Goal: Feedback & Contribution: Submit feedback/report problem

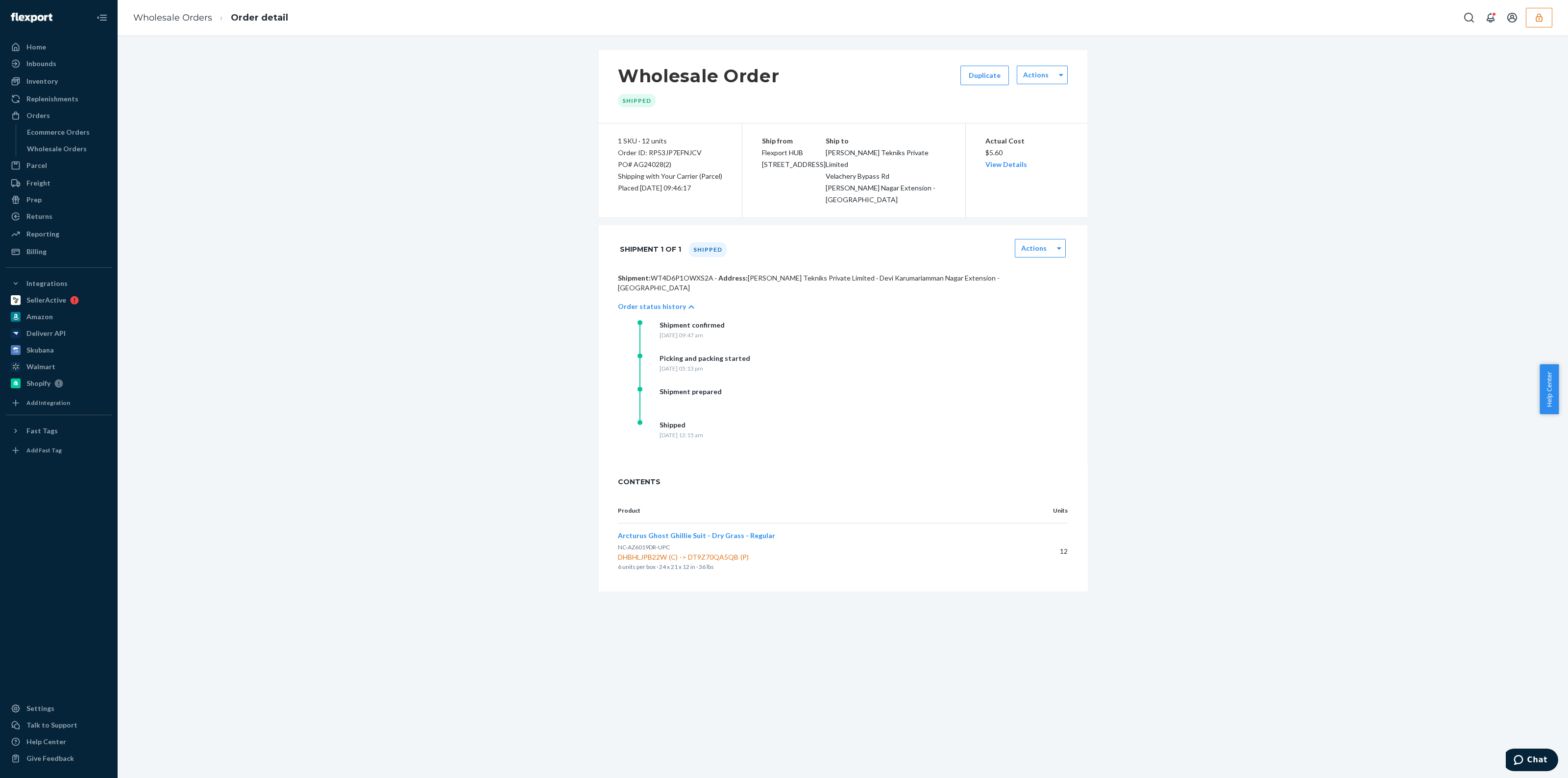
click at [1548, 20] on button "button" at bounding box center [1539, 18] width 26 height 20
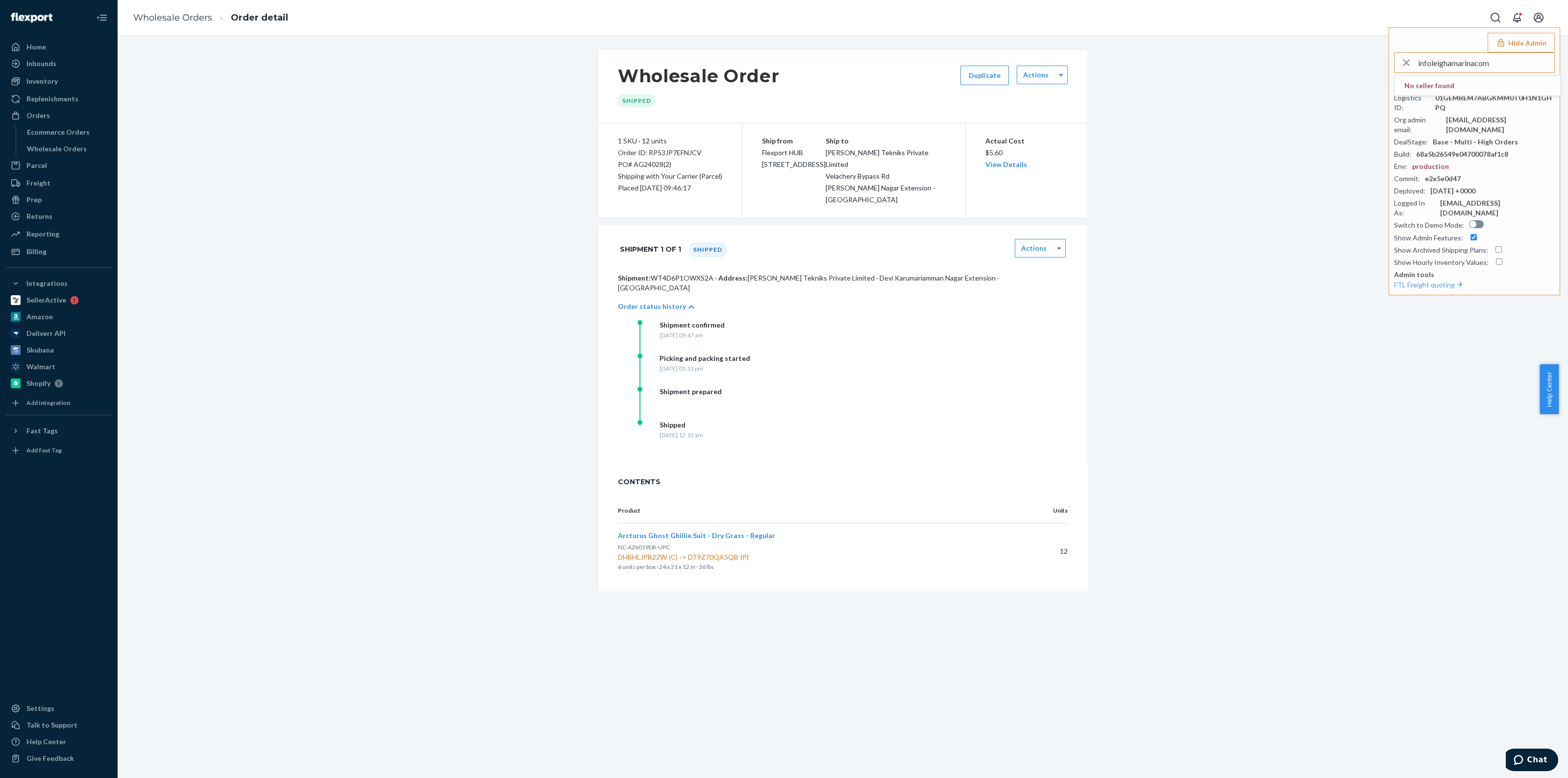
type input "infoleighamarinacom"
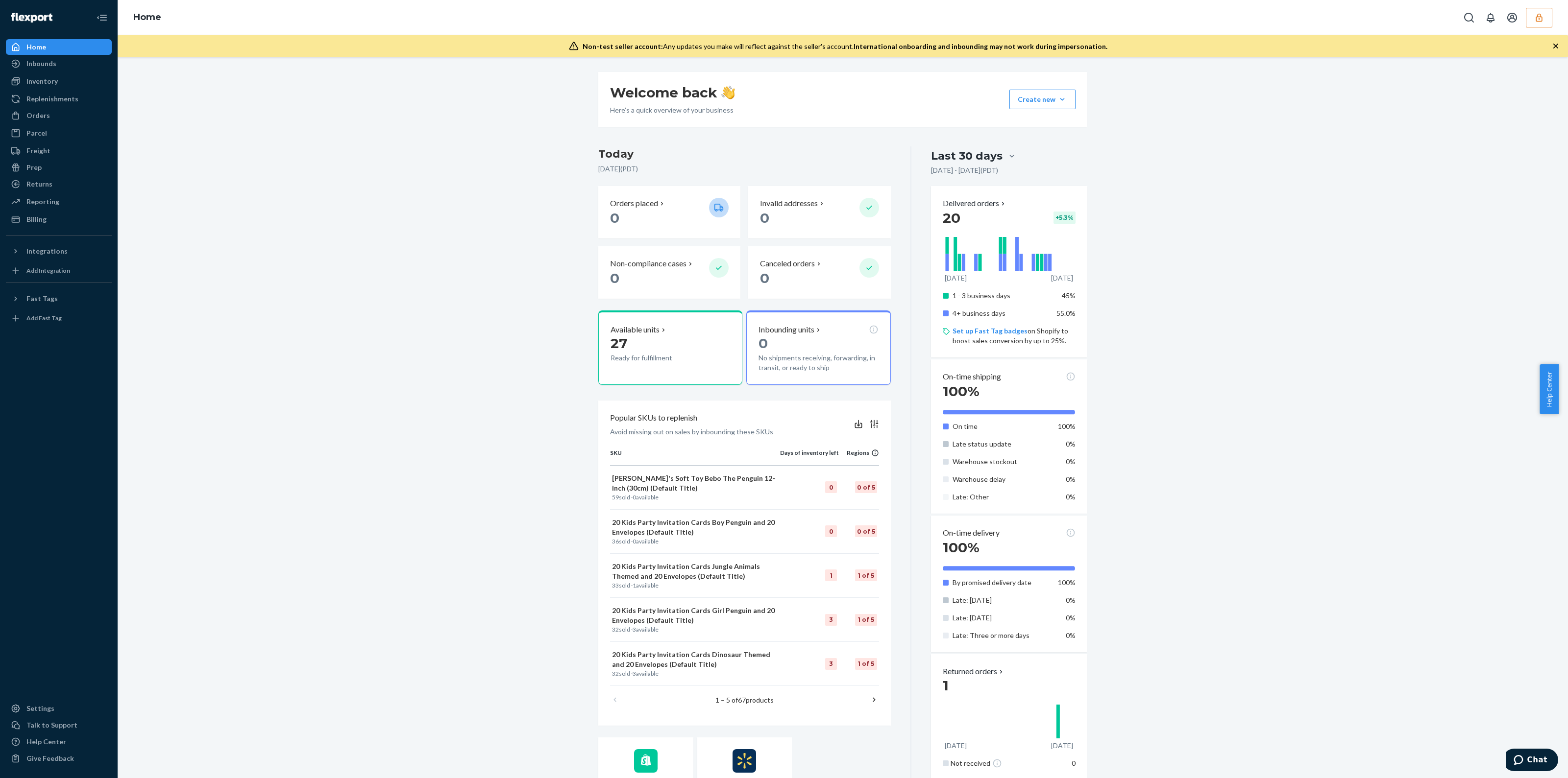
click at [1555, 18] on div "Home" at bounding box center [843, 18] width 1450 height 35
click at [1548, 19] on button "button" at bounding box center [1539, 18] width 26 height 20
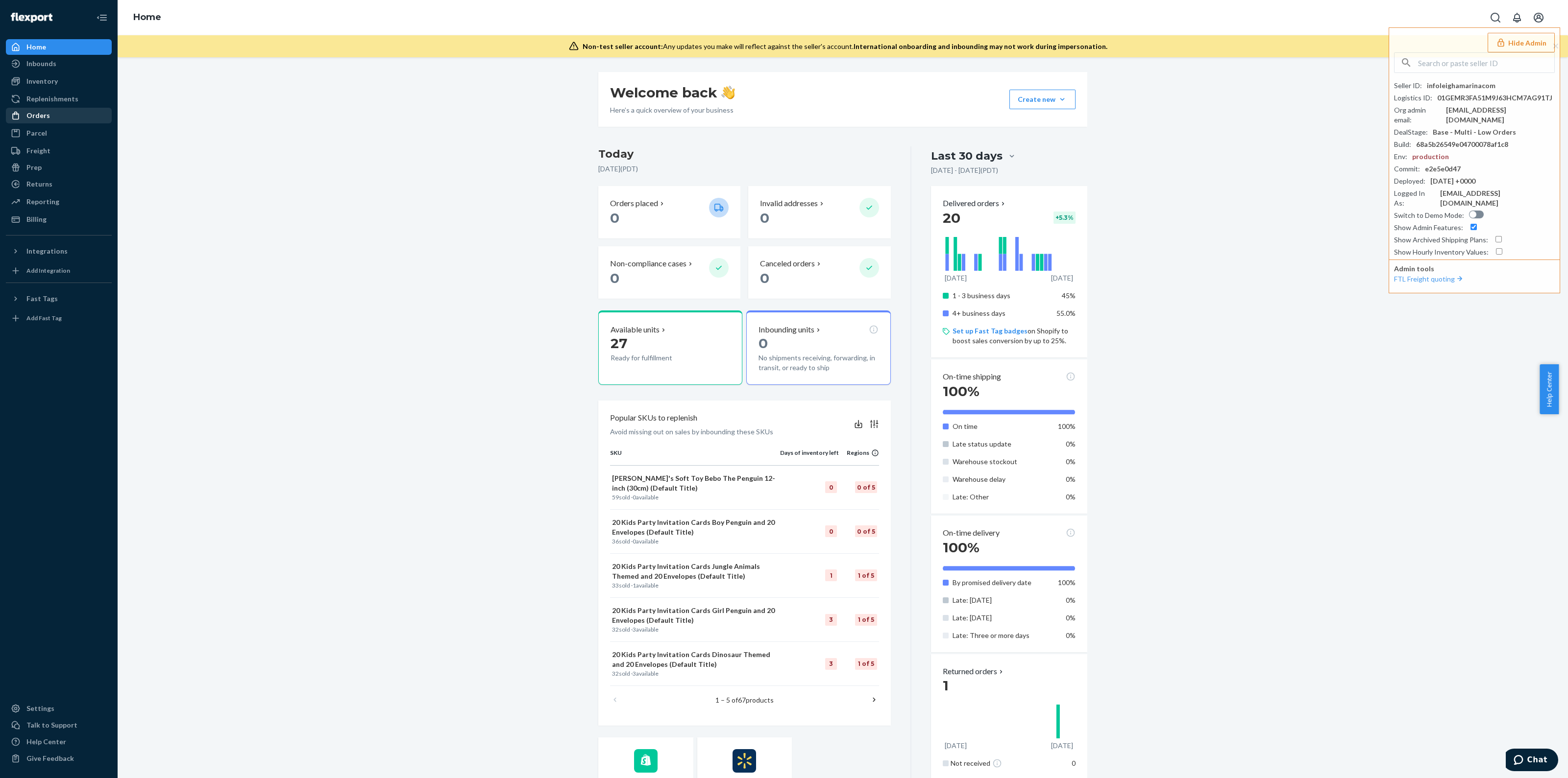
click at [29, 116] on div "Orders" at bounding box center [38, 116] width 24 height 10
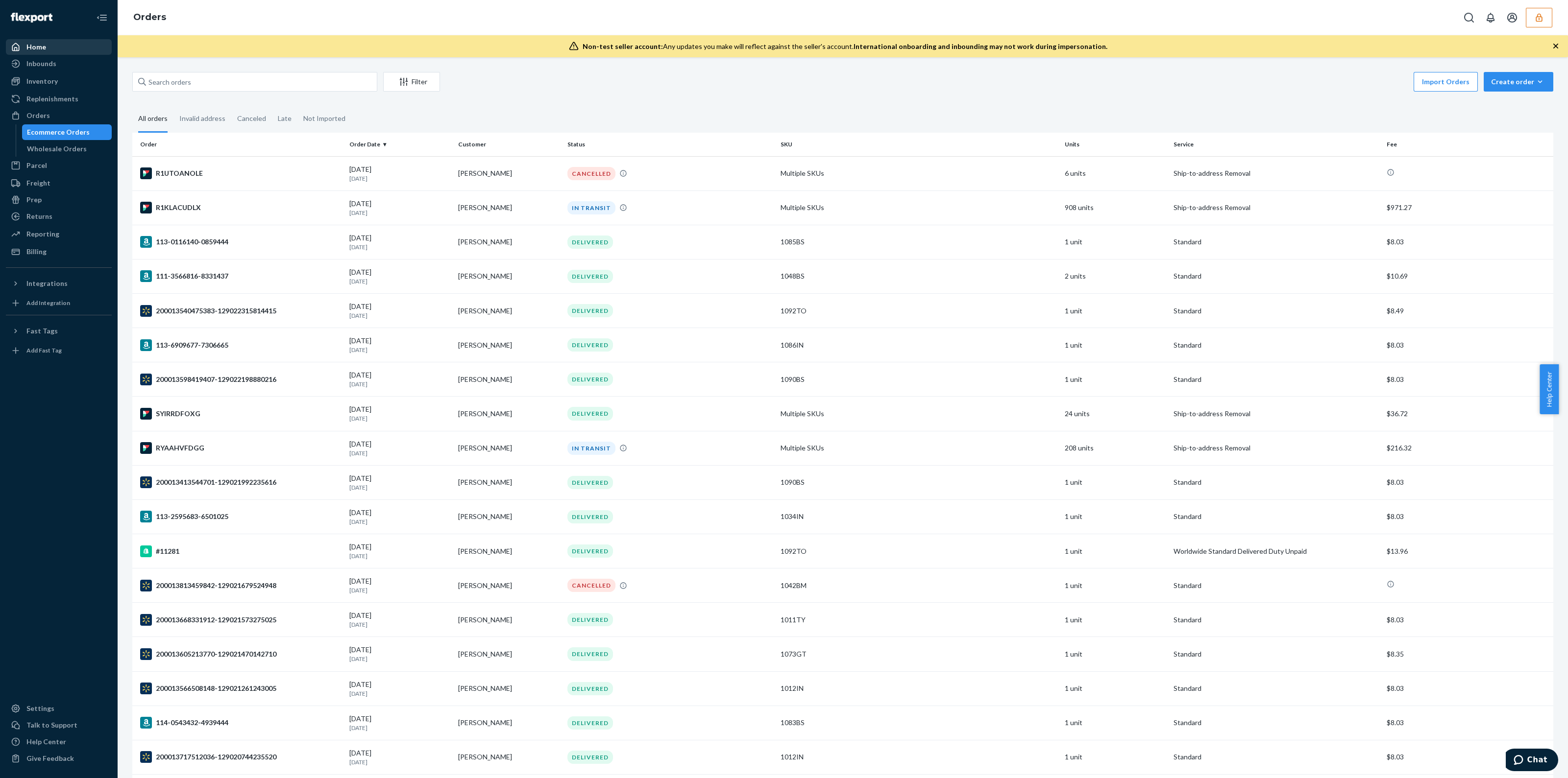
click at [54, 50] on div "Home" at bounding box center [59, 47] width 104 height 13
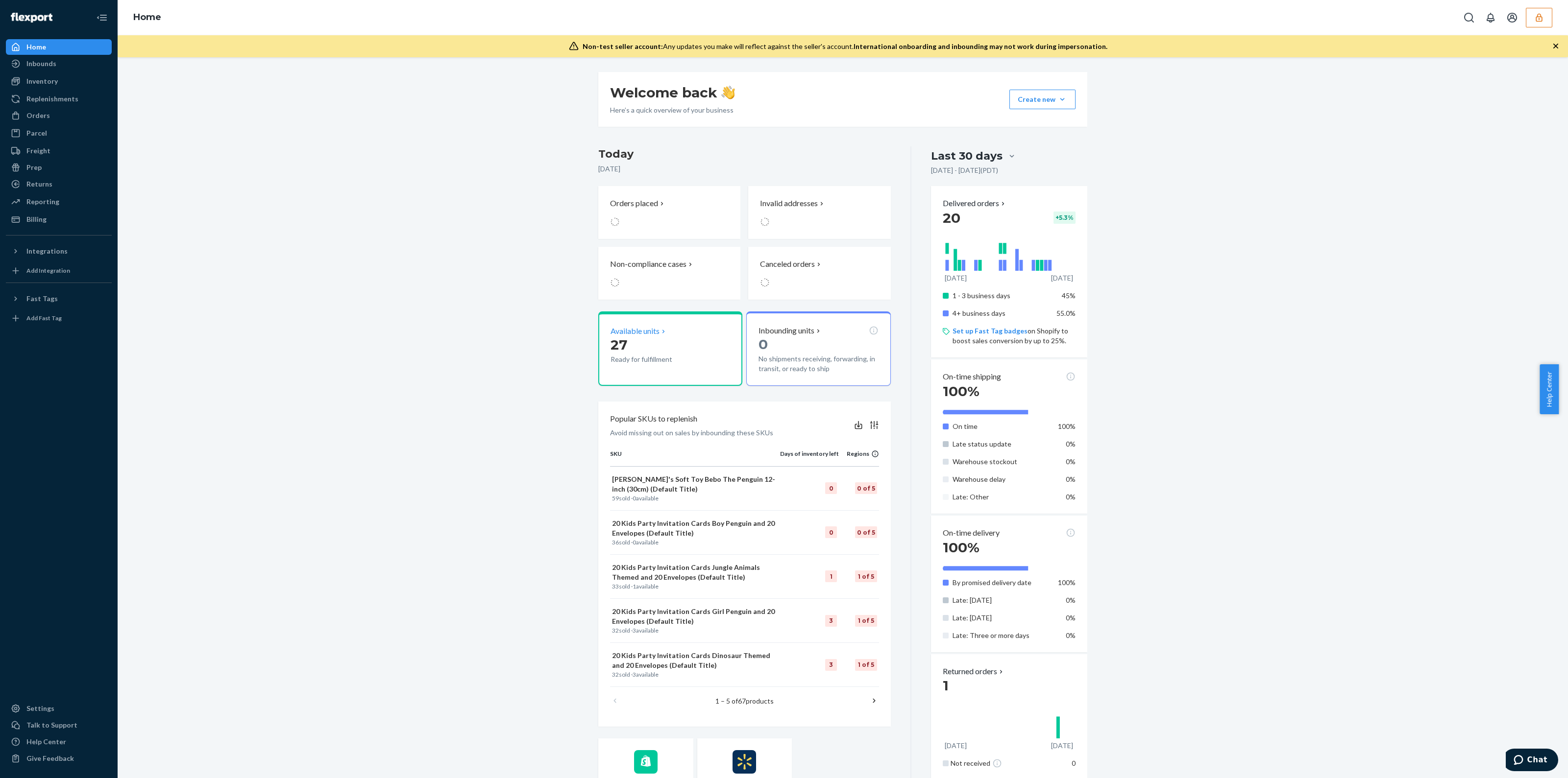
click at [671, 371] on div "Available units 27 Ready for fulfillment" at bounding box center [670, 349] width 144 height 74
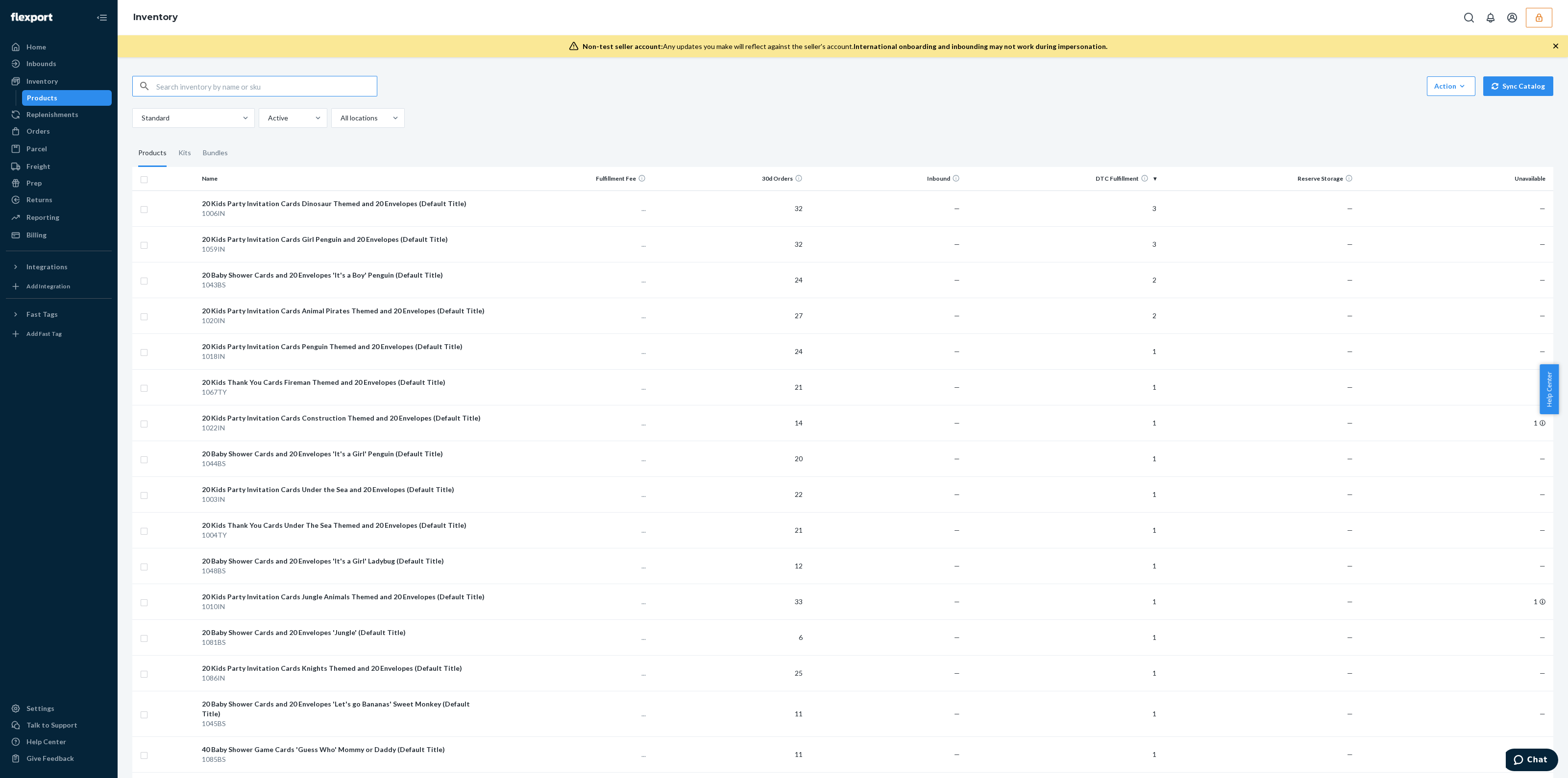
click at [1553, 46] on icon "button" at bounding box center [1556, 46] width 10 height 10
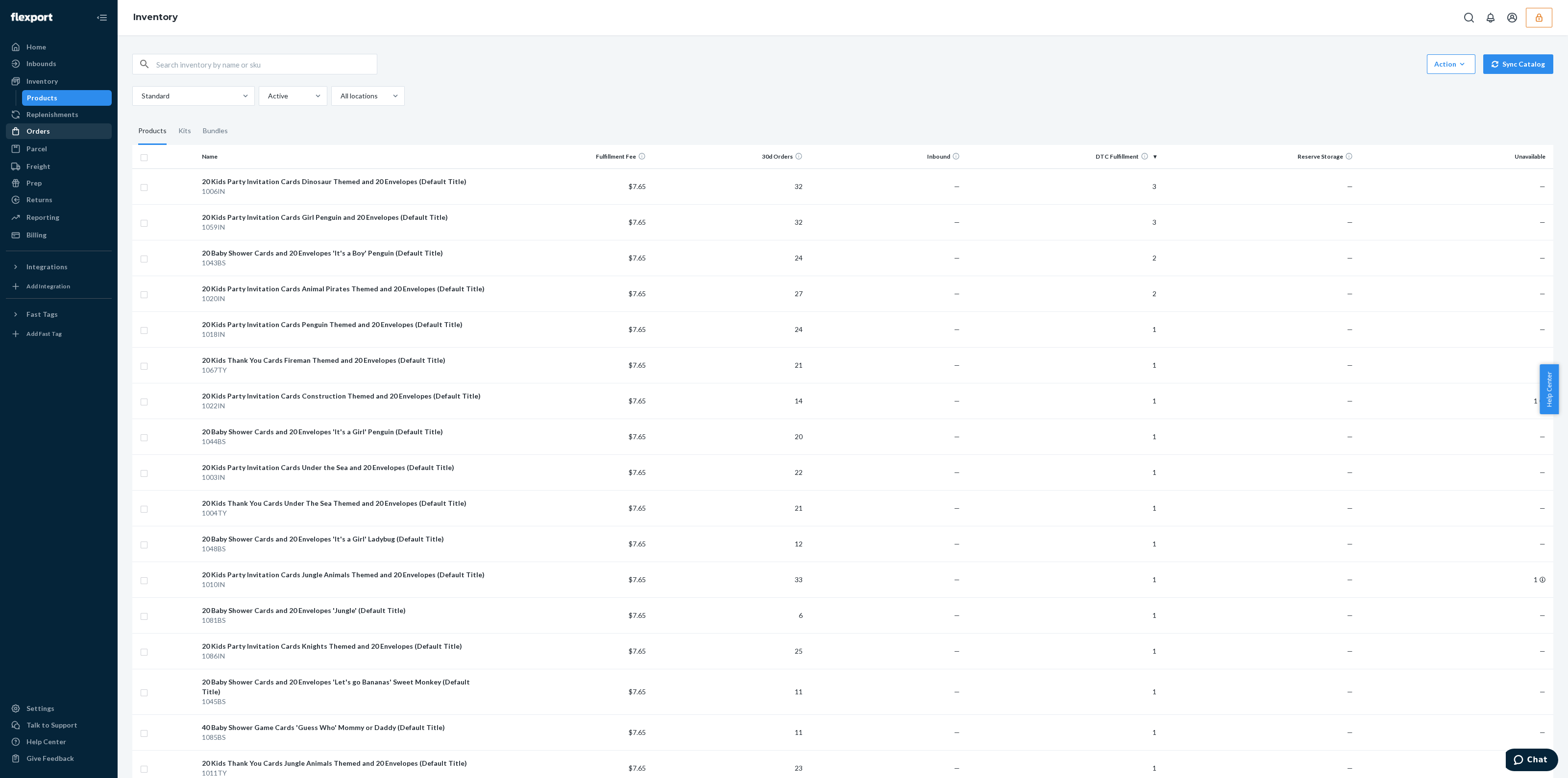
click at [34, 127] on div "Orders" at bounding box center [38, 131] width 24 height 10
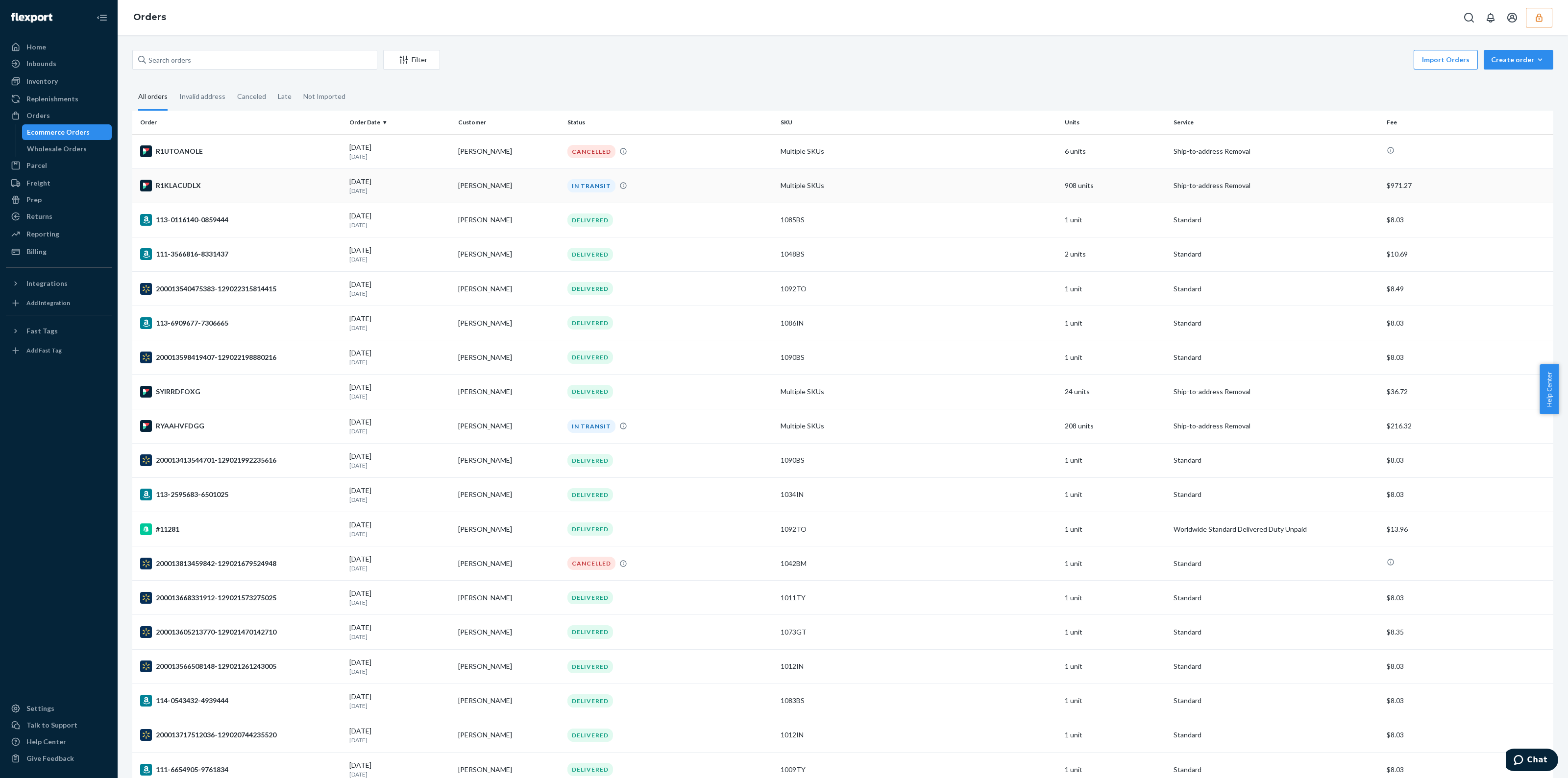
click at [750, 183] on div "IN TRANSIT" at bounding box center [670, 186] width 209 height 13
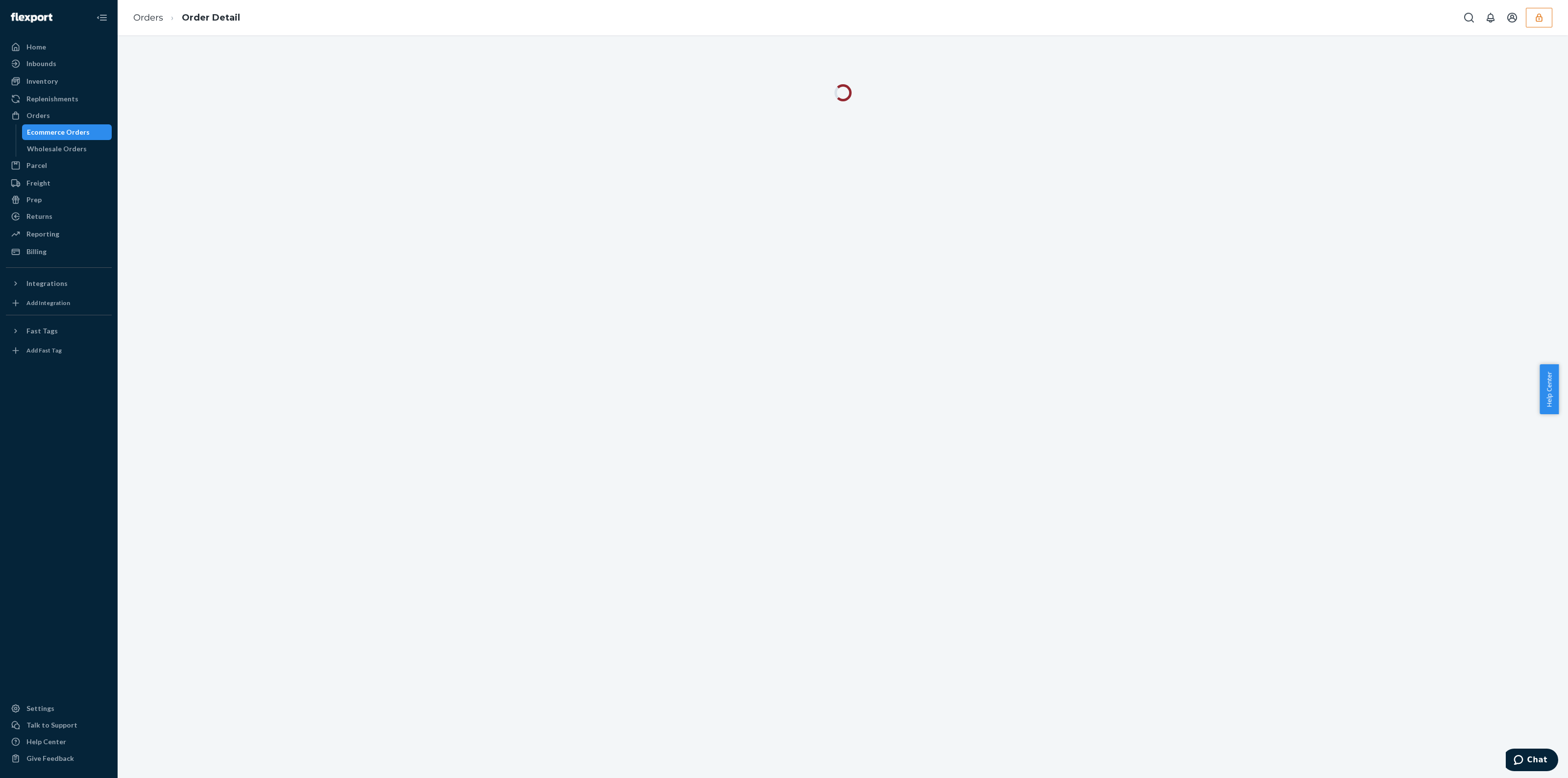
drag, startPoint x: 866, startPoint y: 99, endPoint x: 906, endPoint y: 108, distance: 41.0
click at [904, 106] on div at bounding box center [843, 98] width 1436 height 29
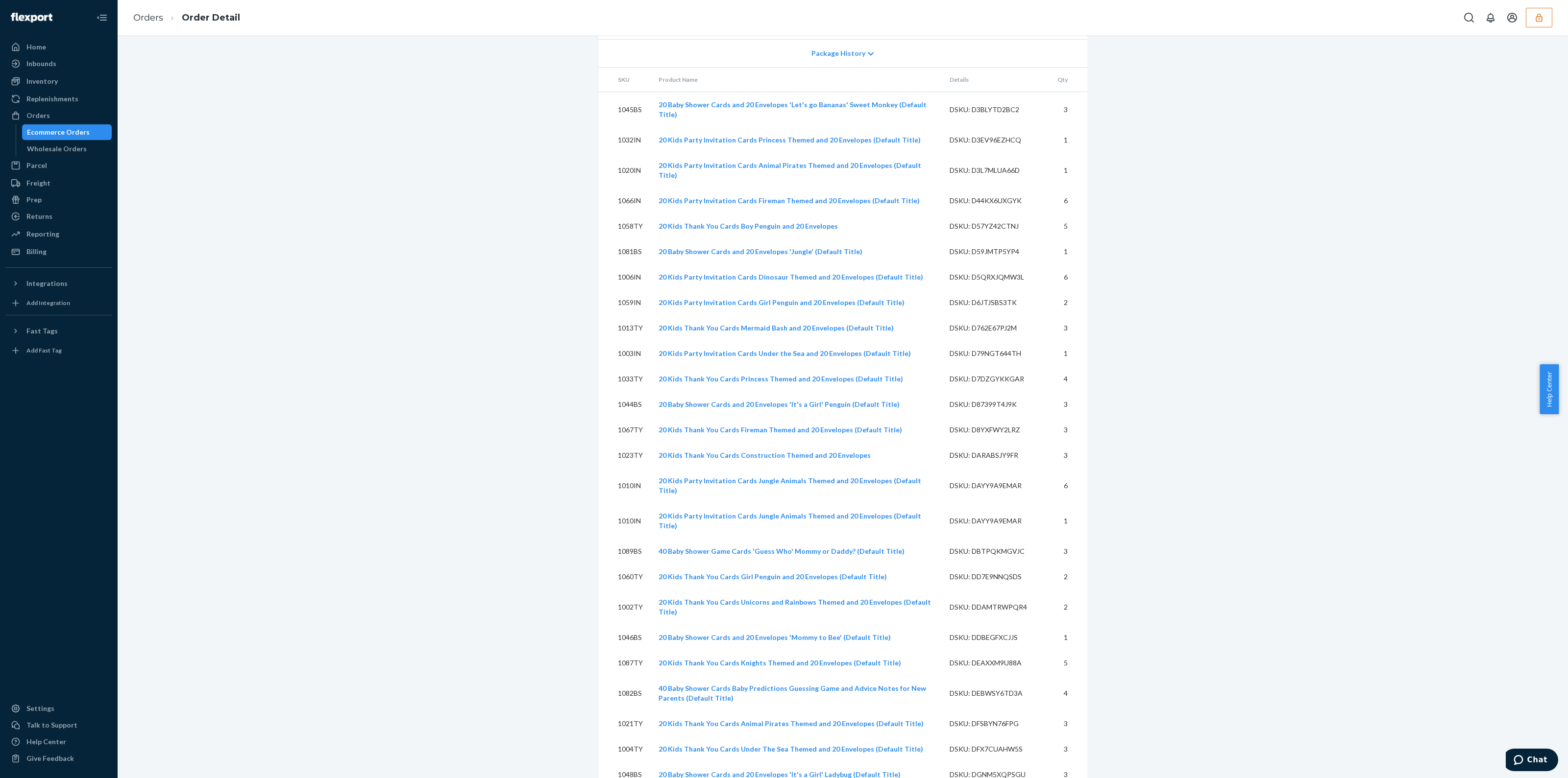
scroll to position [4418, 0]
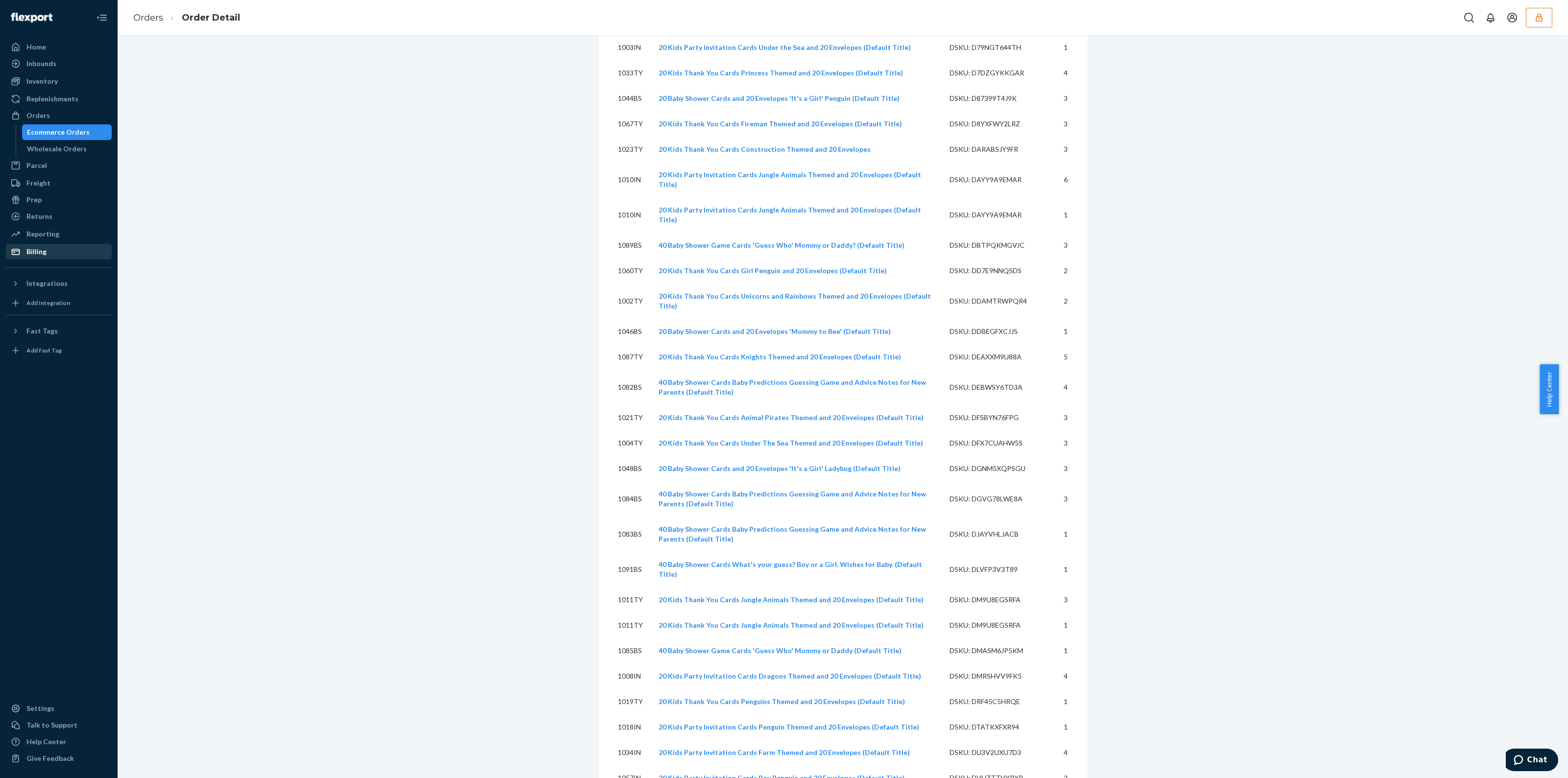
click at [64, 253] on div "Billing" at bounding box center [59, 252] width 104 height 13
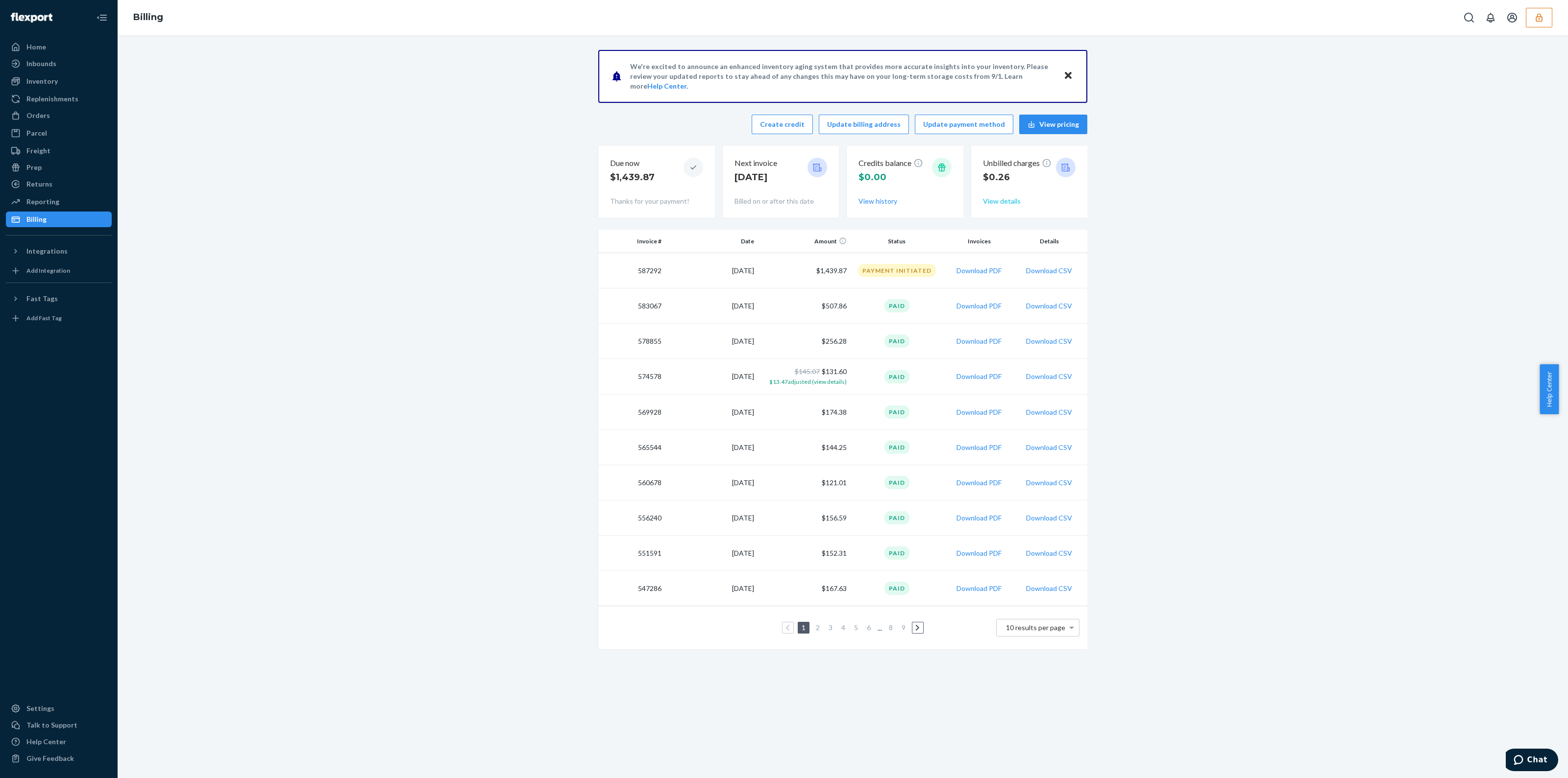
click at [1006, 202] on button "View details" at bounding box center [1001, 201] width 38 height 10
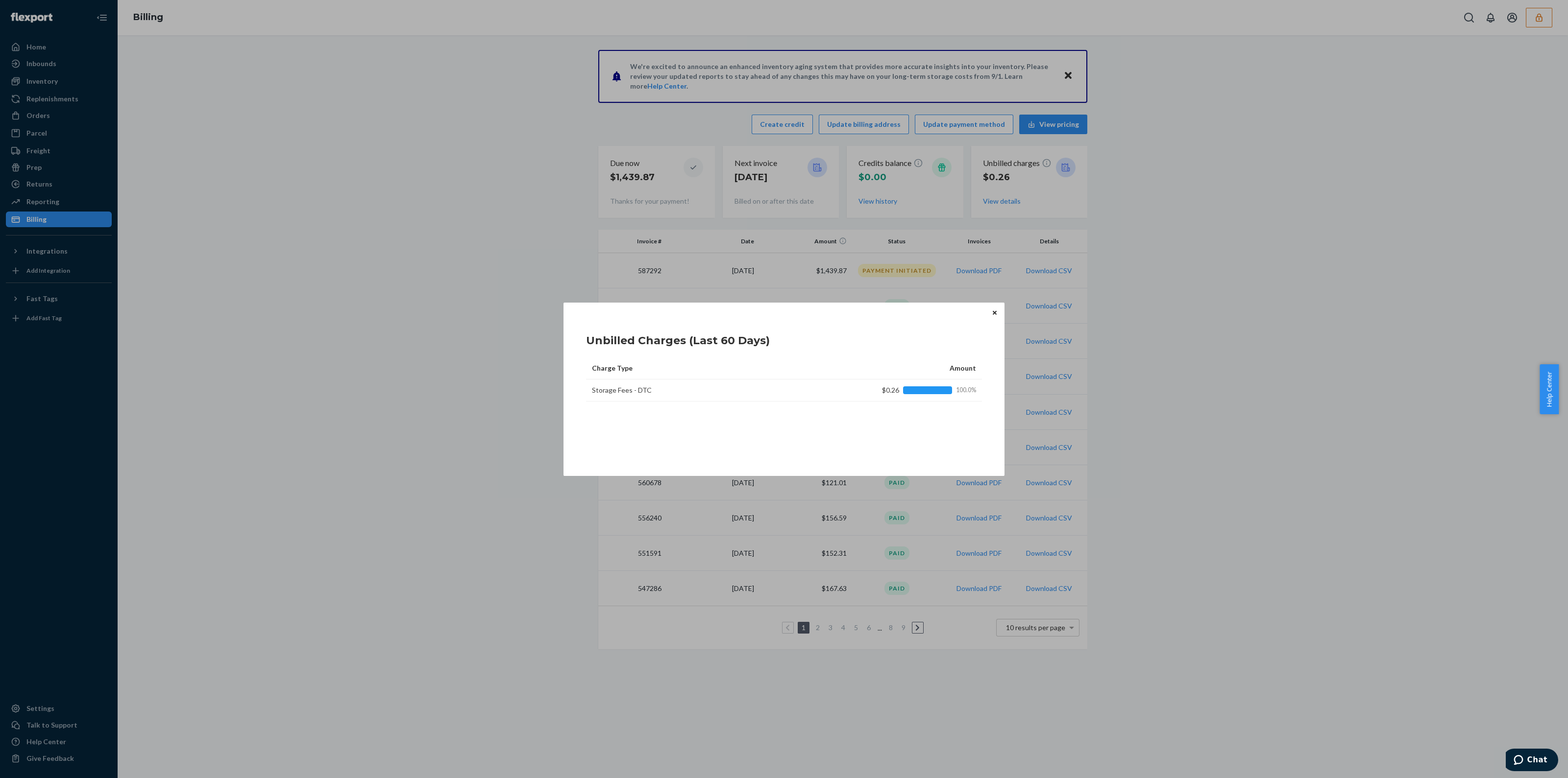
click at [990, 312] on button "Close" at bounding box center [995, 313] width 10 height 11
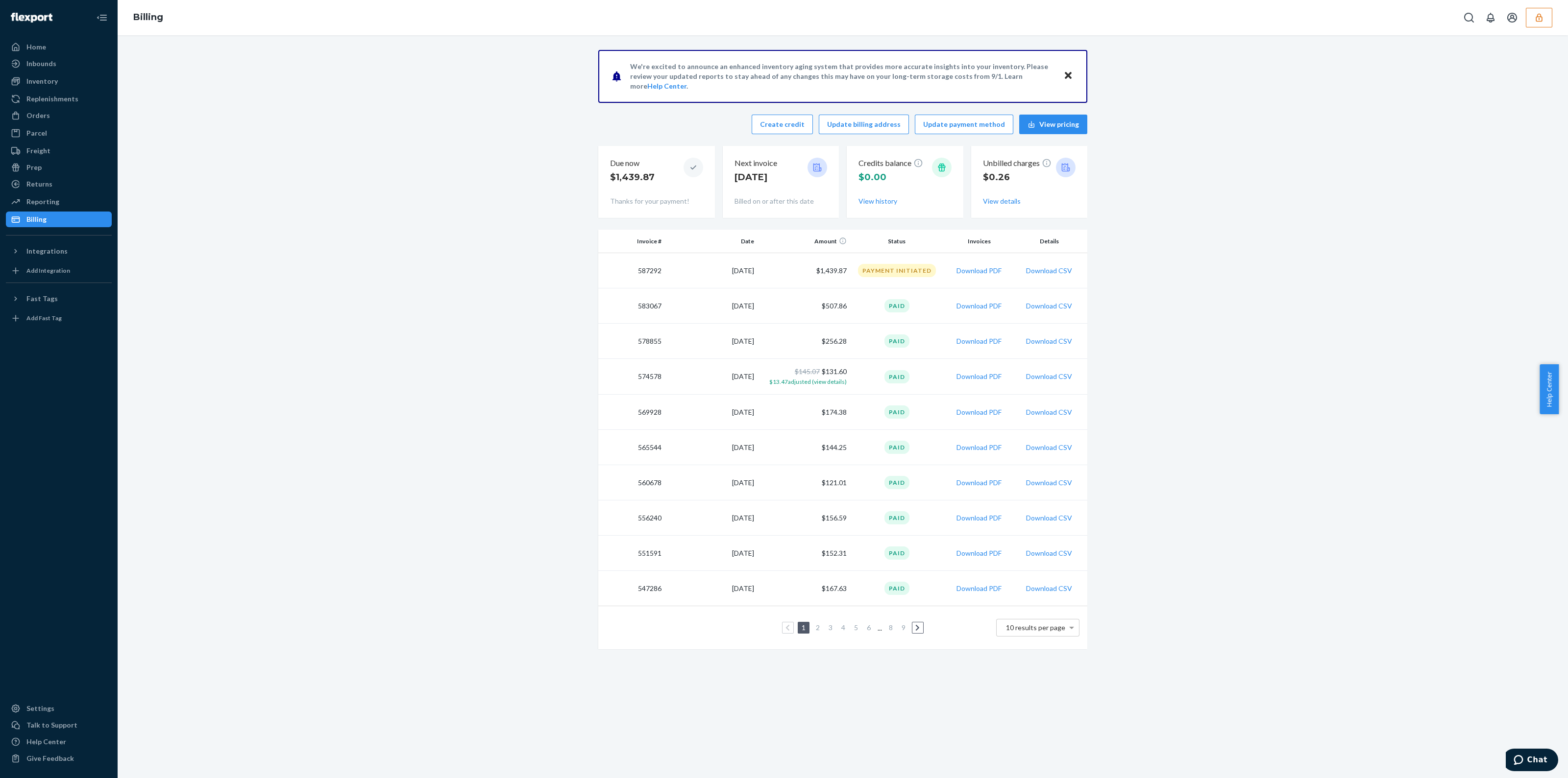
click at [6, 210] on div "Reporting Reports Analytics" at bounding box center [59, 202] width 106 height 16
click at [15, 215] on icon at bounding box center [16, 219] width 10 height 10
click at [59, 117] on div "Orders" at bounding box center [59, 115] width 104 height 13
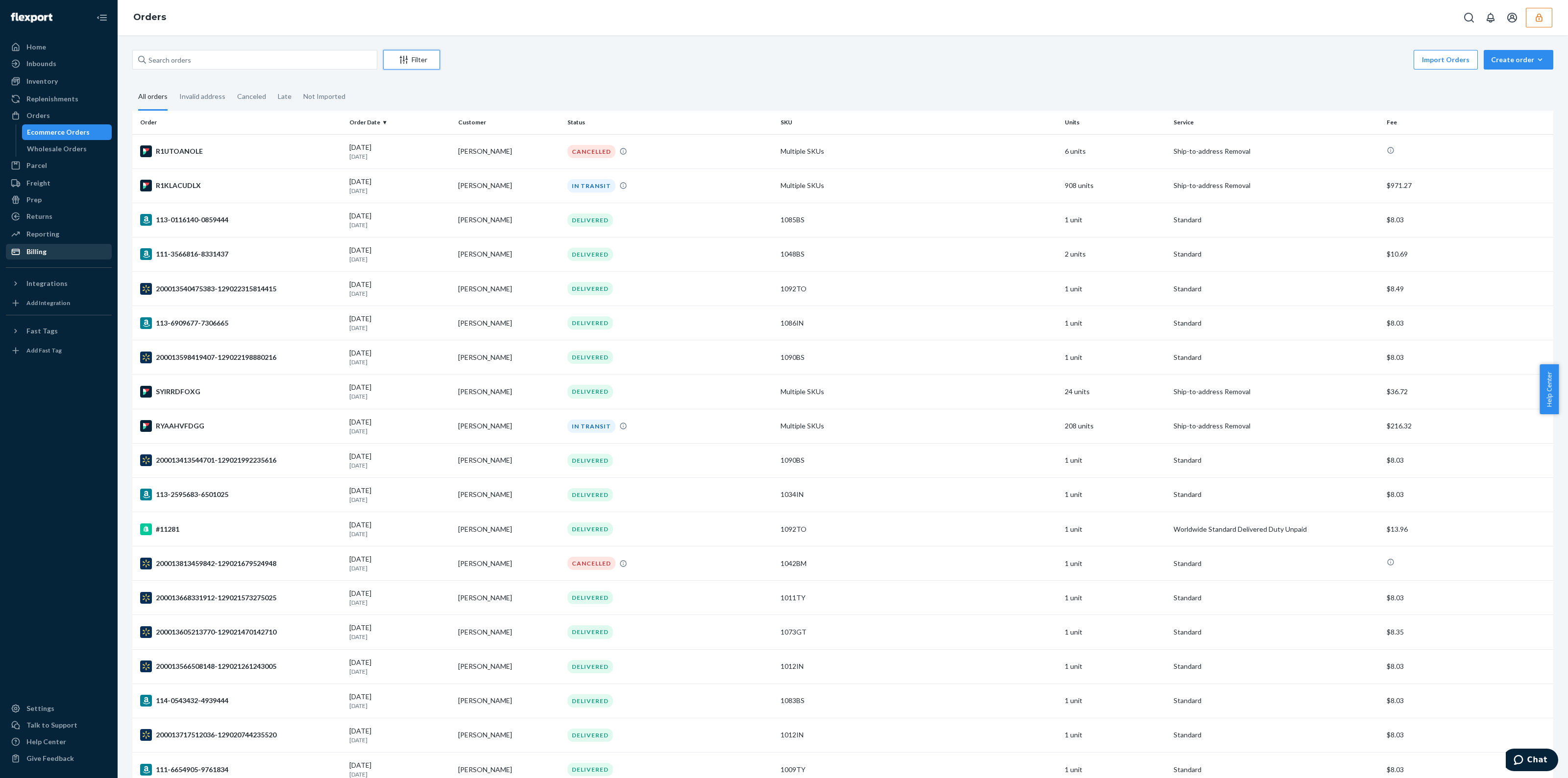
click at [426, 53] on button "Filter" at bounding box center [411, 60] width 57 height 20
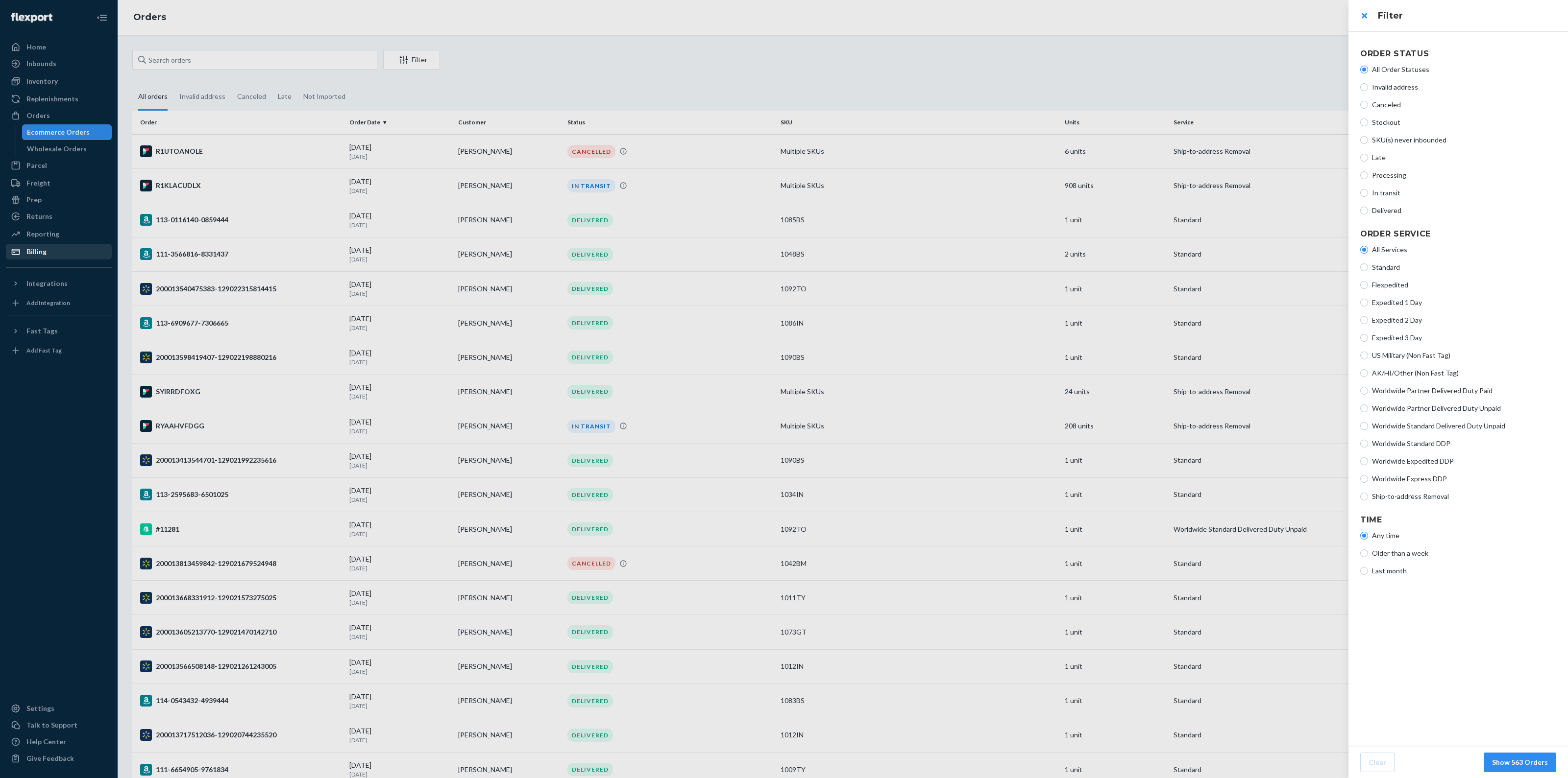
click at [1386, 498] on span "Ship-to-address Removal" at bounding box center [1464, 497] width 184 height 10
click at [1368, 498] on input "Ship-to-address Removal" at bounding box center [1364, 496] width 8 height 8
radio input "true"
radio input "false"
click at [1508, 763] on button "Show 4 Orders" at bounding box center [1523, 763] width 65 height 20
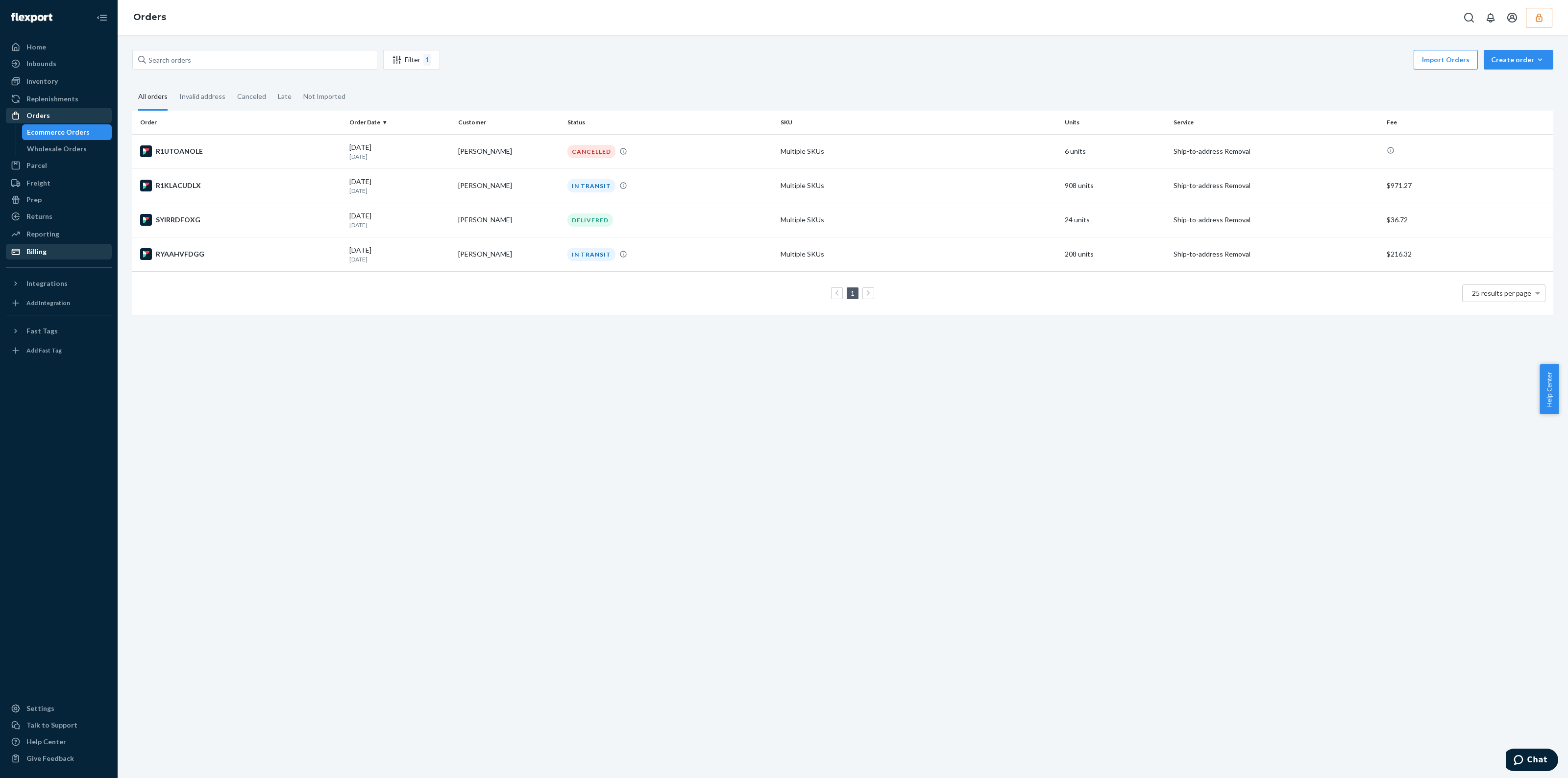
click at [37, 121] on div "Orders" at bounding box center [59, 115] width 104 height 13
click at [45, 112] on div "Orders" at bounding box center [38, 116] width 24 height 10
click at [56, 63] on div "Inbounds" at bounding box center [59, 63] width 104 height 13
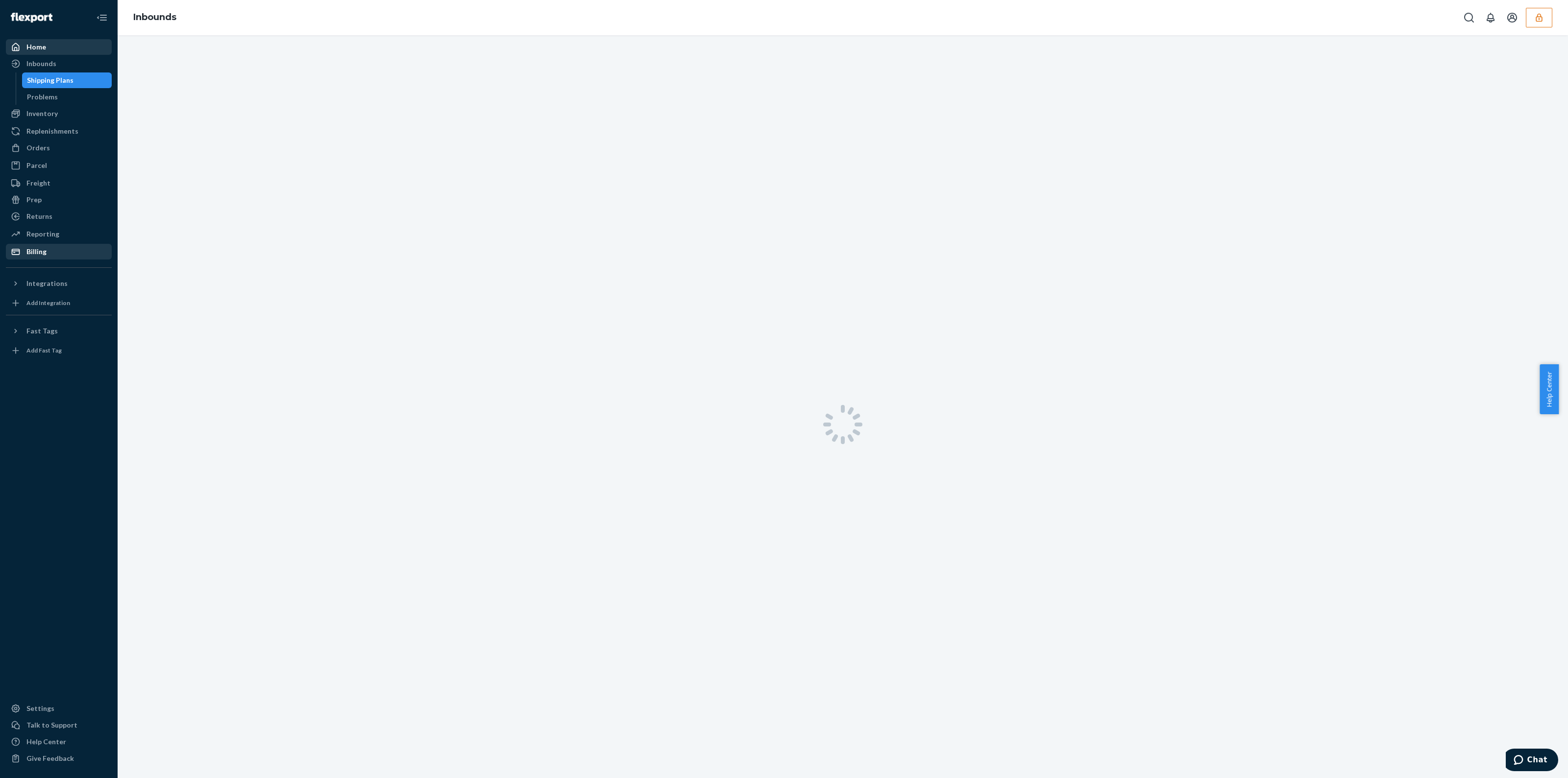
click at [51, 49] on div "Home" at bounding box center [59, 47] width 104 height 13
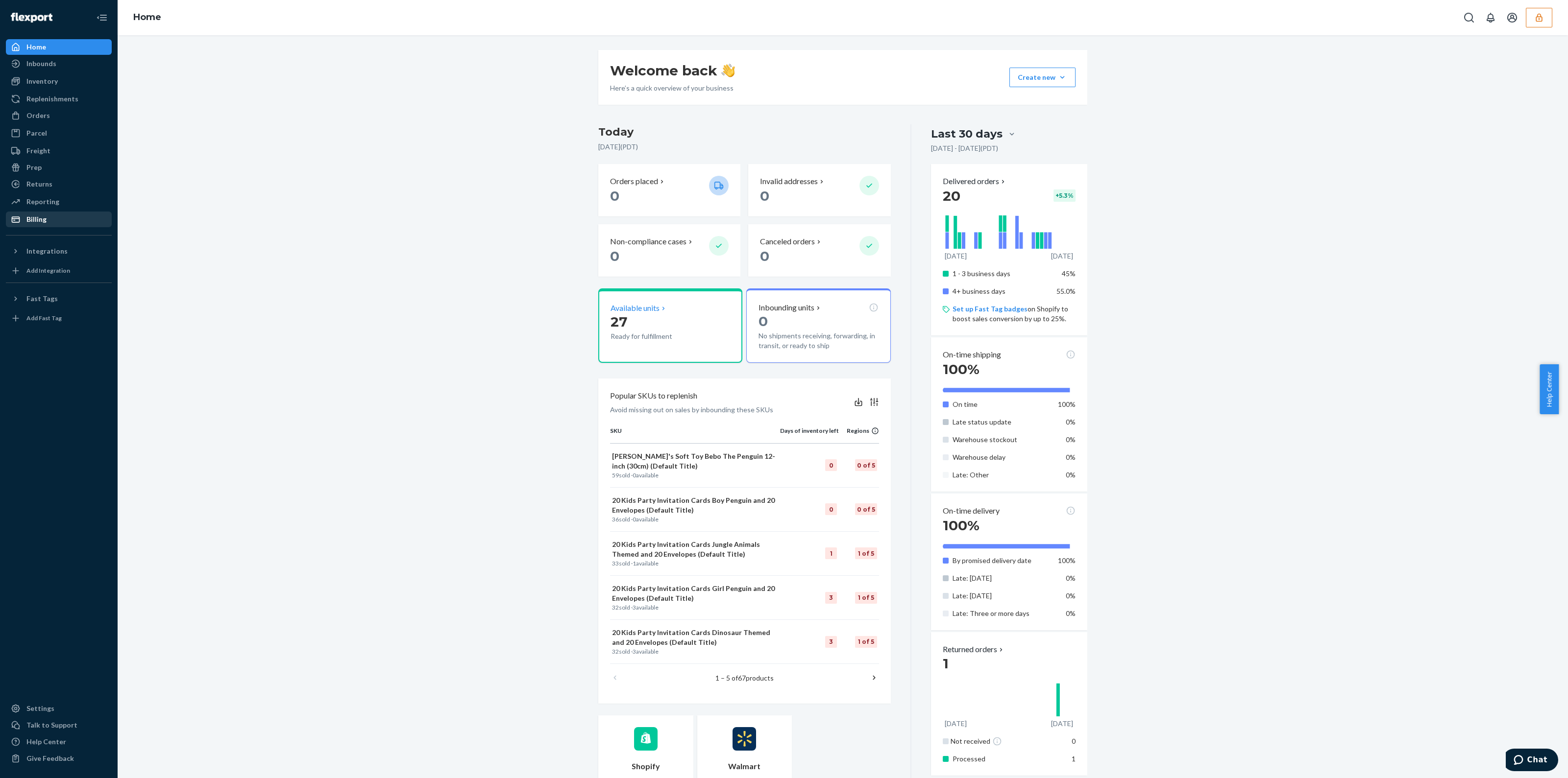
click at [612, 327] on span "27" at bounding box center [618, 321] width 16 height 16
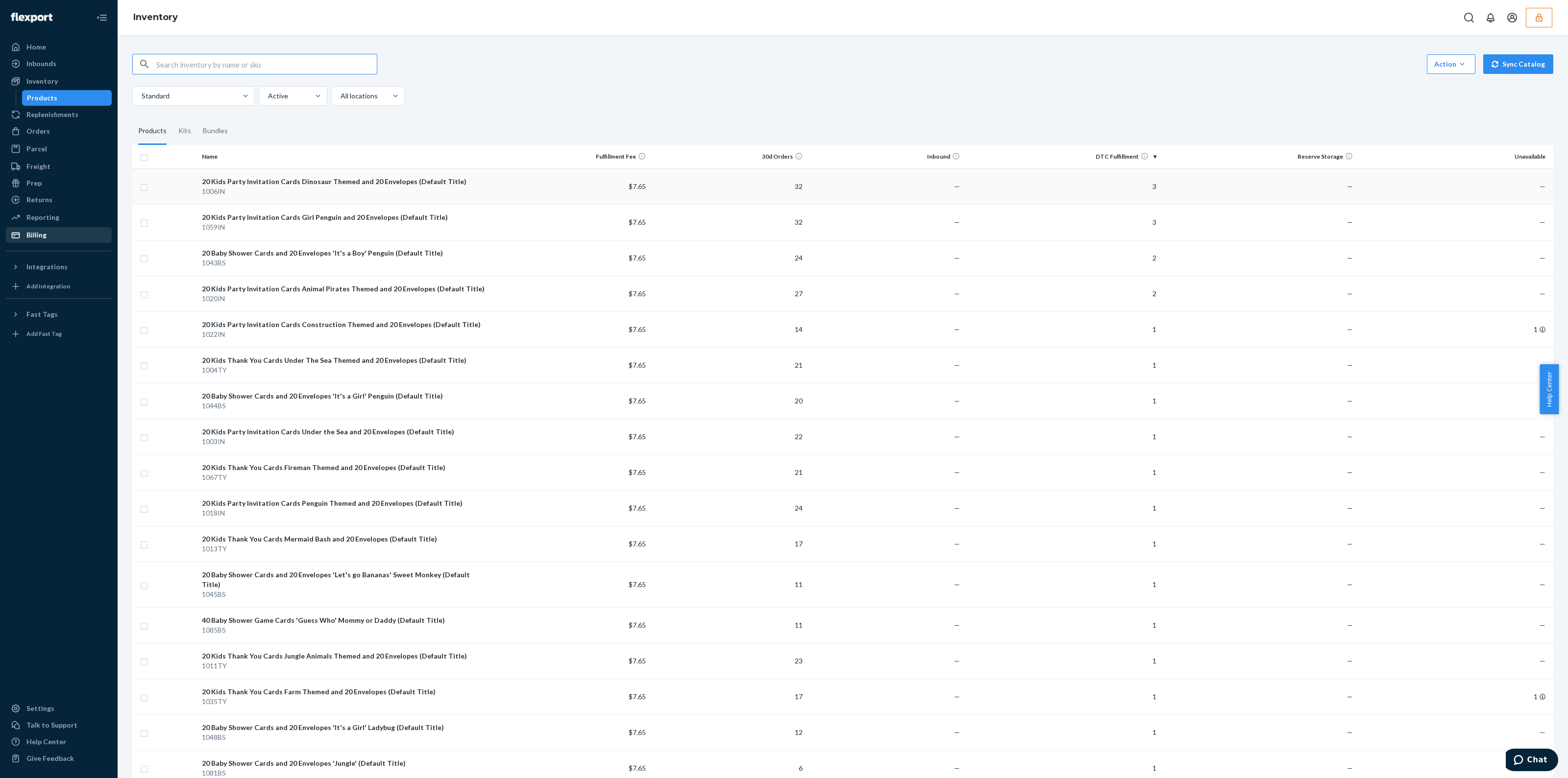
click at [1131, 183] on td "3" at bounding box center [1062, 186] width 196 height 36
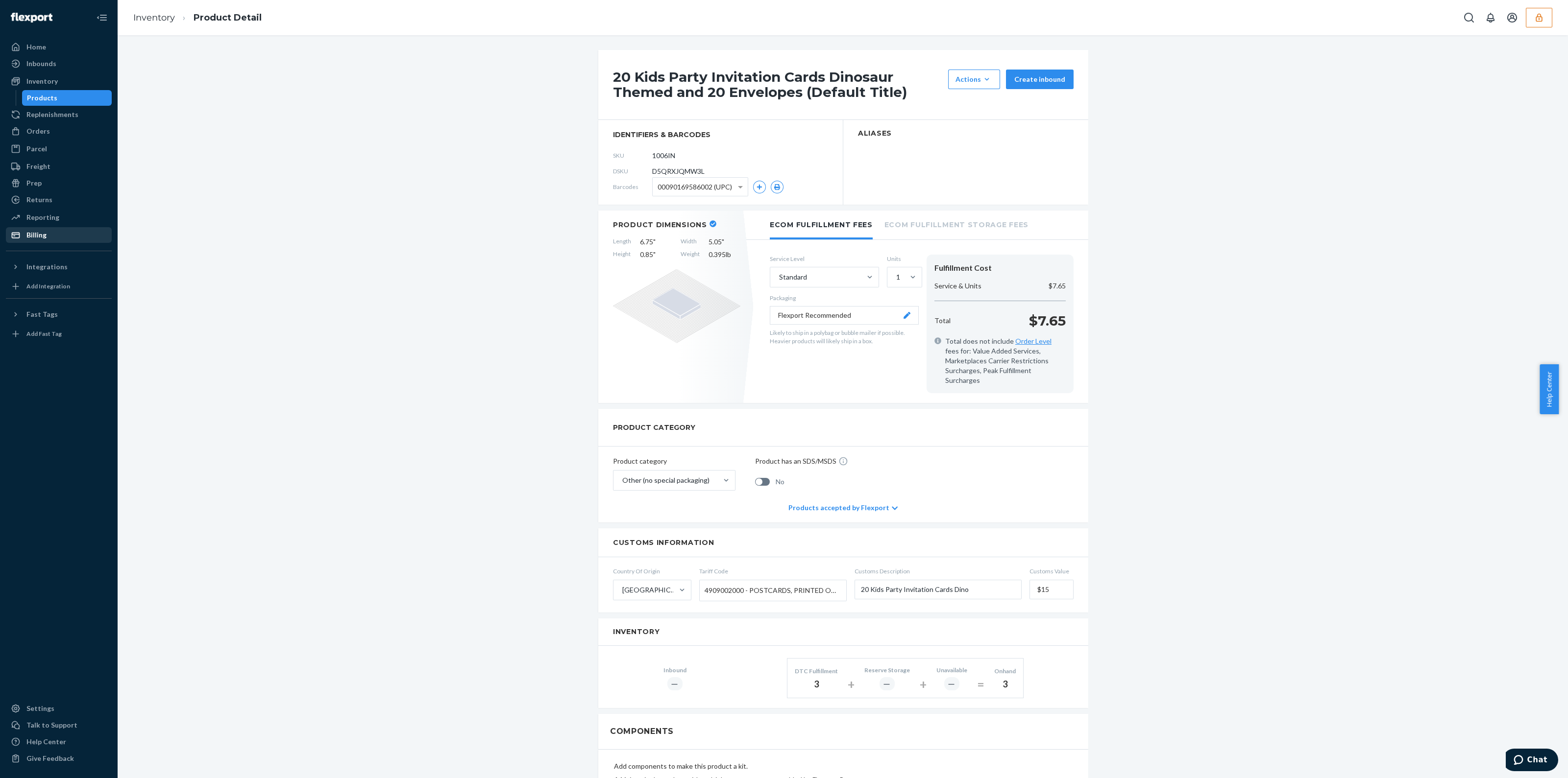
click at [659, 171] on span "D5QRXJQMW3L" at bounding box center [678, 171] width 52 height 10
copy span "D5QRXJQMW3L"
click at [30, 130] on div "Orders" at bounding box center [38, 131] width 24 height 10
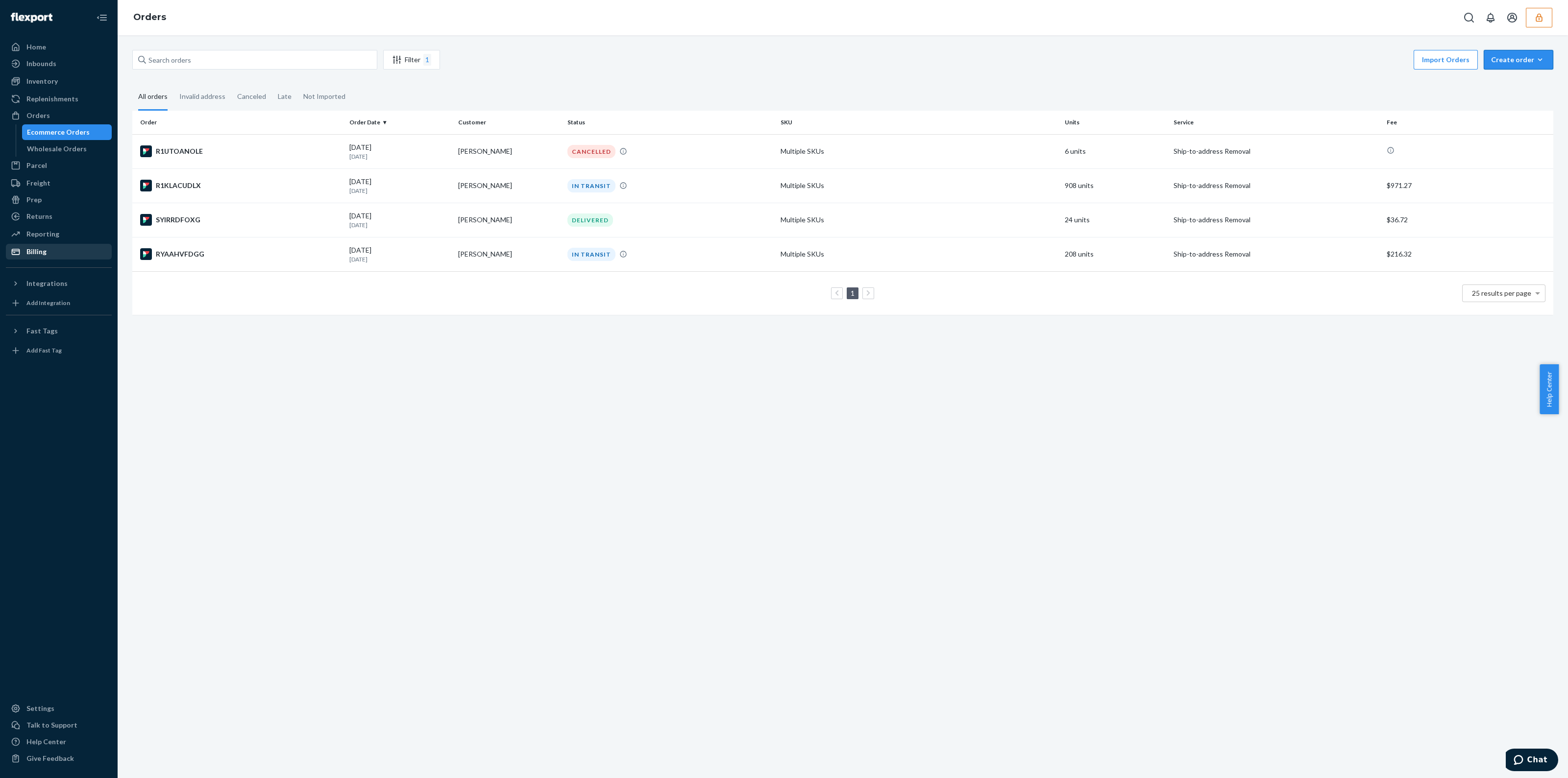
click at [1499, 66] on button "Create order Ecommerce order Removal order" at bounding box center [1518, 60] width 70 height 20
click at [1496, 106] on span "Removal order" at bounding box center [1524, 104] width 61 height 7
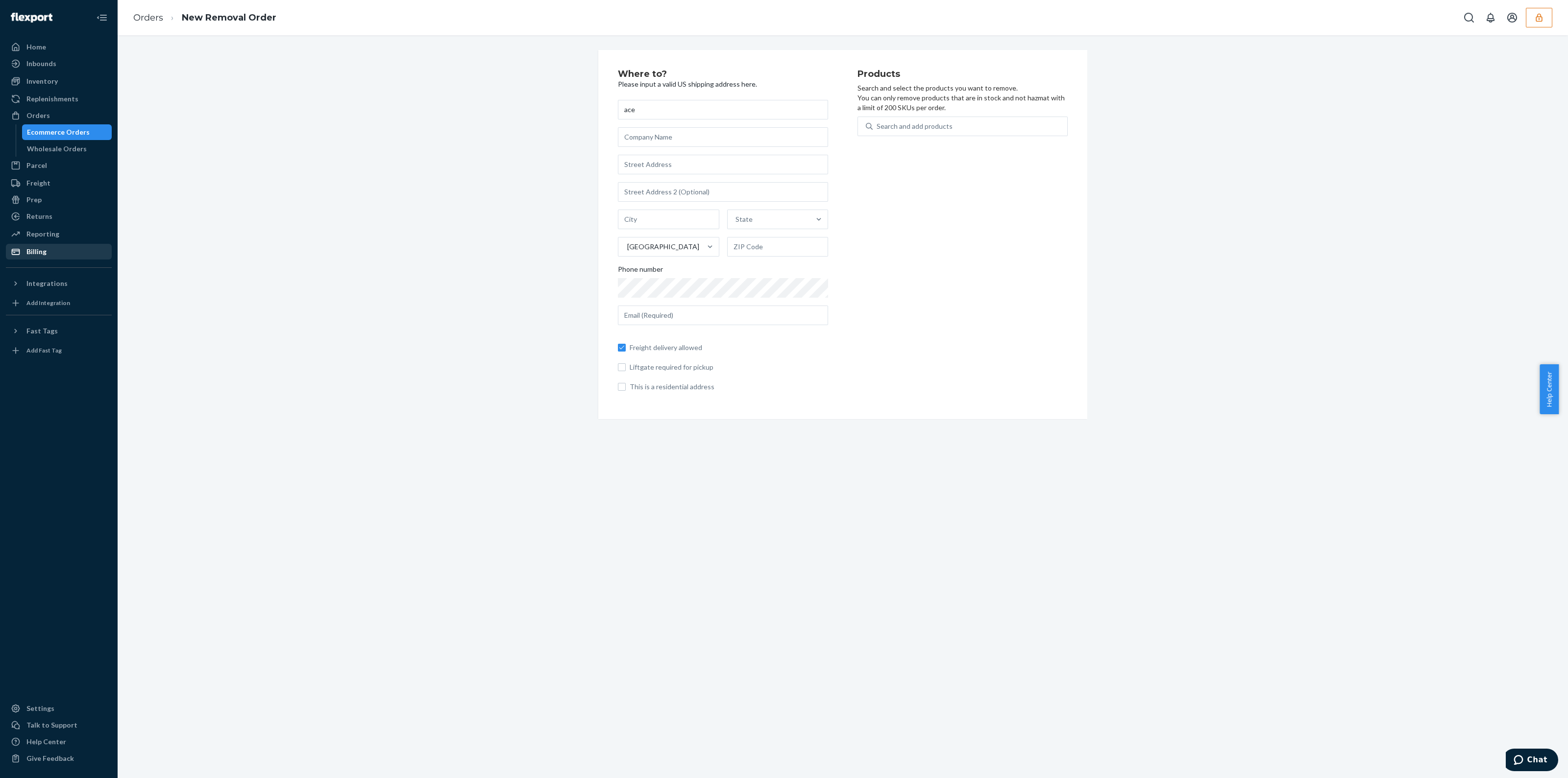
type input "ace"
click at [667, 169] on input "text" at bounding box center [723, 165] width 210 height 20
type input "[STREET_ADDRESS]"
type input "[GEOGRAPHIC_DATA]"
type input "90017"
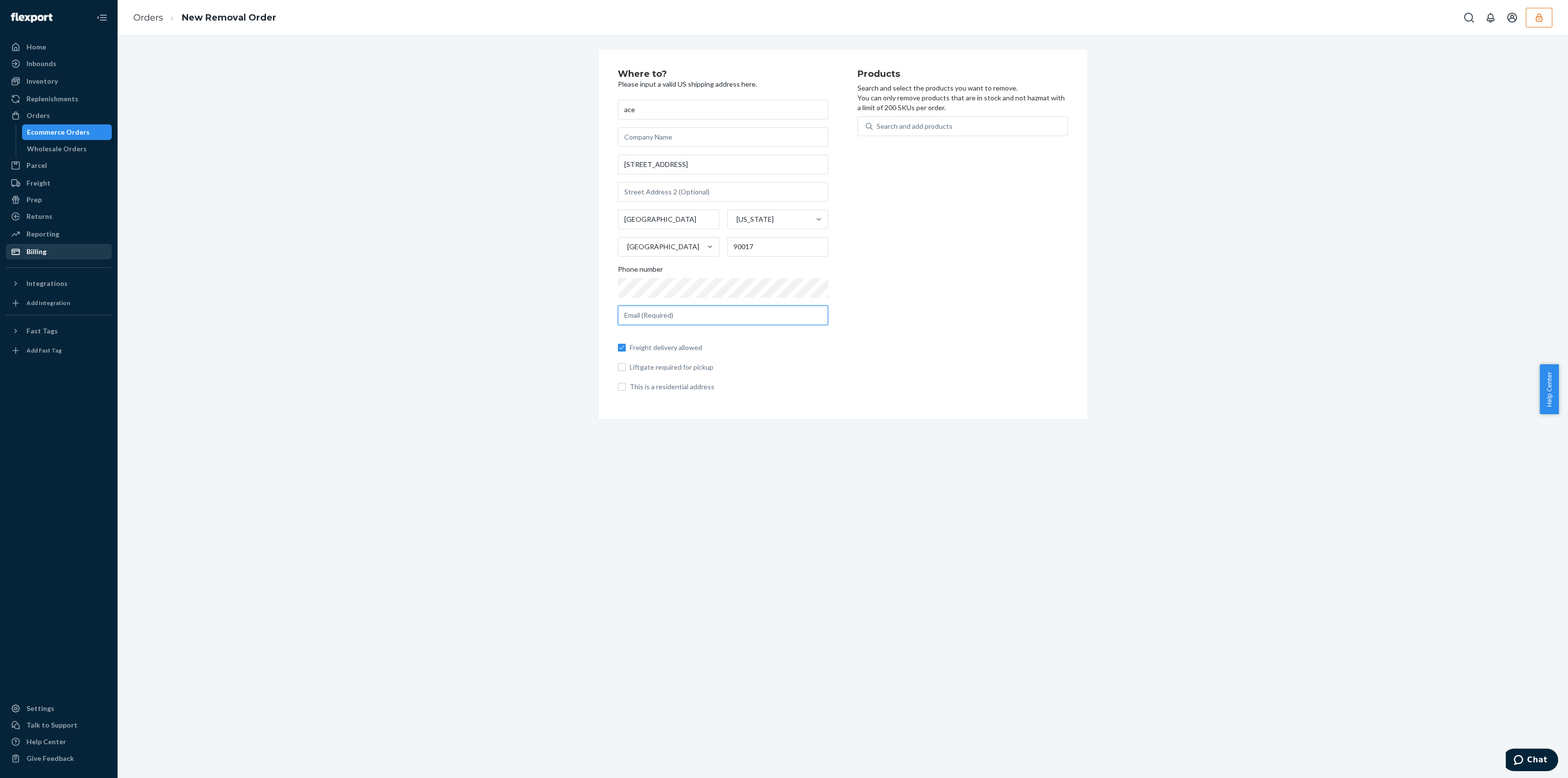
click at [798, 316] on div at bounding box center [723, 315] width 210 height 20
click at [798, 316] on input "text" at bounding box center [723, 315] width 210 height 20
type input "[EMAIL_ADDRESS][DOMAIN_NAME]"
click at [618, 348] on input "Freight delivery allowed" at bounding box center [621, 348] width 8 height 8
checkbox input "false"
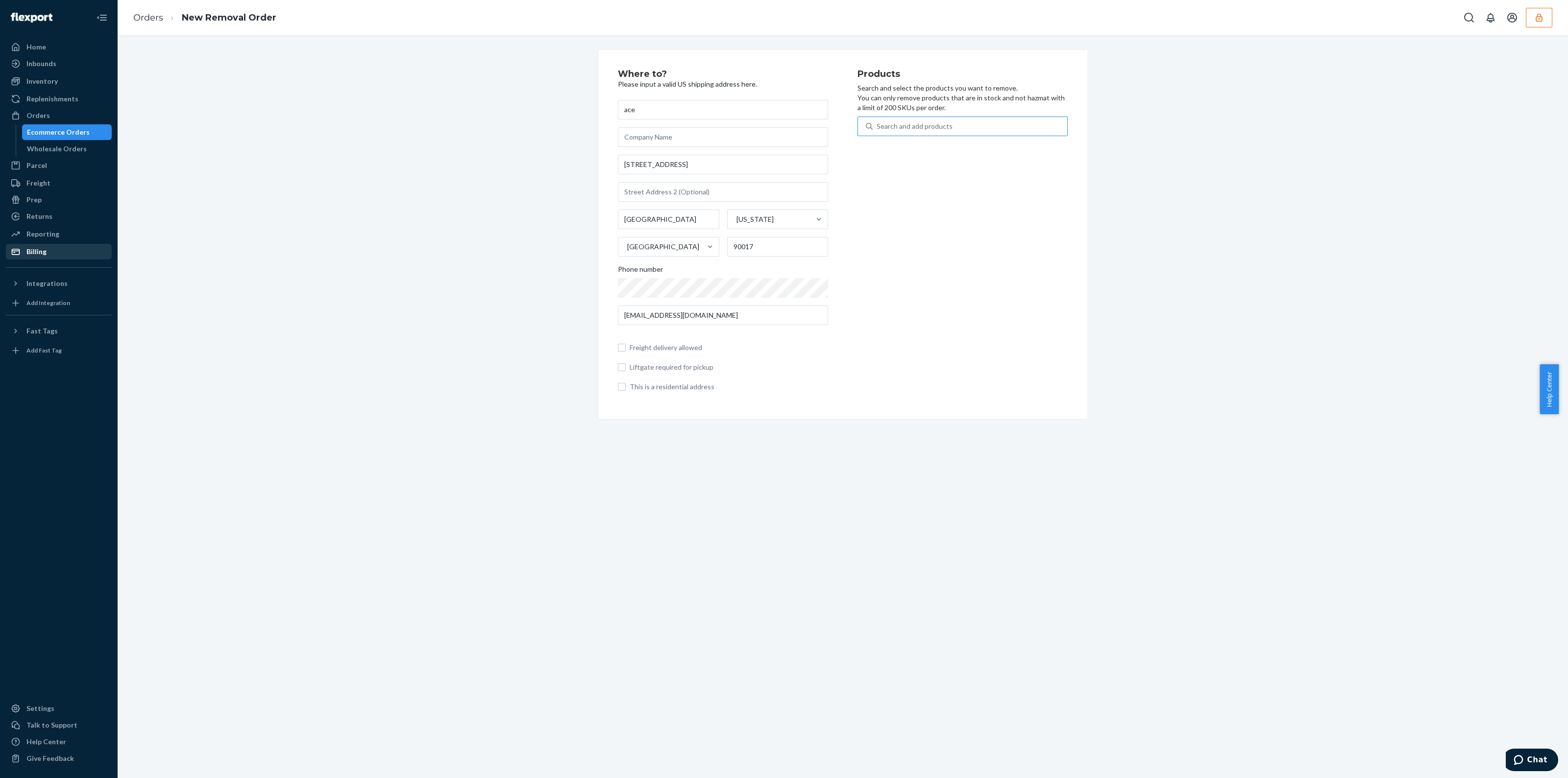
click at [888, 134] on div "Search and add products" at bounding box center [962, 132] width 210 height 31
click at [895, 127] on div "Search and add products" at bounding box center [914, 126] width 76 height 10
click at [878, 127] on input "Search and add products" at bounding box center [877, 126] width 1 height 10
type input "a"
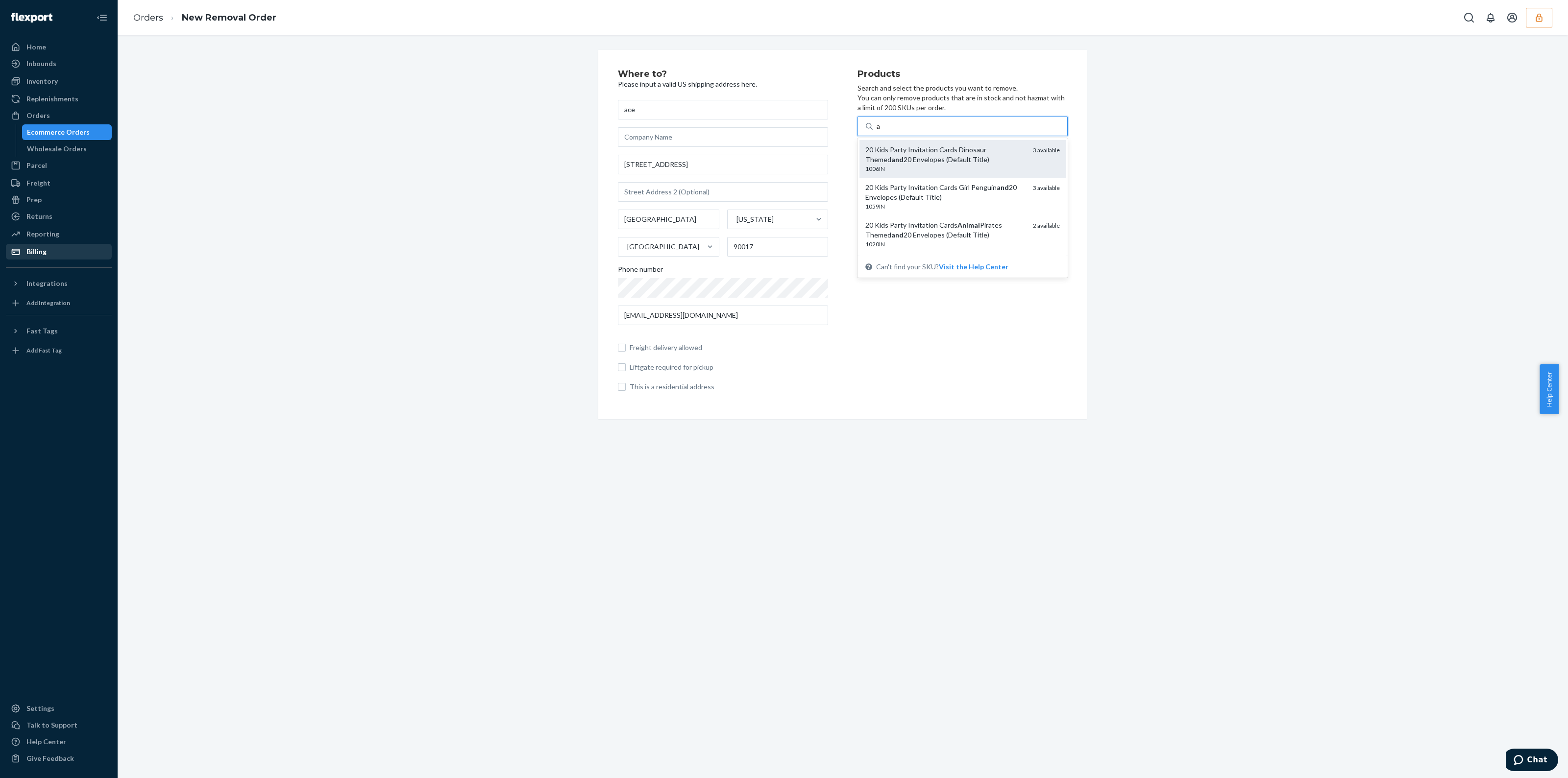
click at [992, 153] on div "20 Kids Party Invitation Cards Dinosaur Themed and 20 Envelopes (Default Title)" at bounding box center [945, 155] width 160 height 20
click at [881, 131] on input "a" at bounding box center [878, 126] width 4 height 10
type input "a"
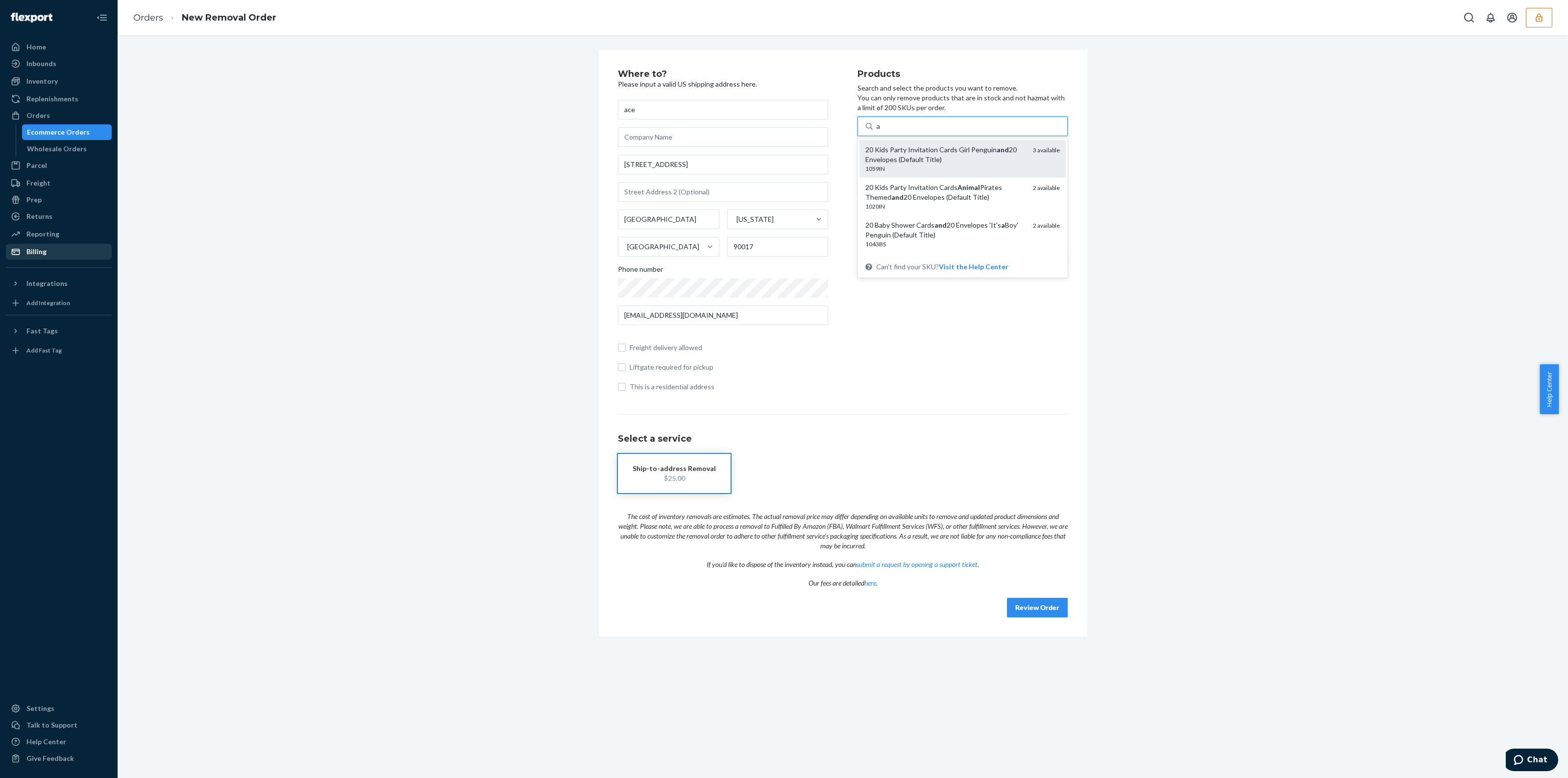
click at [979, 153] on div "20 Kids Party Invitation Cards Girl Penguin and 20 Envelopes (Default Title)" at bounding box center [945, 155] width 160 height 20
click at [881, 131] on input "a" at bounding box center [878, 126] width 4 height 10
type input "a"
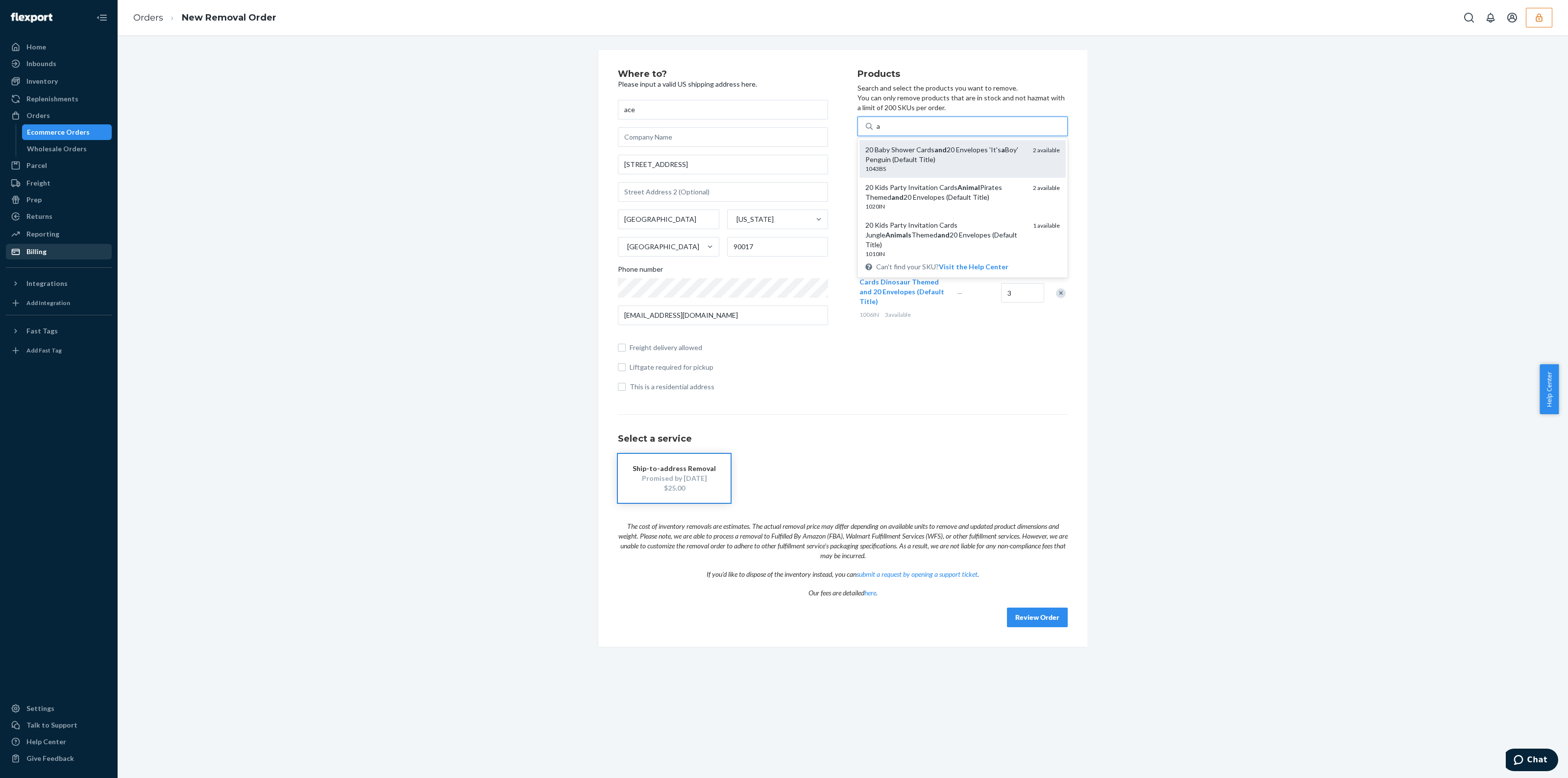
click at [983, 152] on div "20 Baby Shower Cards and 20 Envelopes 'It's a Boy' Penguin (Default Title)" at bounding box center [945, 155] width 160 height 20
click at [881, 131] on input "a" at bounding box center [878, 126] width 4 height 10
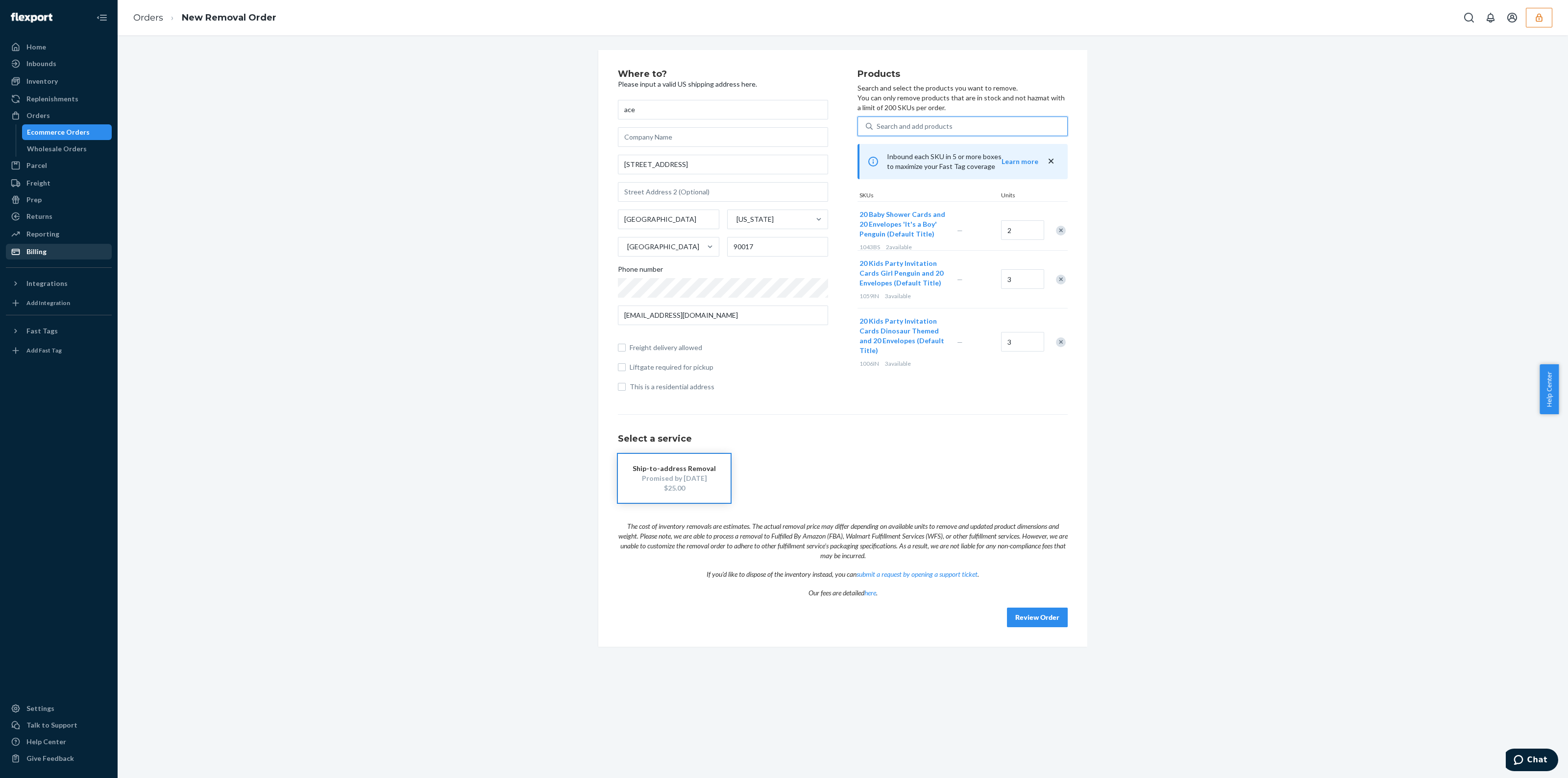
type input "a"
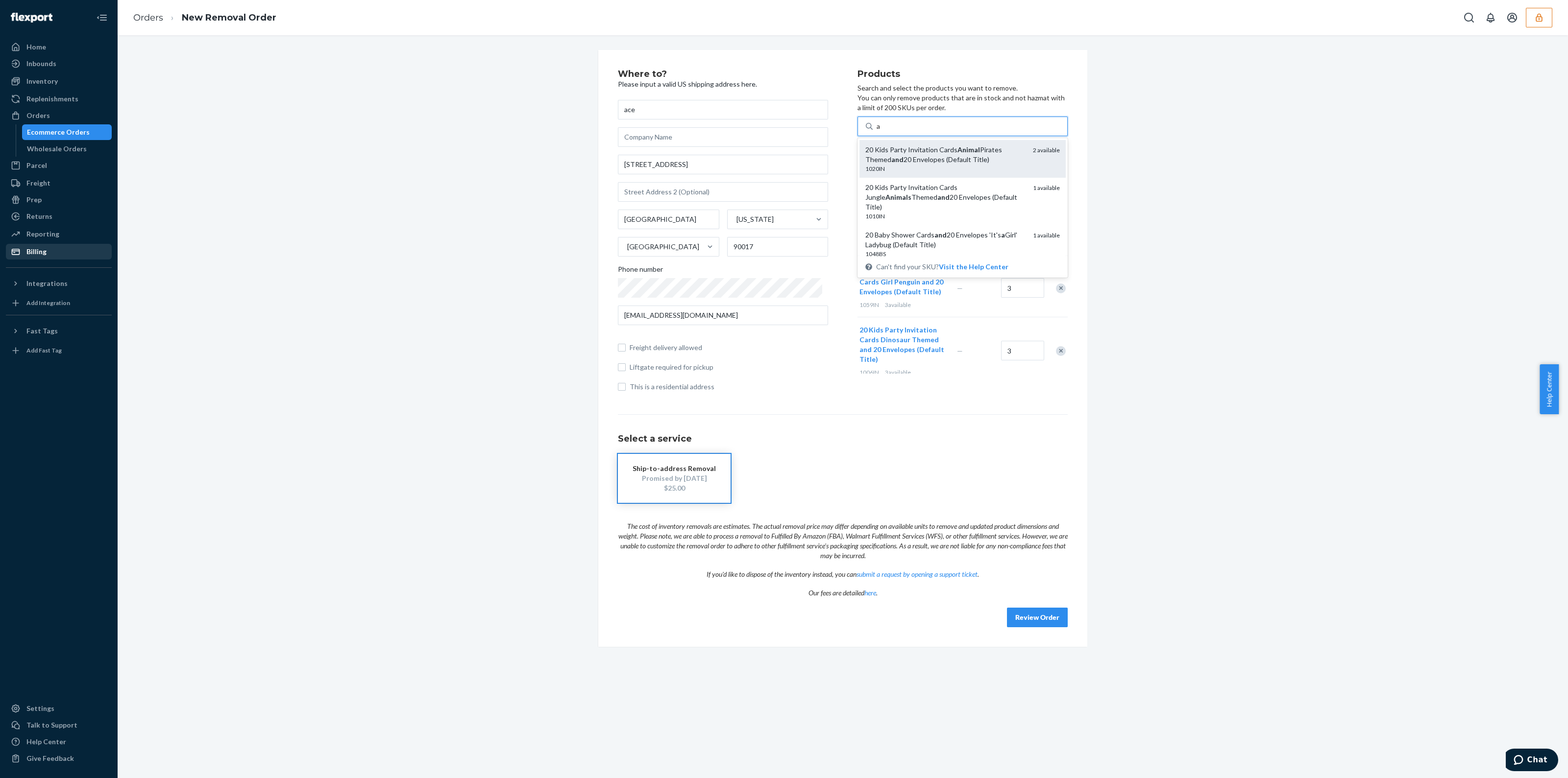
click at [986, 153] on div "20 Kids Party Invitation Cards Animal Pirates Themed and 20 Envelopes (Default …" at bounding box center [945, 155] width 160 height 20
click at [881, 131] on input "a" at bounding box center [878, 126] width 4 height 10
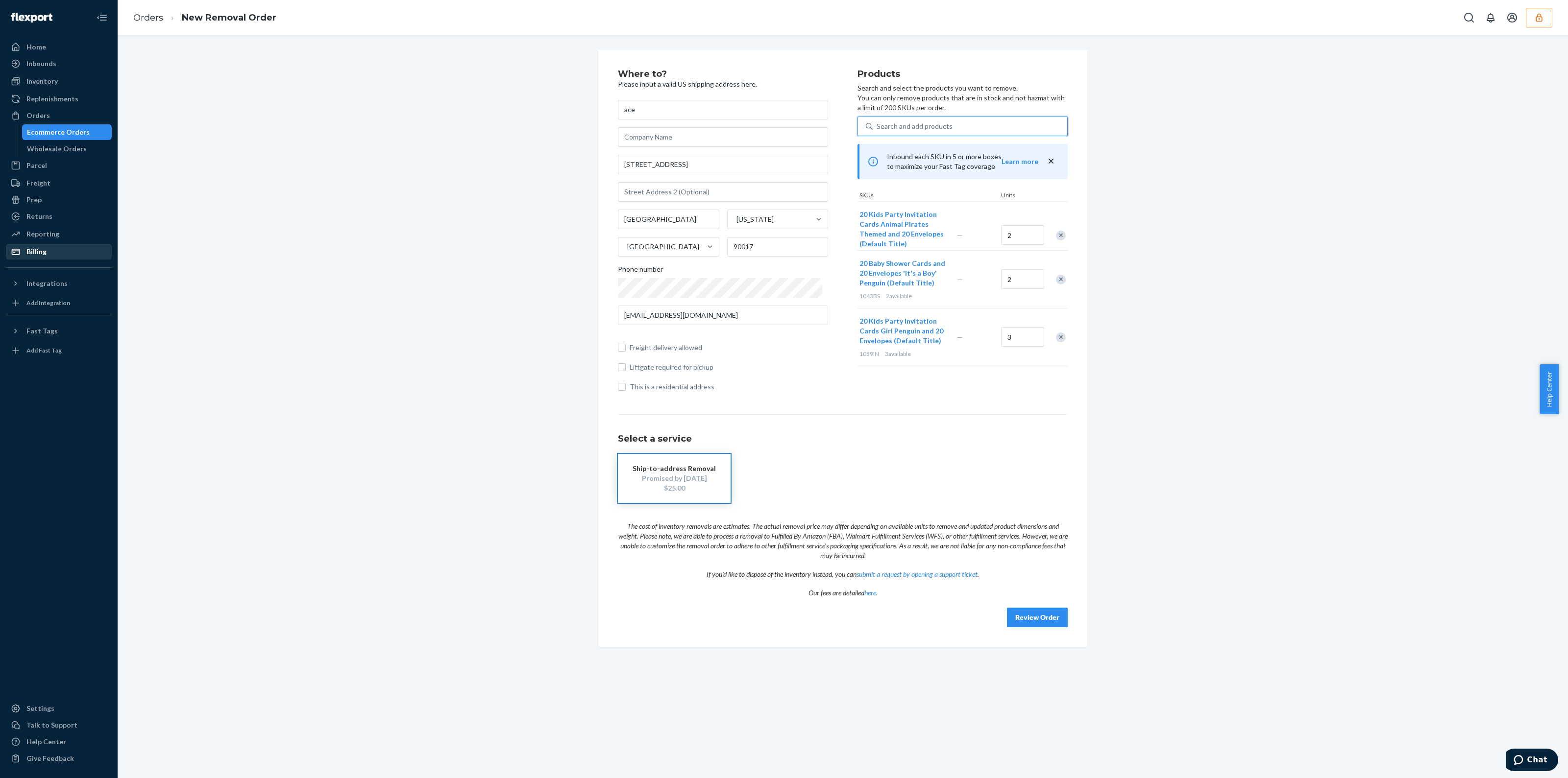
type input "a"
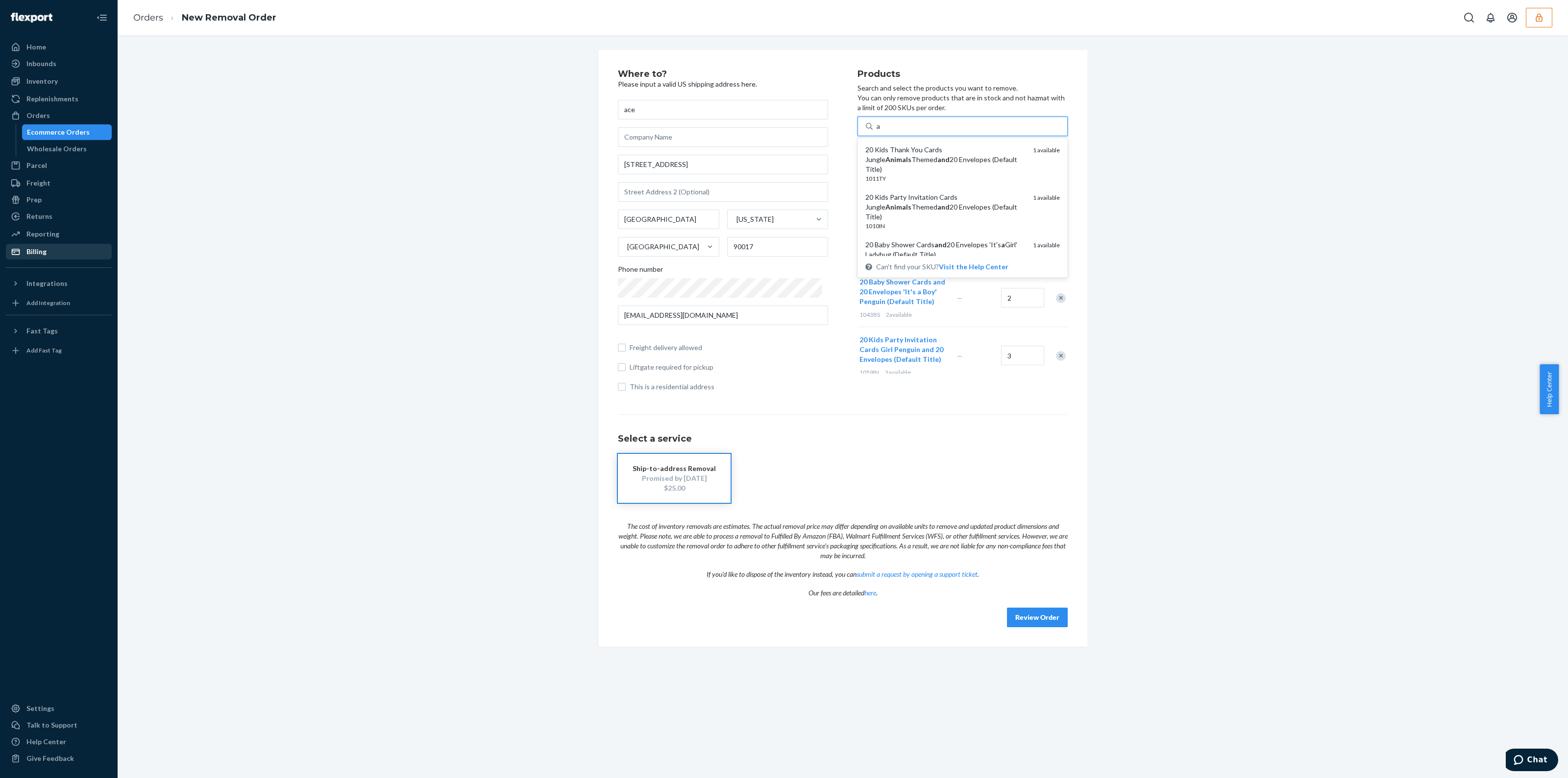
click at [986, 153] on div "20 Kids Thank You Cards Jungle Animals Themed and 20 Envelopes (Default Title)" at bounding box center [945, 160] width 160 height 29
click at [881, 131] on input "a" at bounding box center [878, 126] width 4 height 10
type input "a"
click at [978, 156] on div "20 Kids Party Invitation Cards Jungle Animals Themed and 20 Envelopes (Default …" at bounding box center [945, 160] width 160 height 29
click at [881, 131] on input "a" at bounding box center [878, 126] width 4 height 10
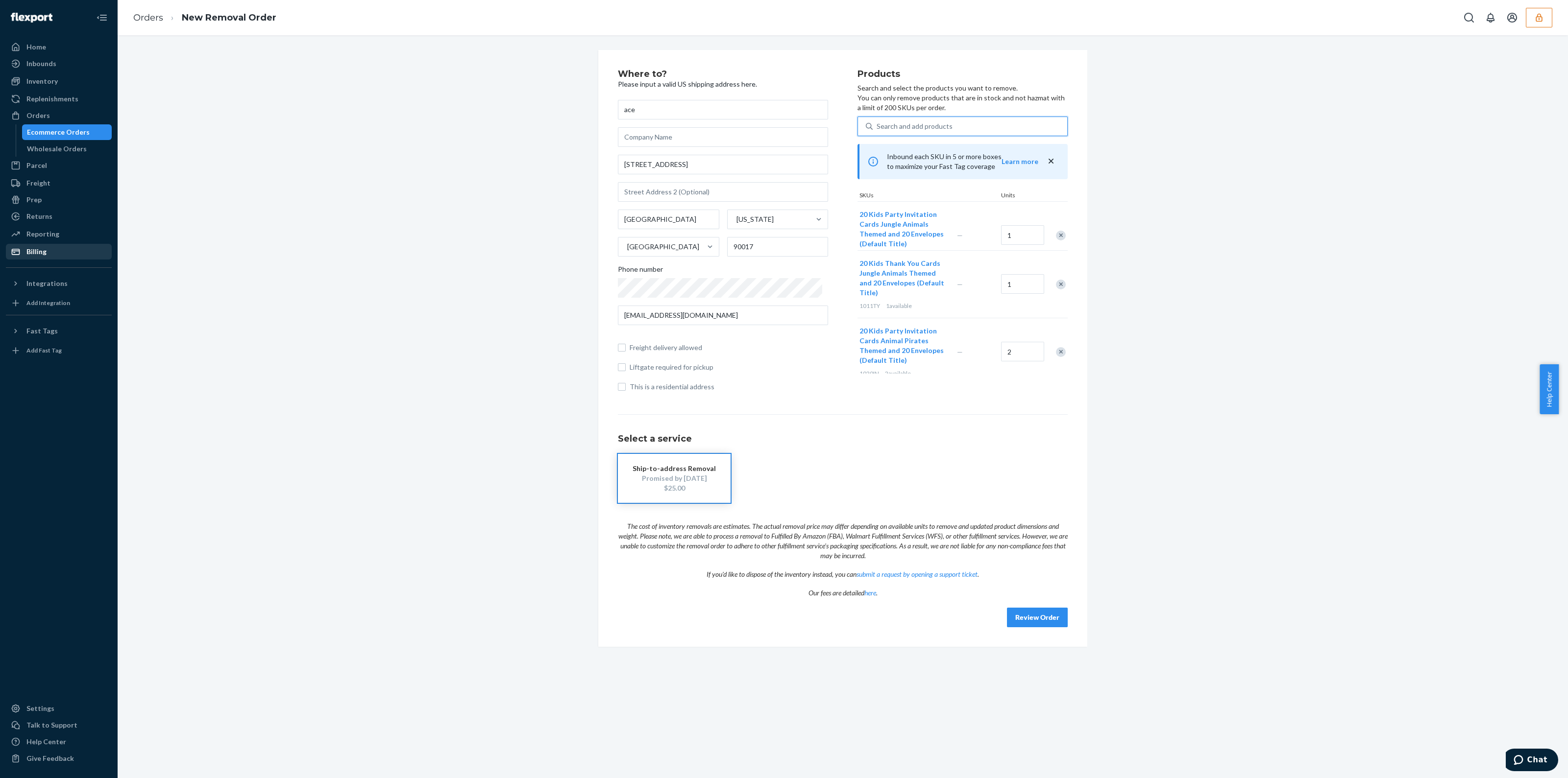
type input "a"
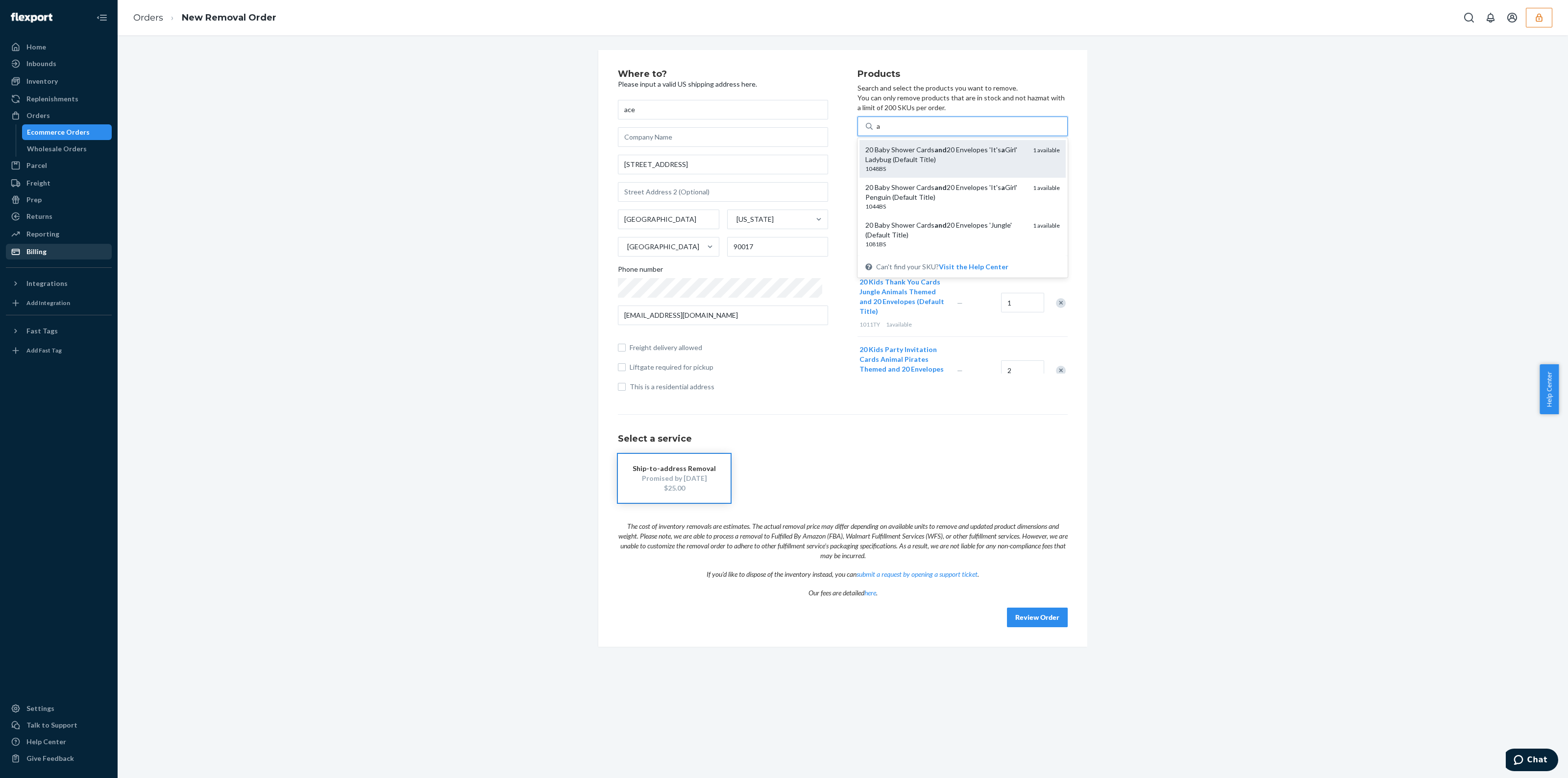
click at [966, 155] on div "20 Baby Shower Cards and 20 Envelopes 'It's a Girl' Ladybug (Default Title)" at bounding box center [945, 155] width 160 height 20
click at [881, 131] on input "a" at bounding box center [878, 126] width 4 height 10
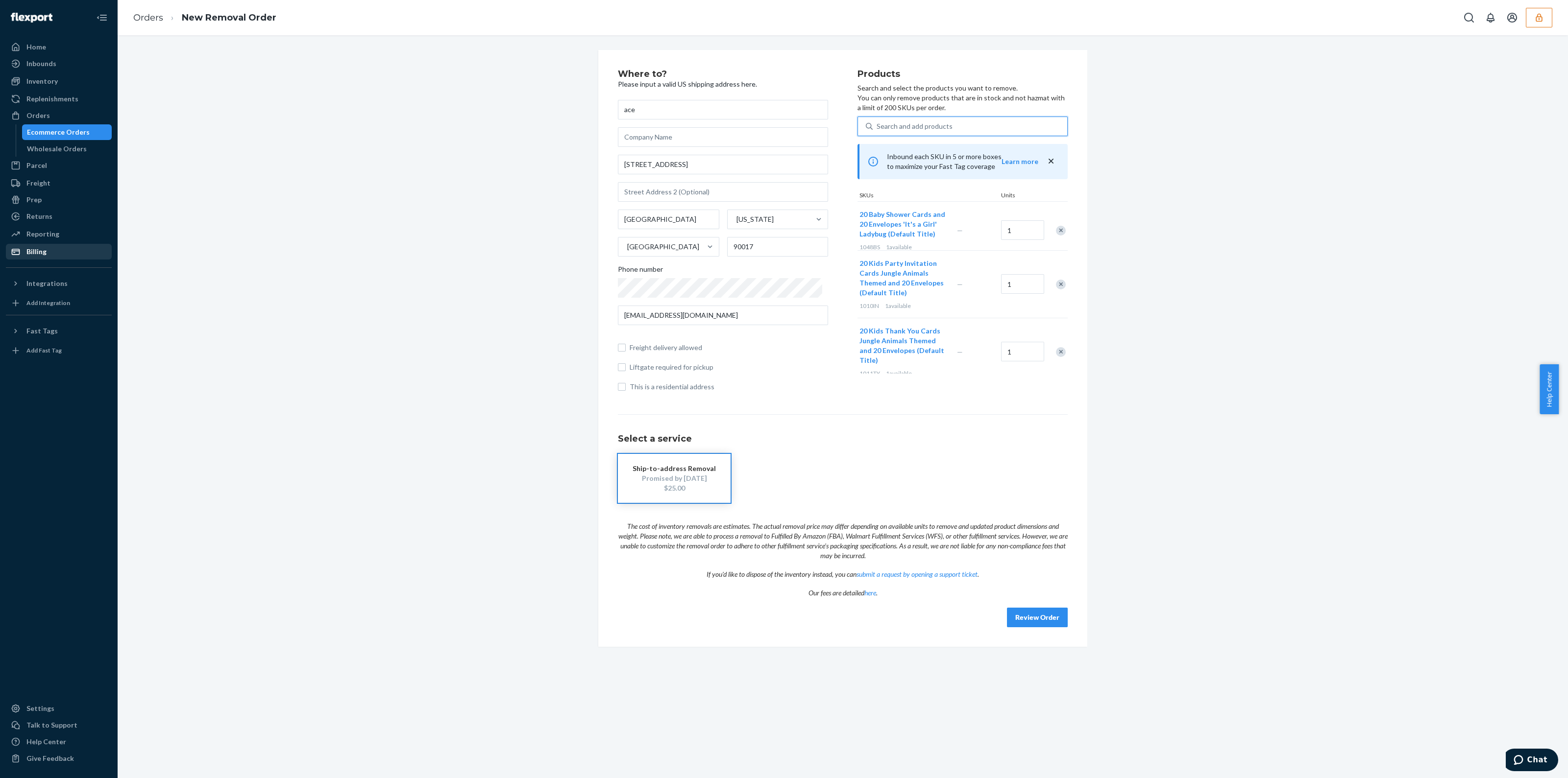
type input "a"
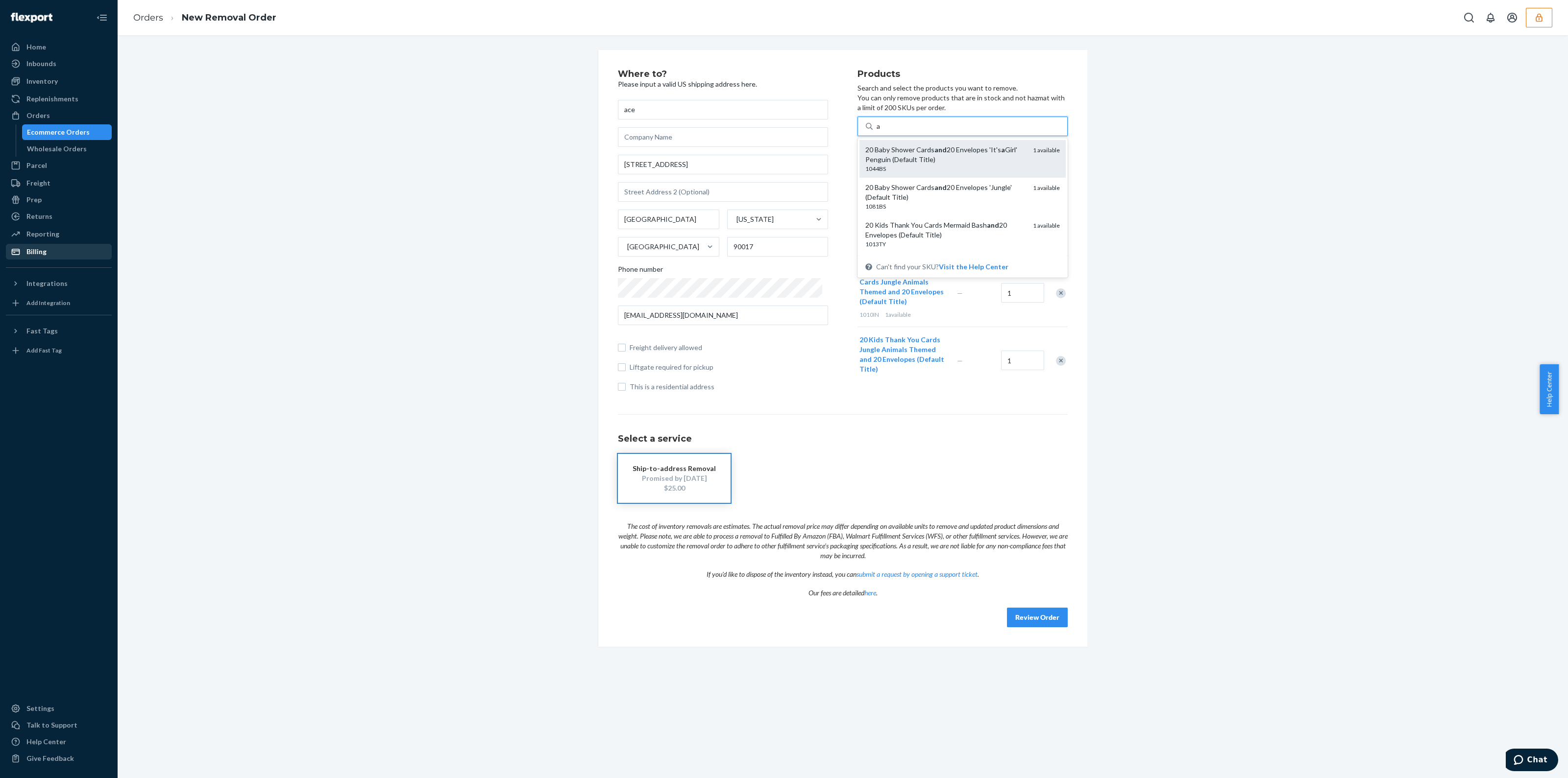
click at [968, 153] on div "20 Baby Shower Cards and 20 Envelopes 'It's a Girl' Penguin (Default Title)" at bounding box center [945, 155] width 160 height 20
click at [881, 131] on input "a" at bounding box center [878, 126] width 4 height 10
type input "a"
click at [975, 155] on div "20 Baby Shower Cards and 20 Envelopes 'Jungle' (Default Title)" at bounding box center [945, 155] width 160 height 20
click at [881, 131] on input "a" at bounding box center [878, 126] width 4 height 10
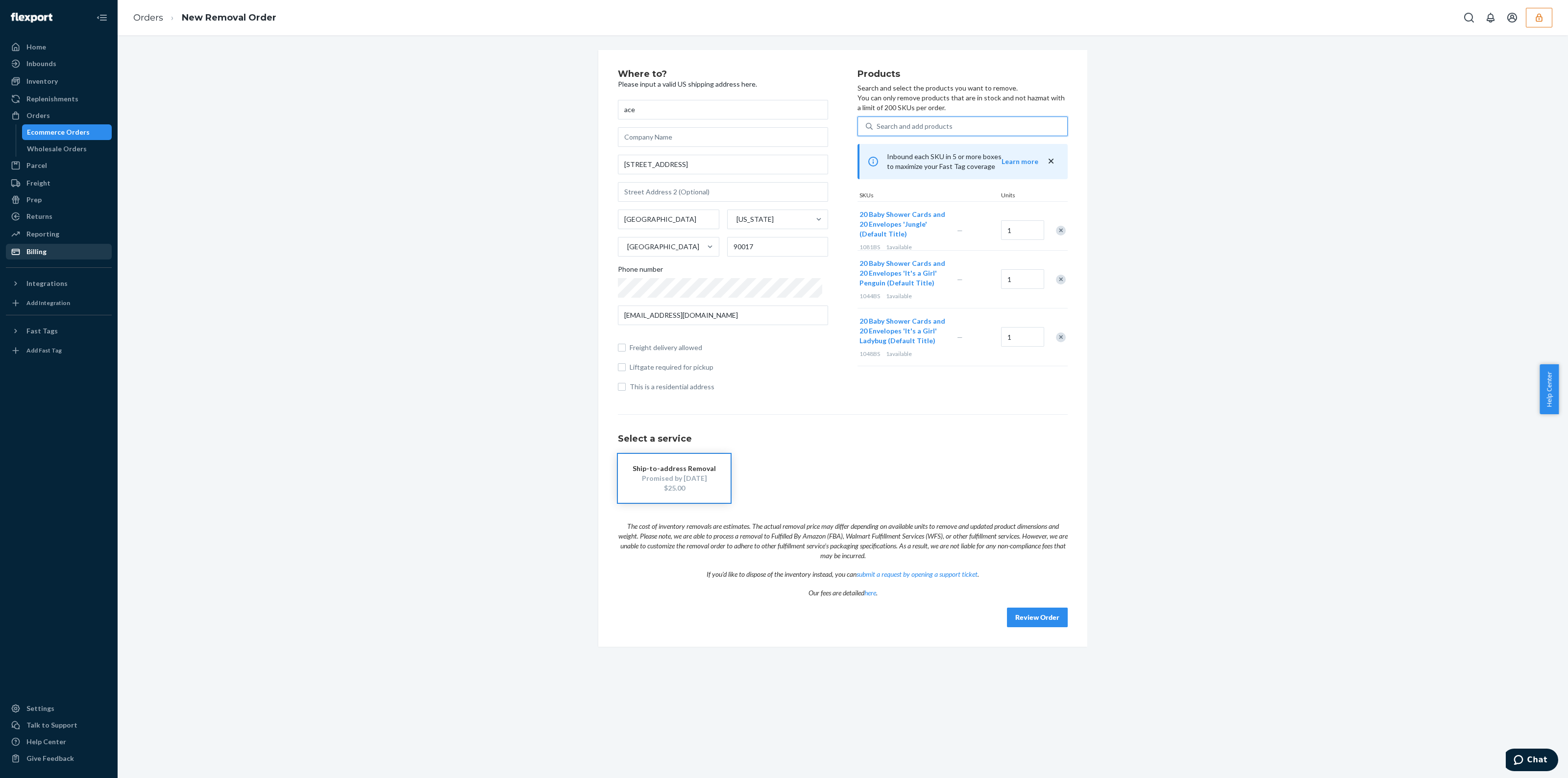
type input "a"
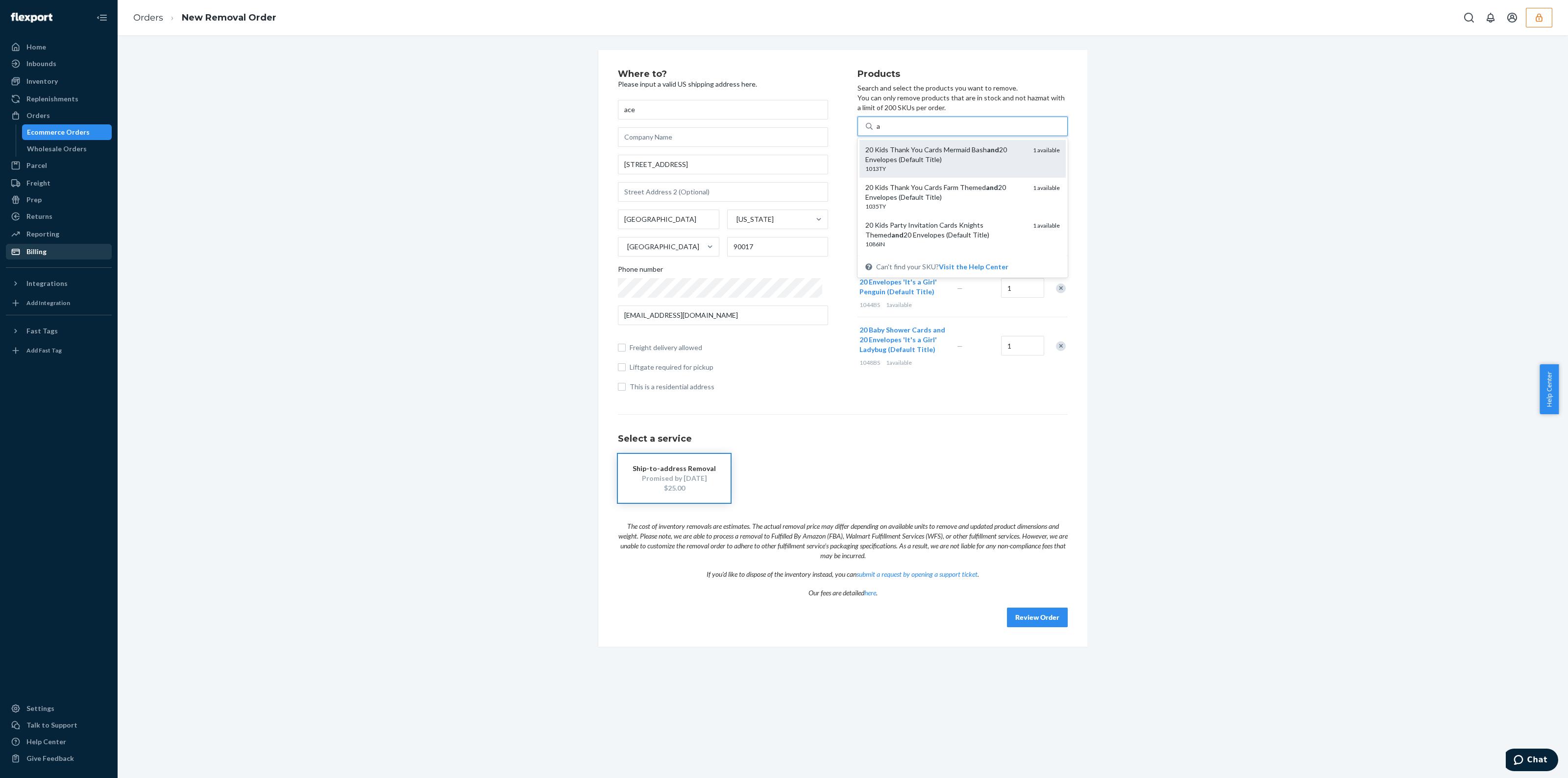
click at [981, 157] on div "20 Kids Thank You Cards Mermaid Bash and 20 Envelopes (Default Title)" at bounding box center [945, 155] width 160 height 20
click at [881, 131] on input "a" at bounding box center [878, 126] width 4 height 10
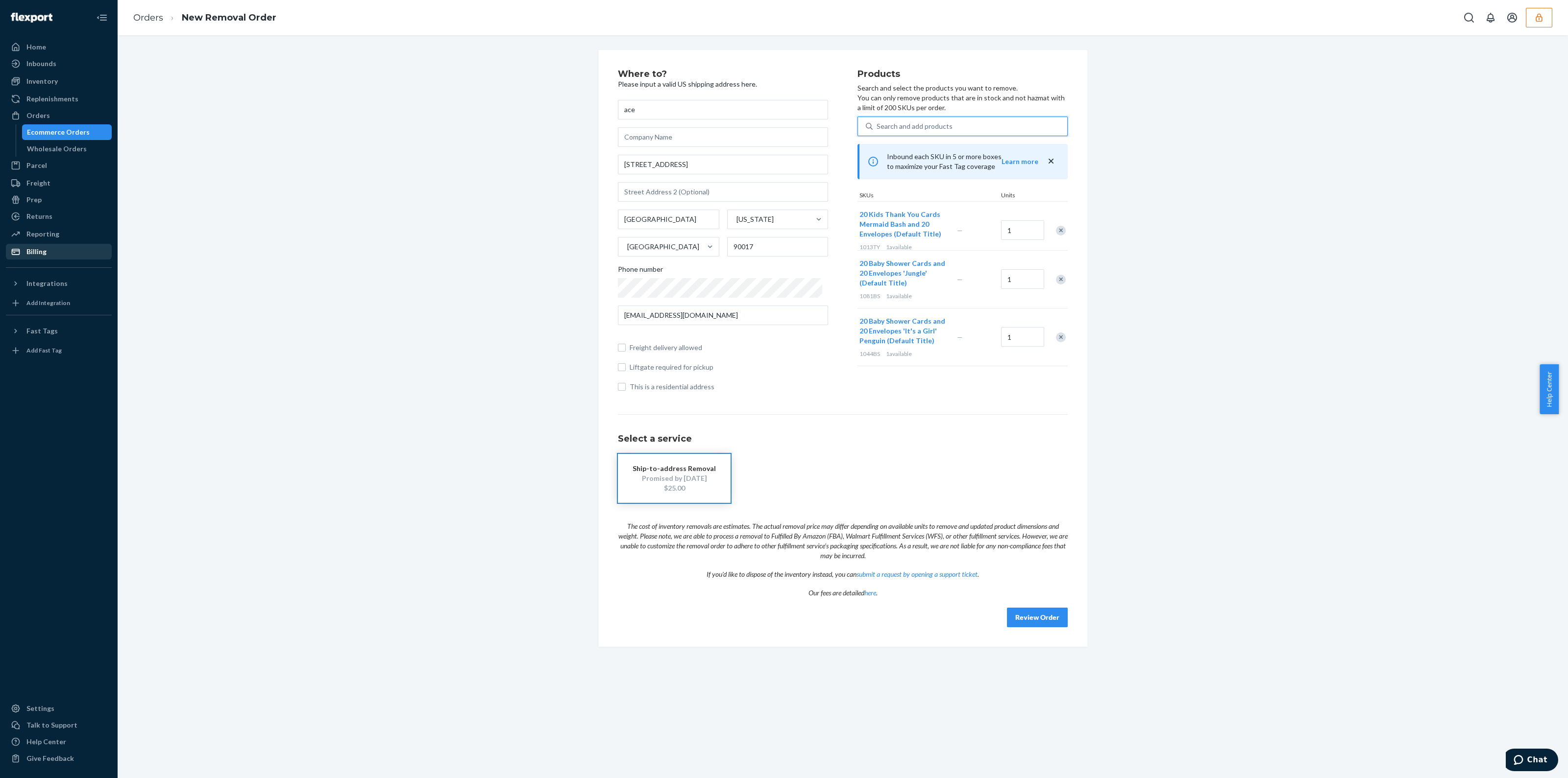
type input "a"
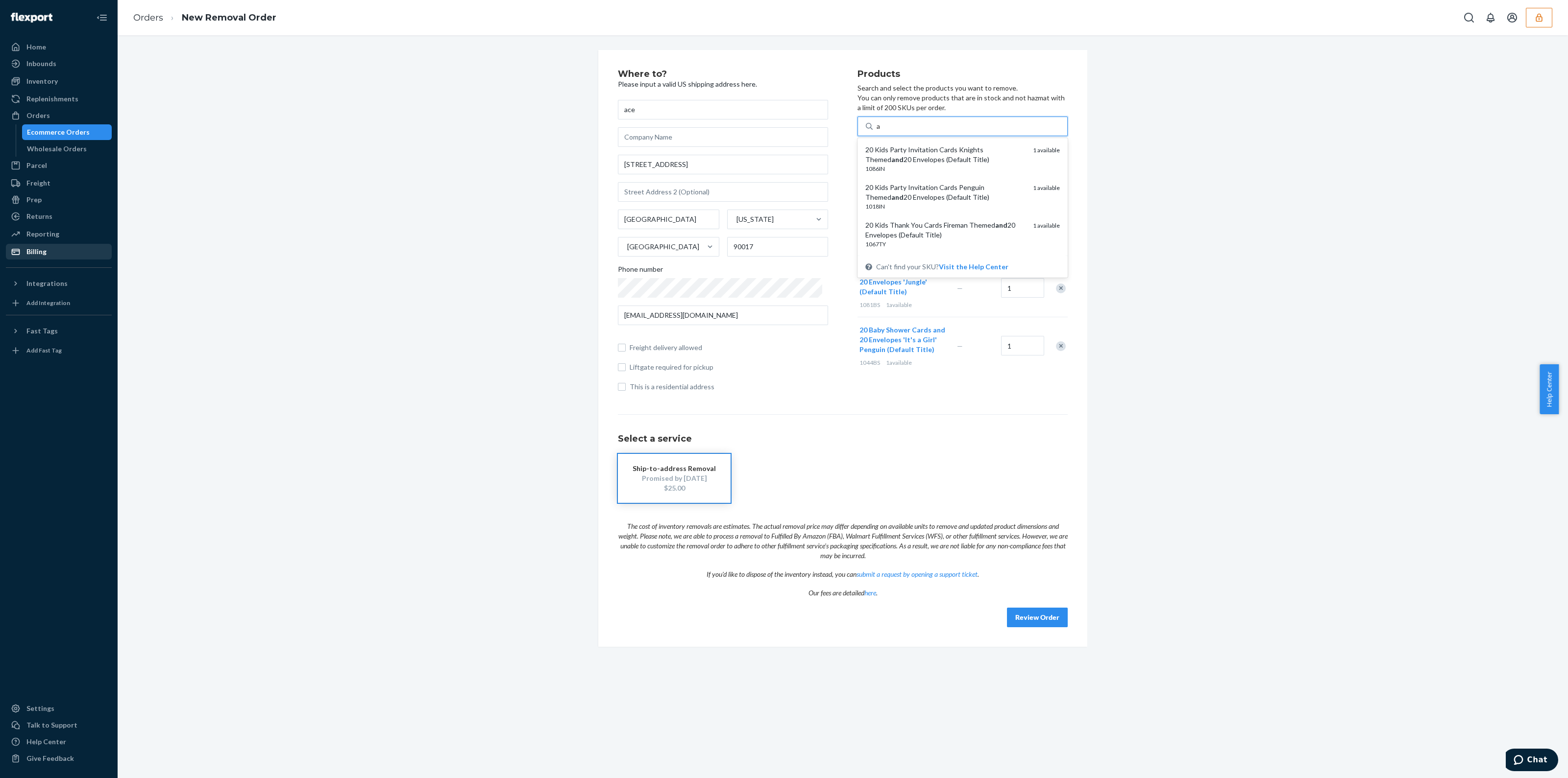
click at [984, 160] on div "20 Kids Party Invitation Cards Knights Themed and 20 Envelopes (Default Title)" at bounding box center [945, 155] width 160 height 20
click at [881, 131] on input "a" at bounding box center [878, 126] width 4 height 10
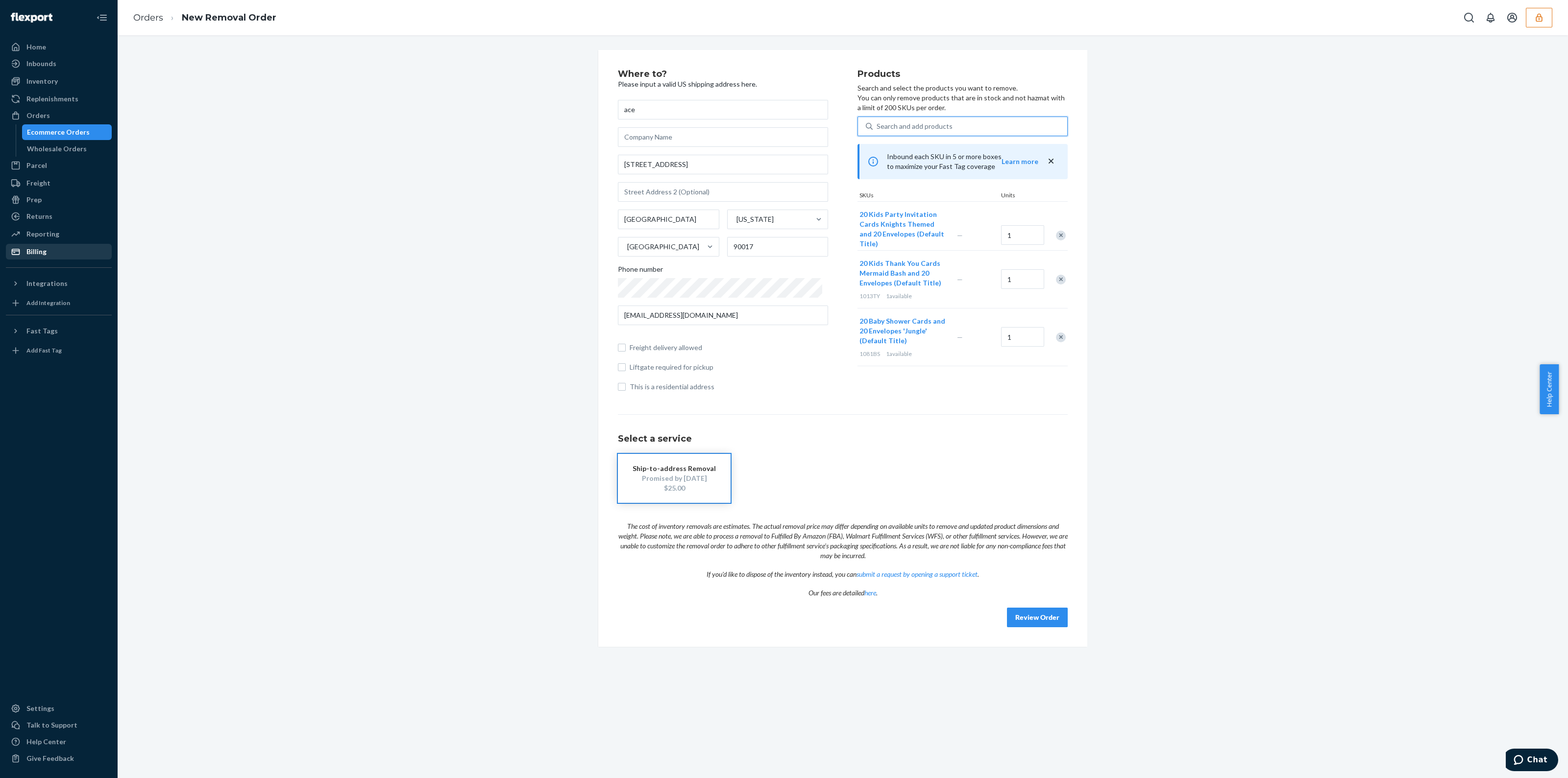
type input "a"
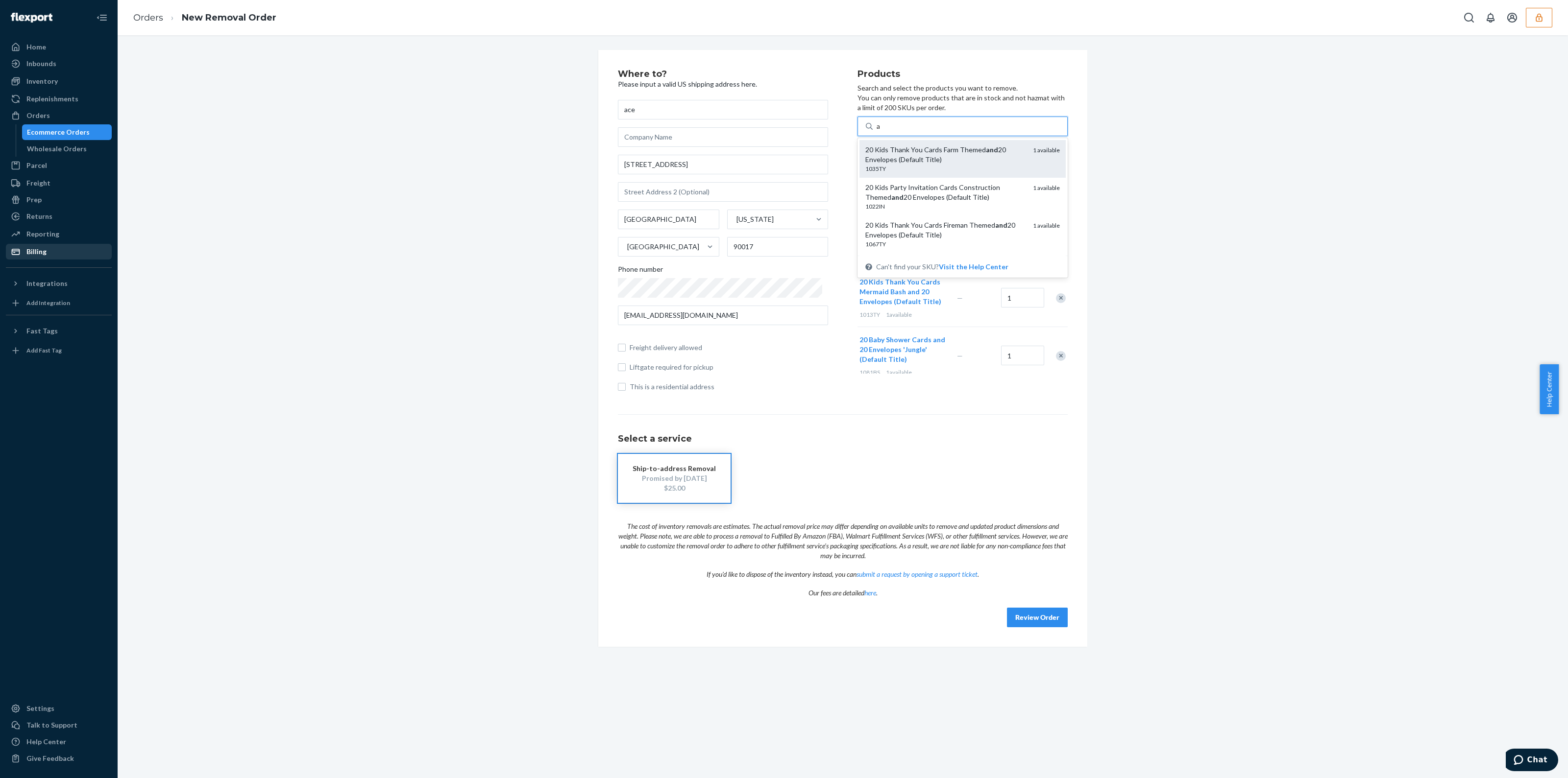
click at [977, 158] on div "20 Kids Thank You Cards Farm Themed and 20 Envelopes (Default Title)" at bounding box center [945, 155] width 160 height 20
click at [881, 131] on input "a" at bounding box center [878, 126] width 4 height 10
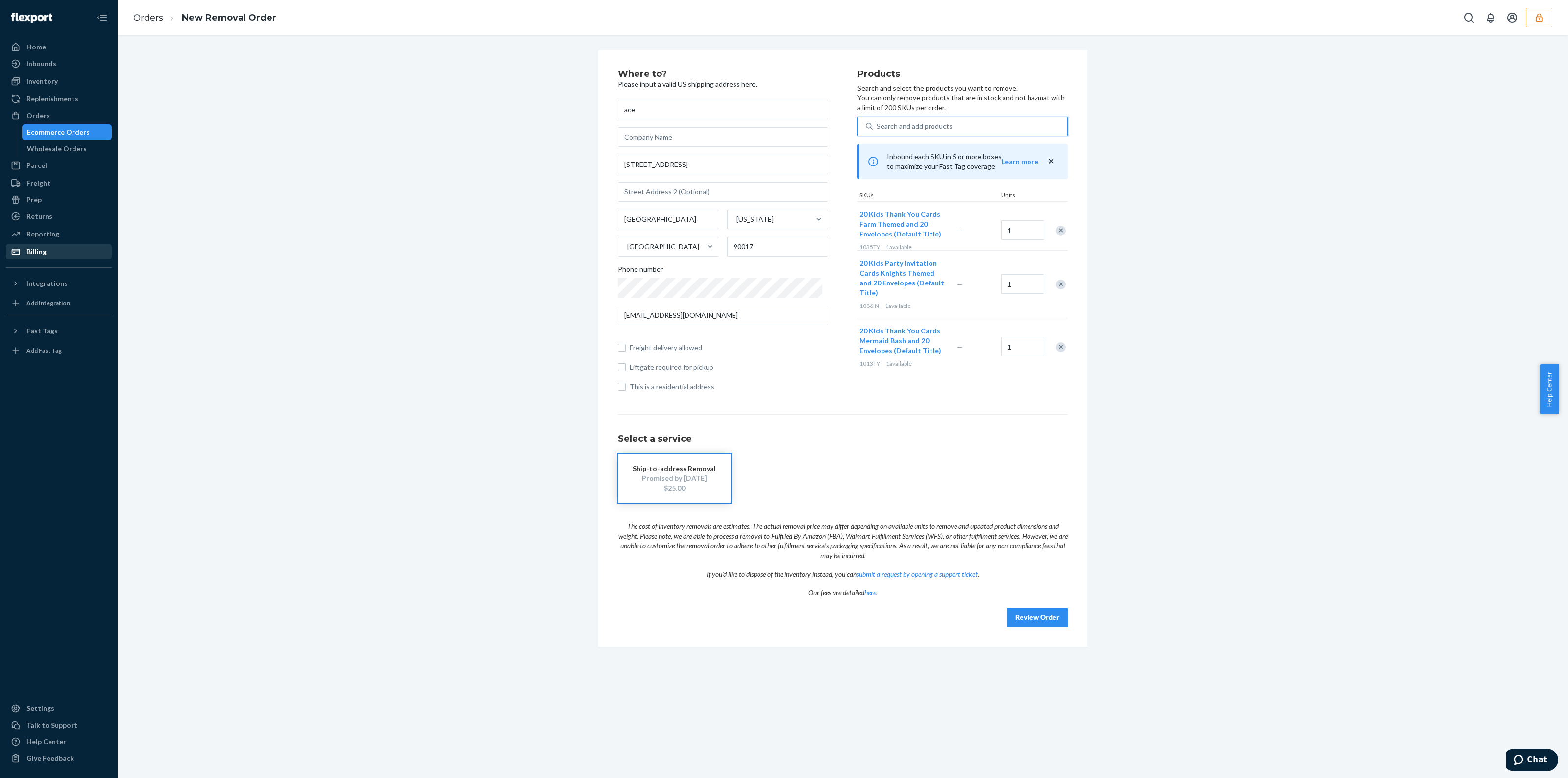
type input "a"
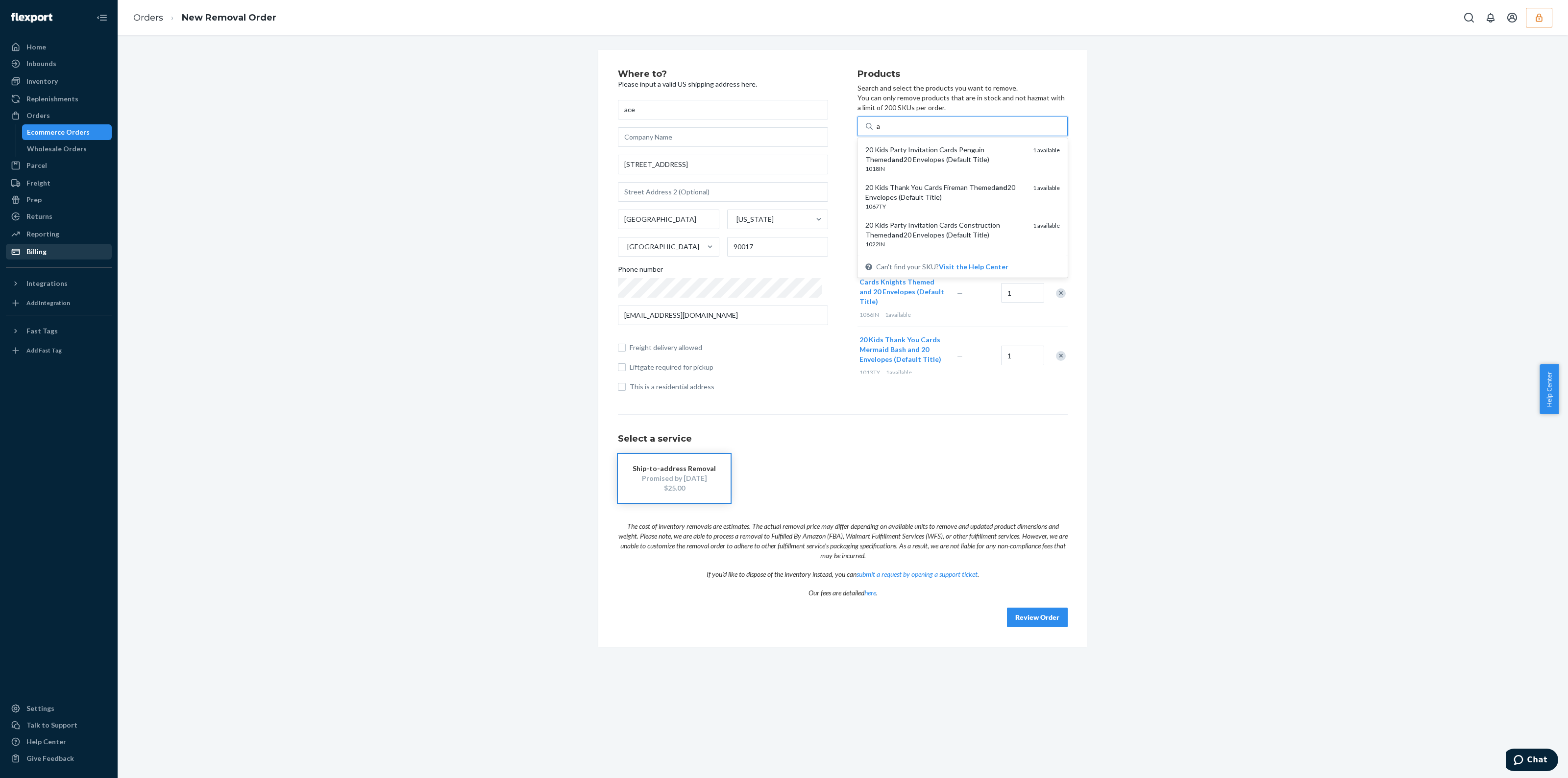
click at [977, 158] on div "20 Kids Party Invitation Cards Penguin Themed and 20 Envelopes (Default Title)" at bounding box center [945, 155] width 160 height 20
click at [881, 131] on input "a" at bounding box center [878, 126] width 4 height 10
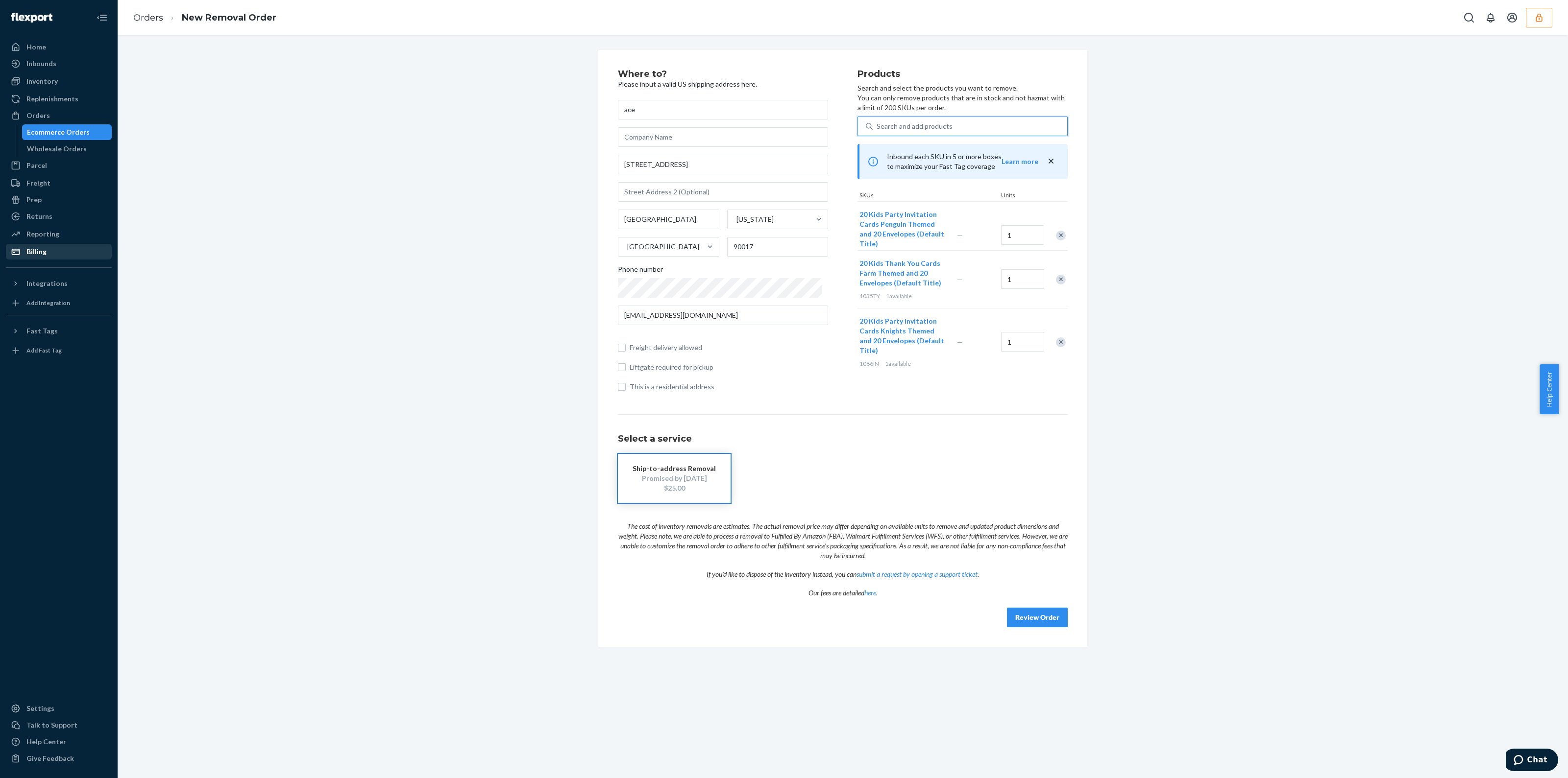
type input "a"
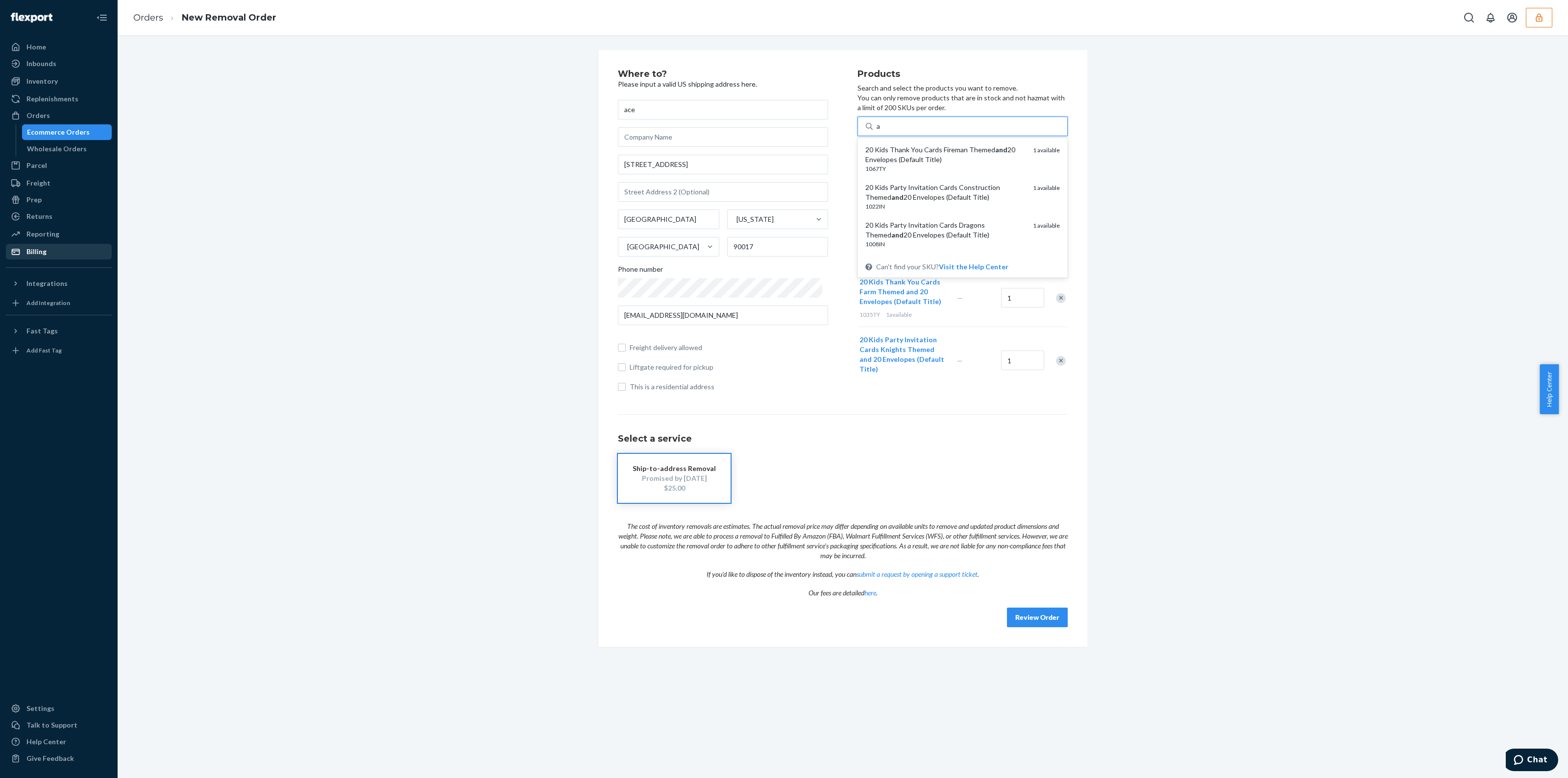
click at [977, 153] on div "20 Kids Thank You Cards Fireman Themed and 20 Envelopes (Default Title)" at bounding box center [945, 155] width 160 height 20
click at [881, 131] on input "a" at bounding box center [878, 126] width 4 height 10
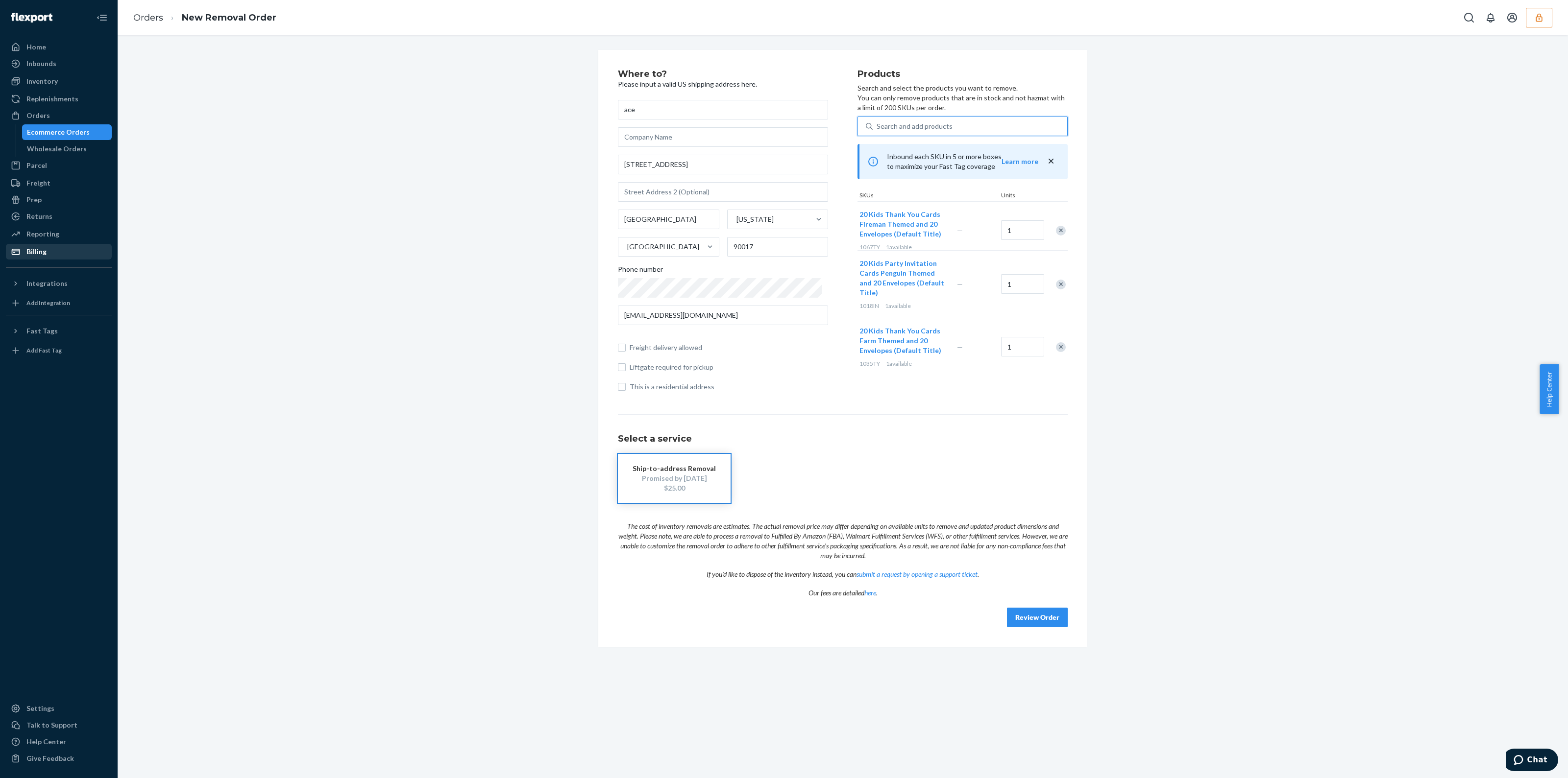
type input "a"
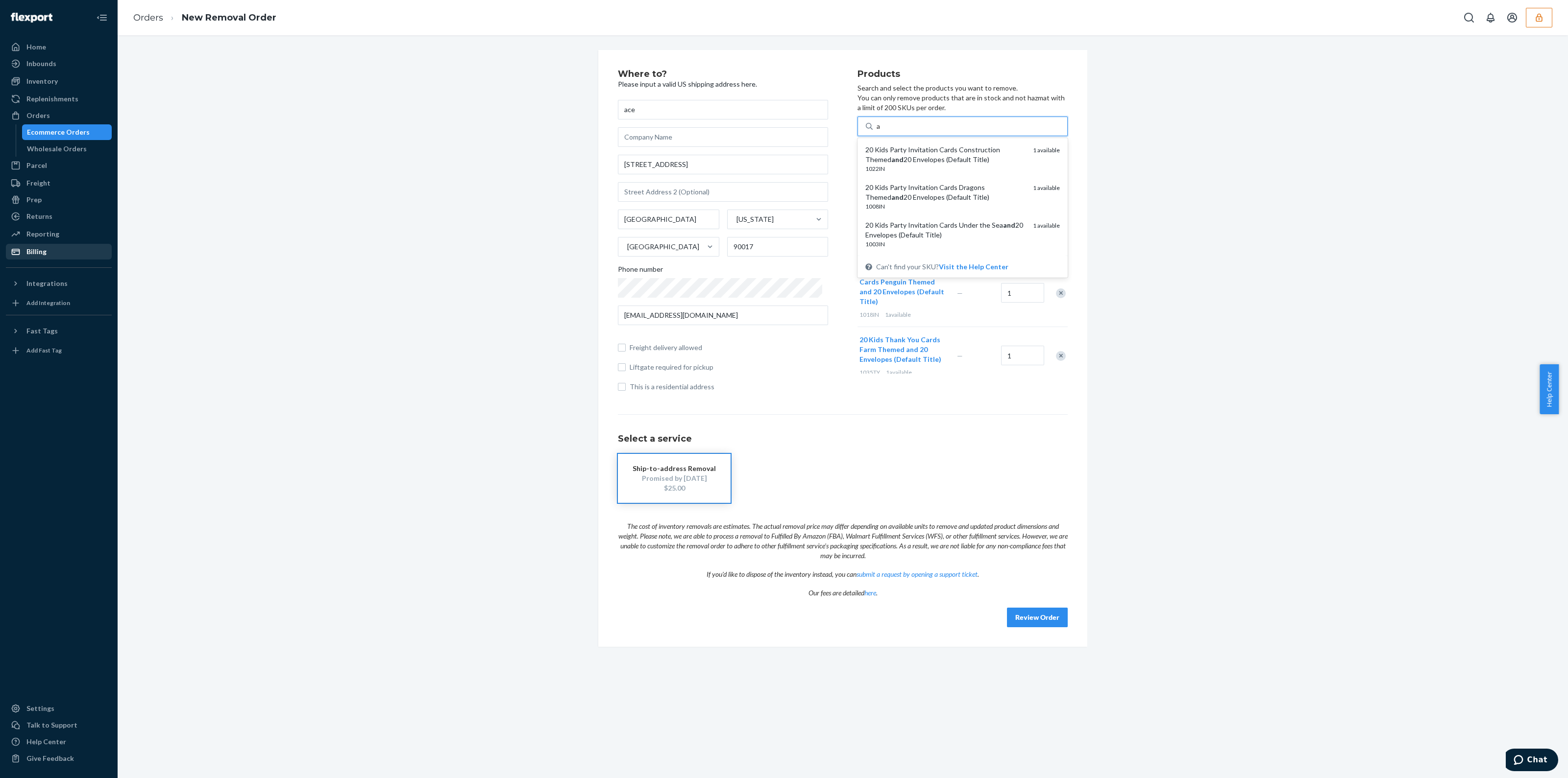
click at [977, 153] on div "20 Kids Party Invitation Cards Construction Themed and 20 Envelopes (Default Ti…" at bounding box center [945, 155] width 160 height 20
click at [881, 131] on input "a" at bounding box center [878, 126] width 4 height 10
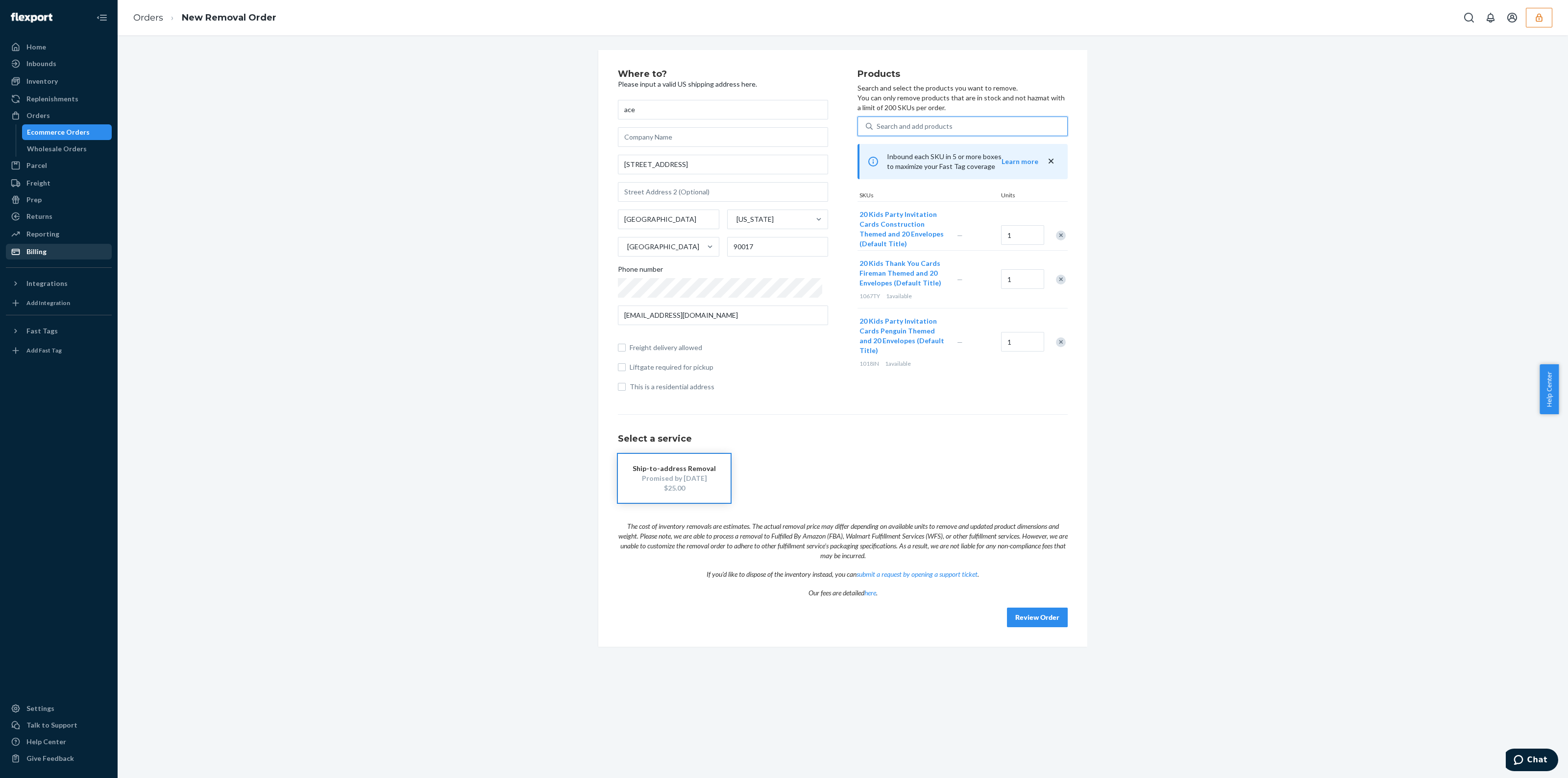
type input "a"
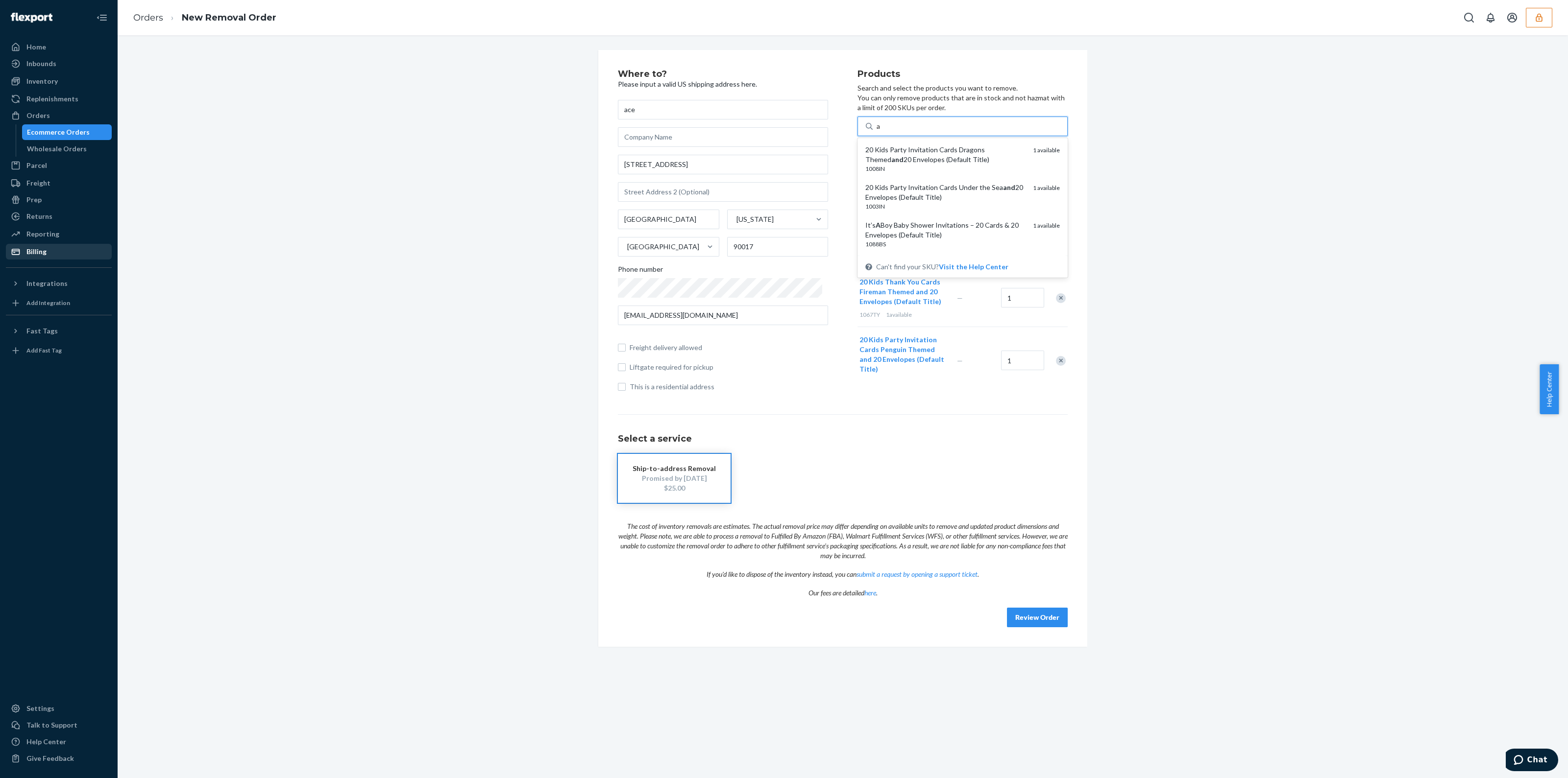
click at [978, 153] on div "20 Kids Party Invitation Cards Dragons Themed and 20 Envelopes (Default Title)" at bounding box center [945, 155] width 160 height 20
click at [881, 131] on input "a" at bounding box center [878, 126] width 4 height 10
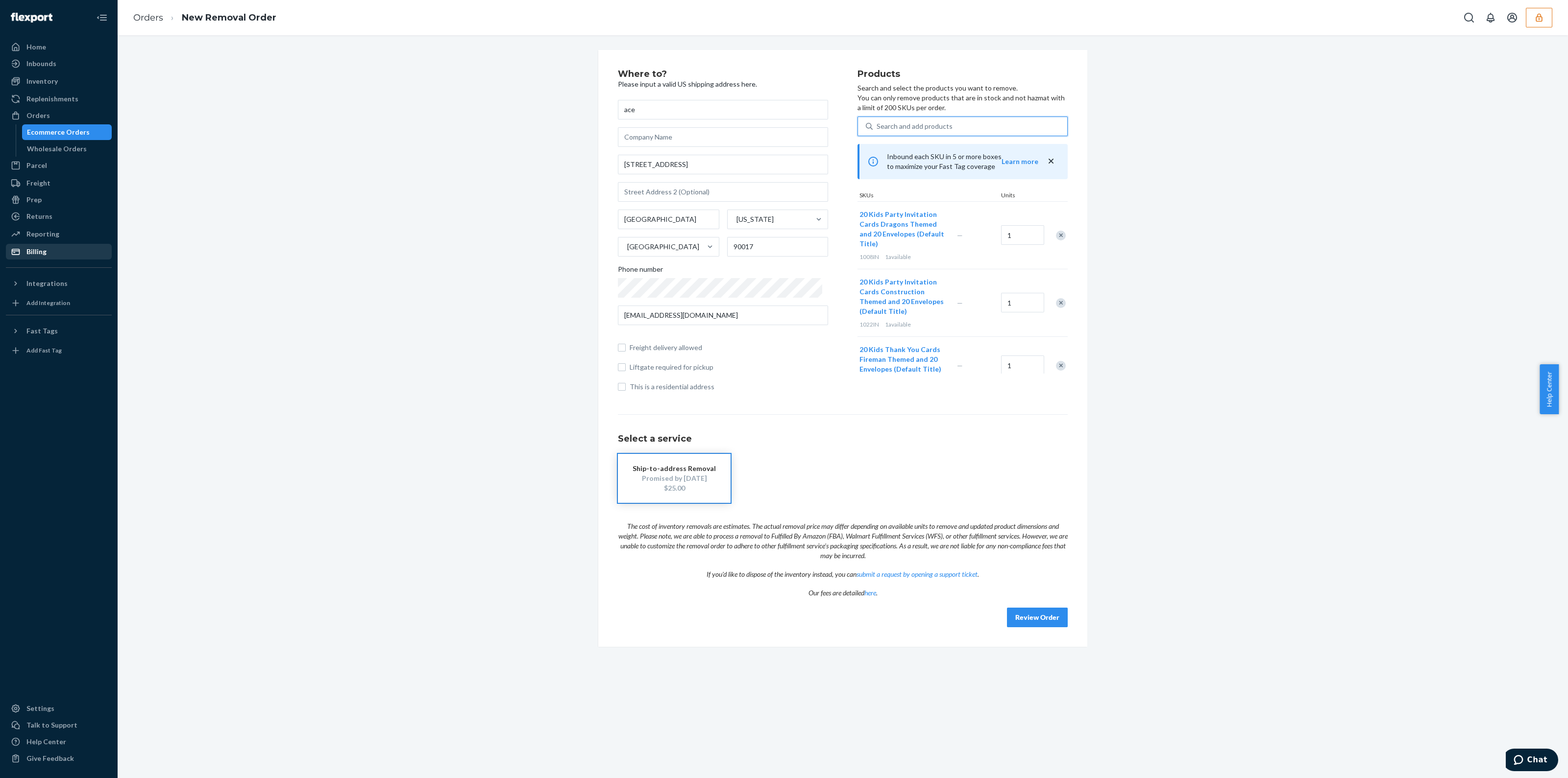
type input "a"
click at [979, 162] on div "20 Kids Party Invitation Cards Under the Sea and 20 Envelopes (Default Title)" at bounding box center [945, 155] width 160 height 20
click at [881, 131] on input "a" at bounding box center [878, 126] width 4 height 10
type input "a"
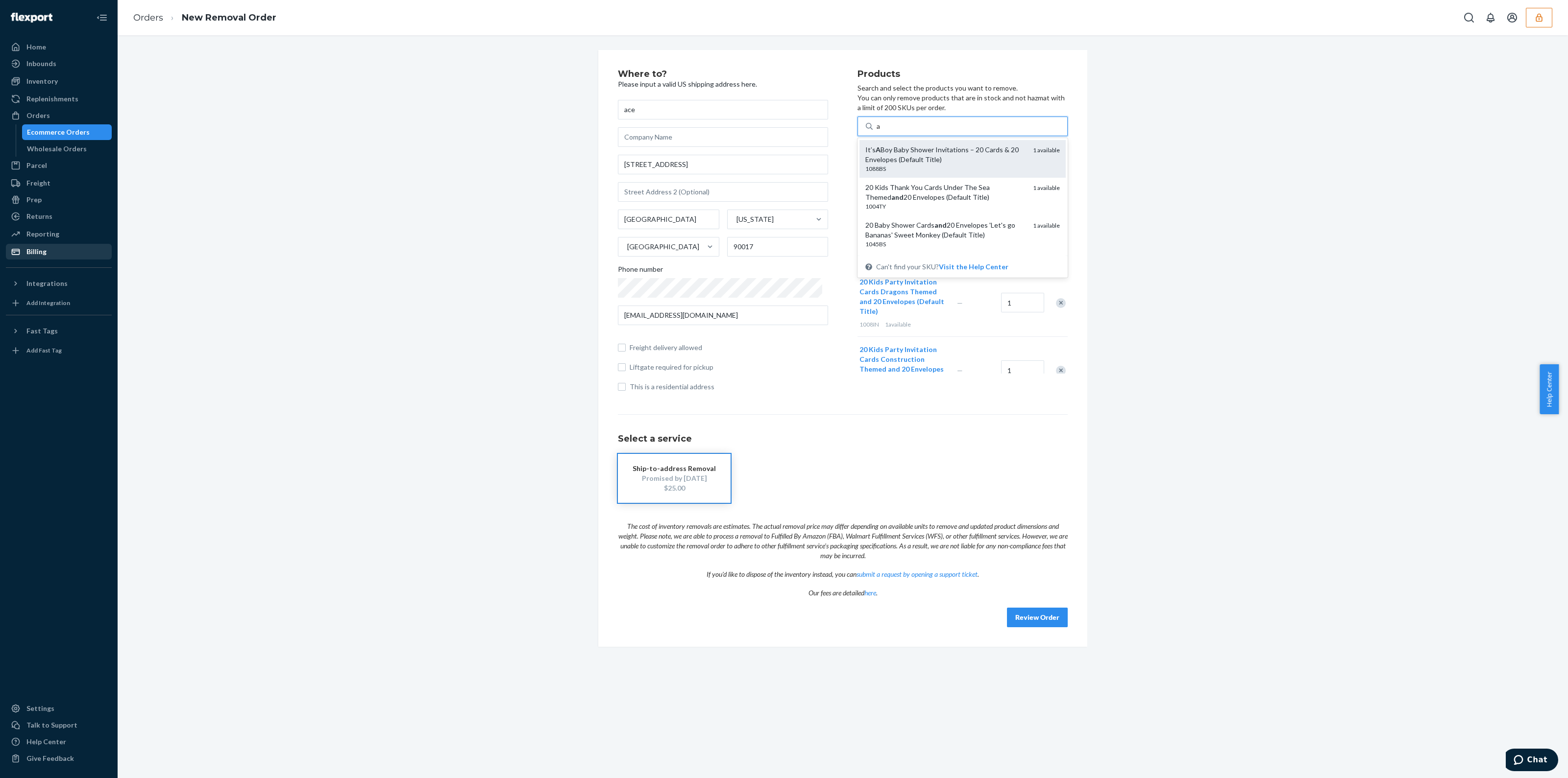
click at [979, 161] on div "It’s A Boy Baby Shower Invitations – 20 Cards & 20 Envelopes (Default Title)" at bounding box center [945, 155] width 160 height 20
click at [881, 131] on input "a" at bounding box center [878, 126] width 4 height 10
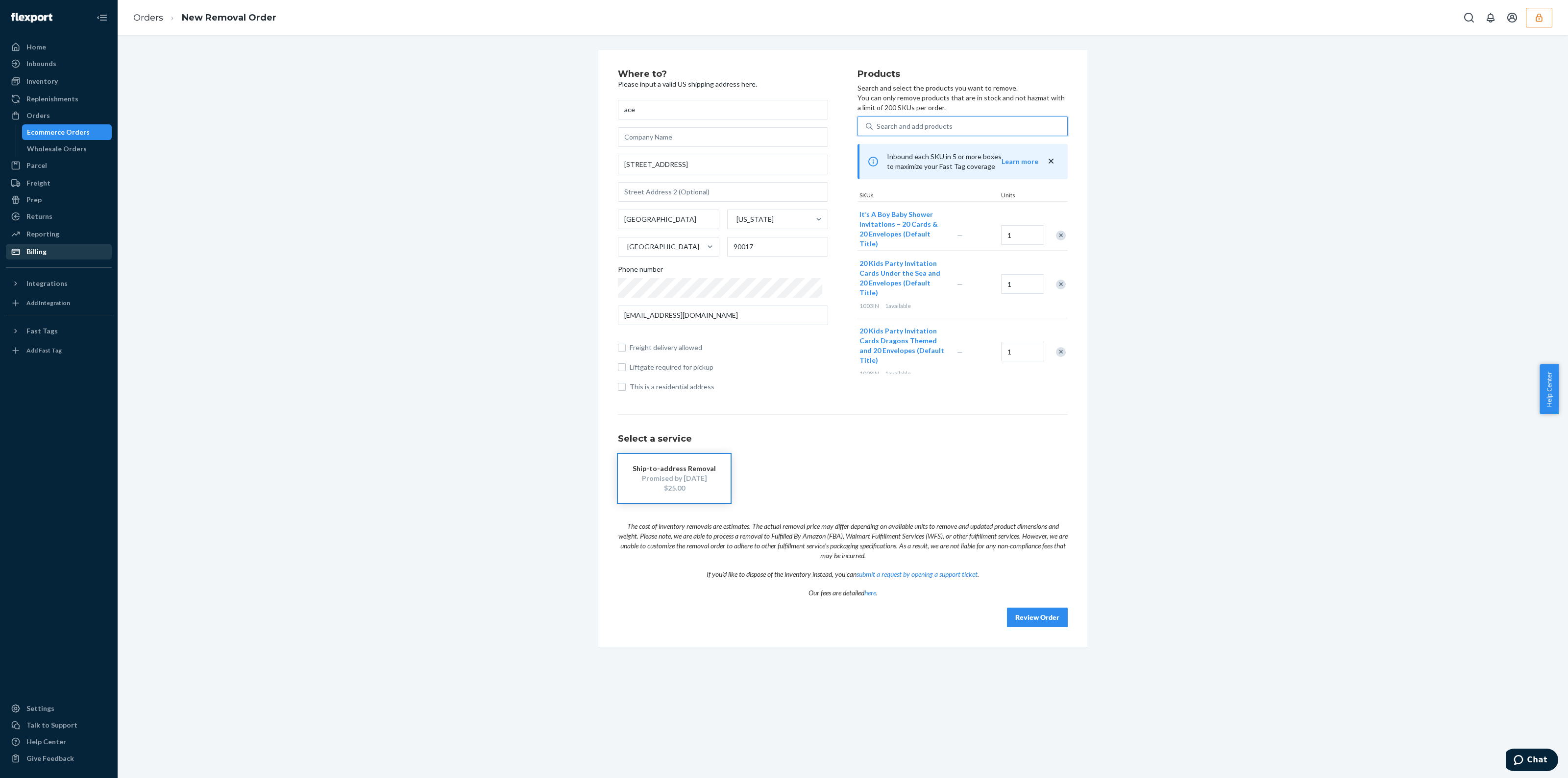
type input "a"
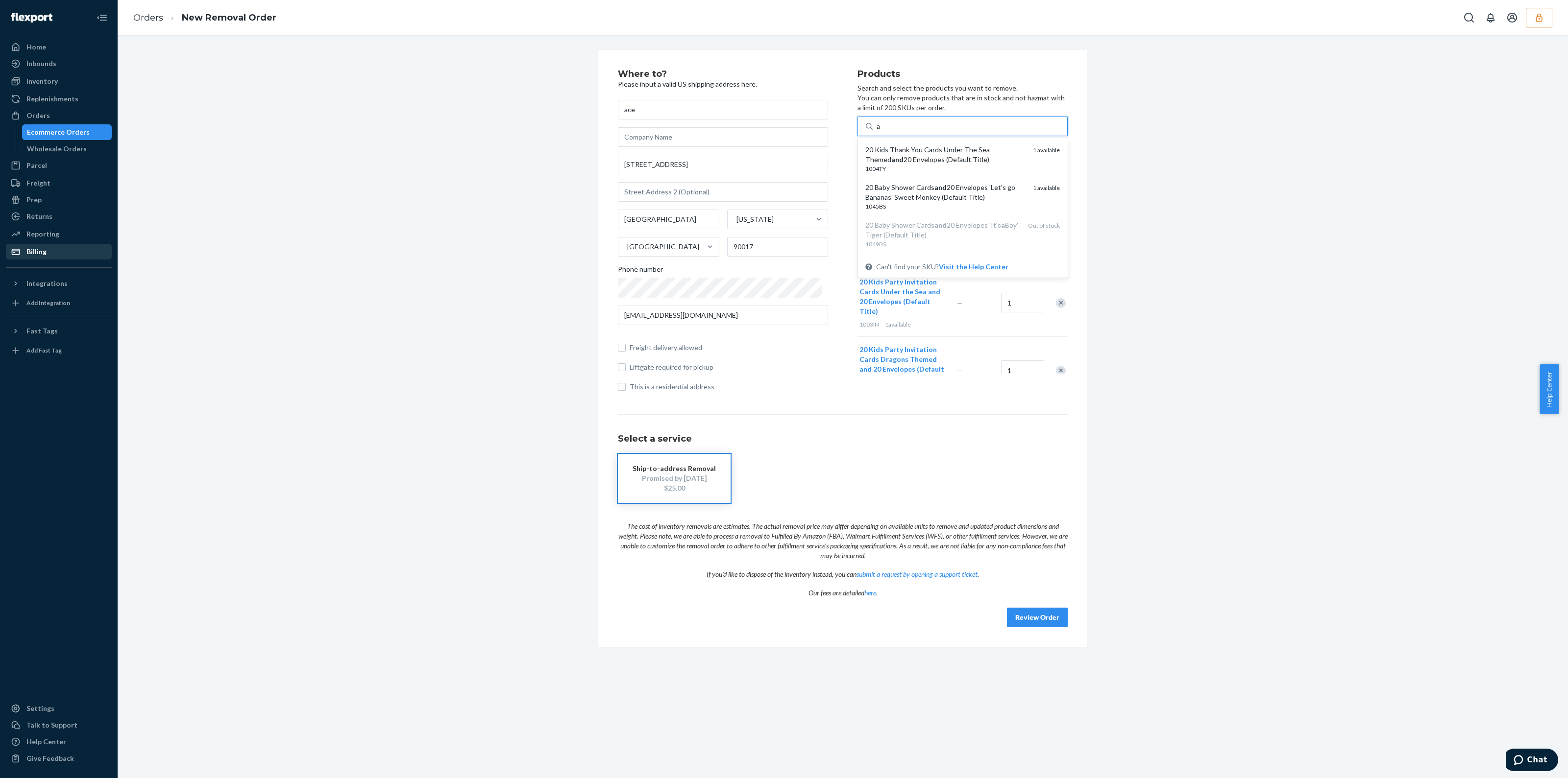
click at [979, 161] on div "20 Kids Thank You Cards Under The Sea Themed and 20 Envelopes (Default Title)" at bounding box center [945, 155] width 160 height 20
click at [881, 131] on input "a" at bounding box center [878, 126] width 4 height 10
type input "a"
click at [979, 160] on div "20 Baby Shower Cards and 20 Envelopes 'Let's go Bananas' Sweet Monkey (Default …" at bounding box center [945, 155] width 160 height 20
click at [881, 131] on input "a" at bounding box center [878, 126] width 4 height 10
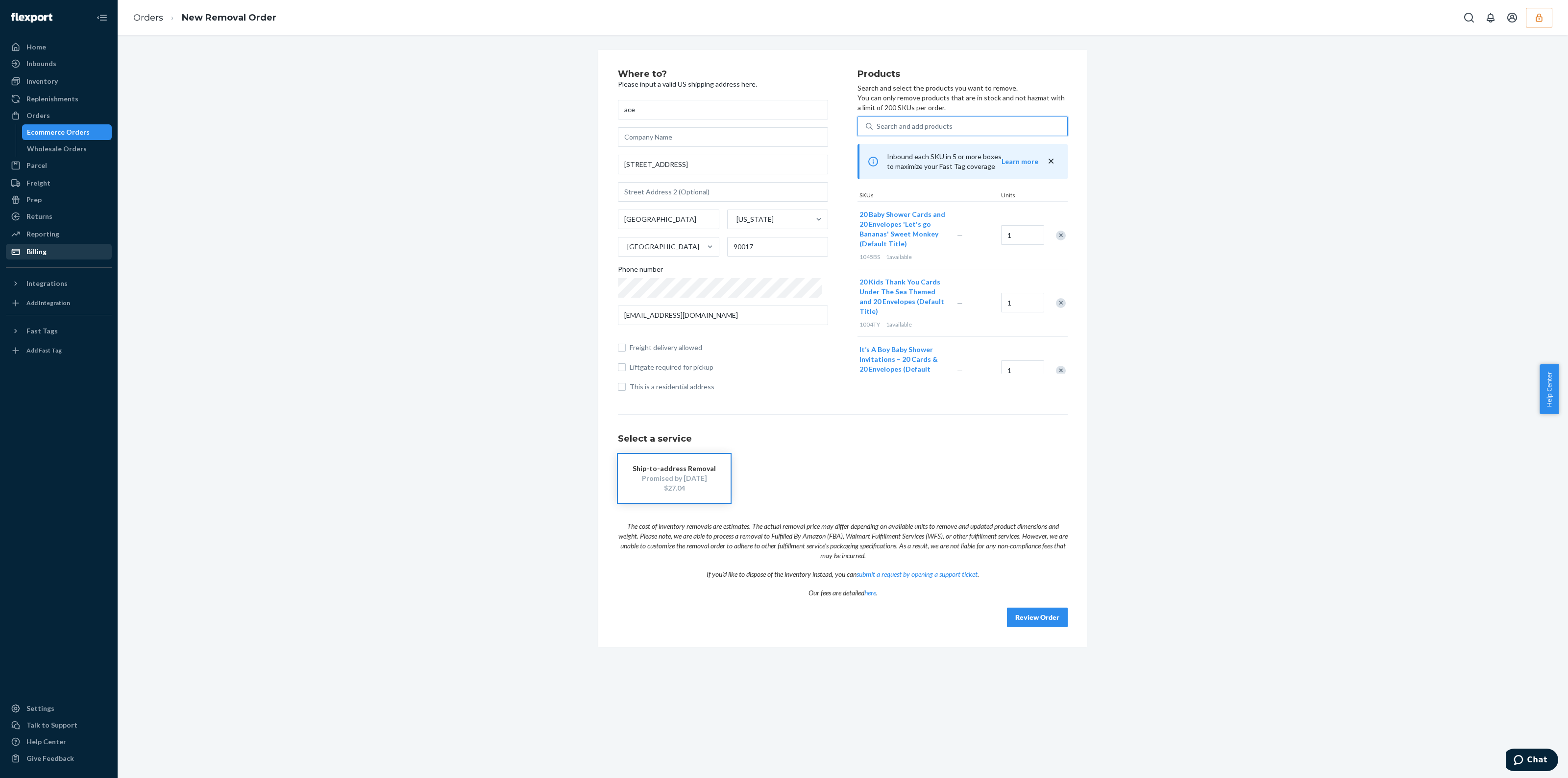
click at [1039, 619] on button "Review Order" at bounding box center [1037, 618] width 61 height 20
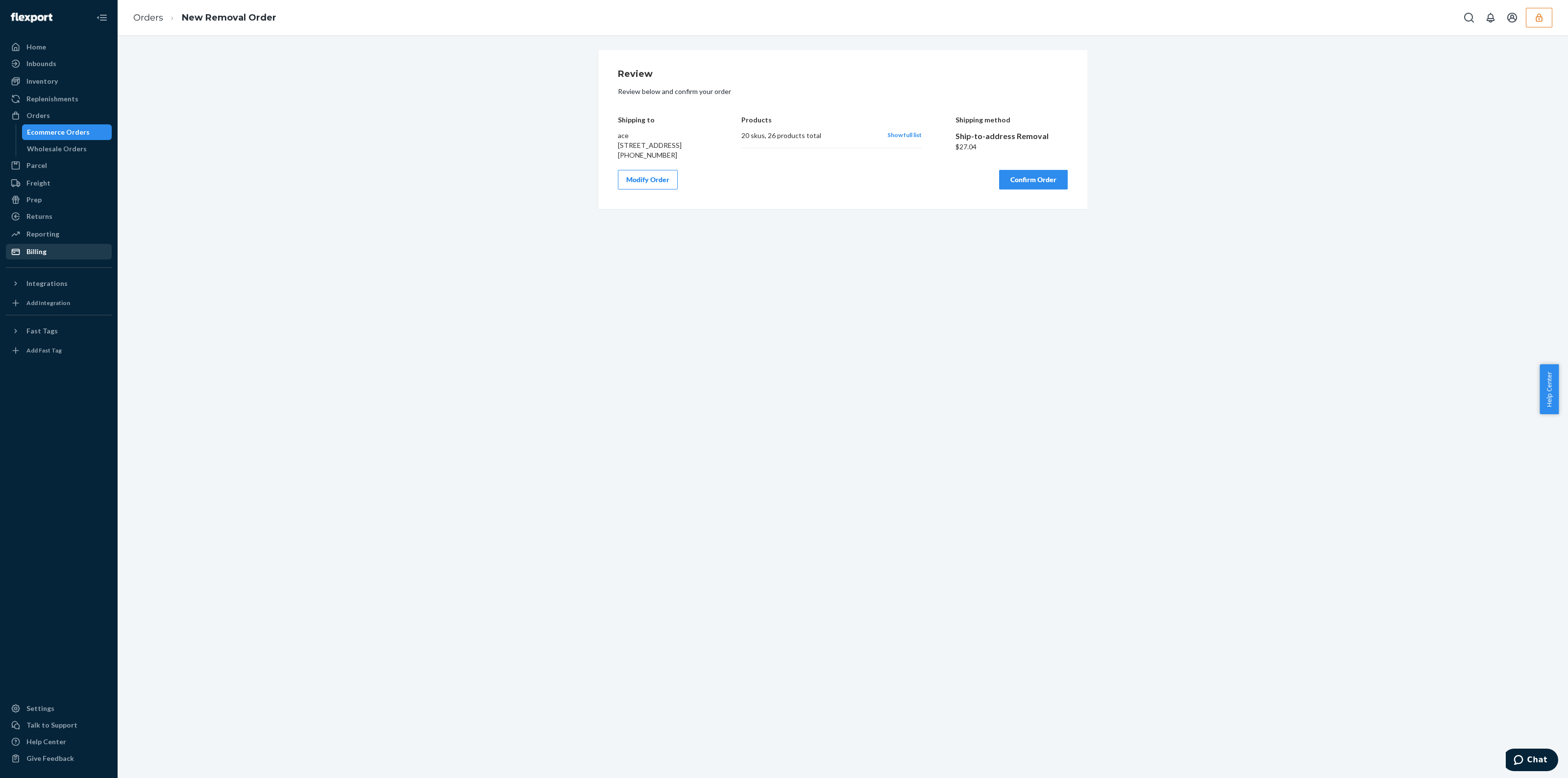
click at [642, 185] on button "Modify Order" at bounding box center [648, 180] width 60 height 20
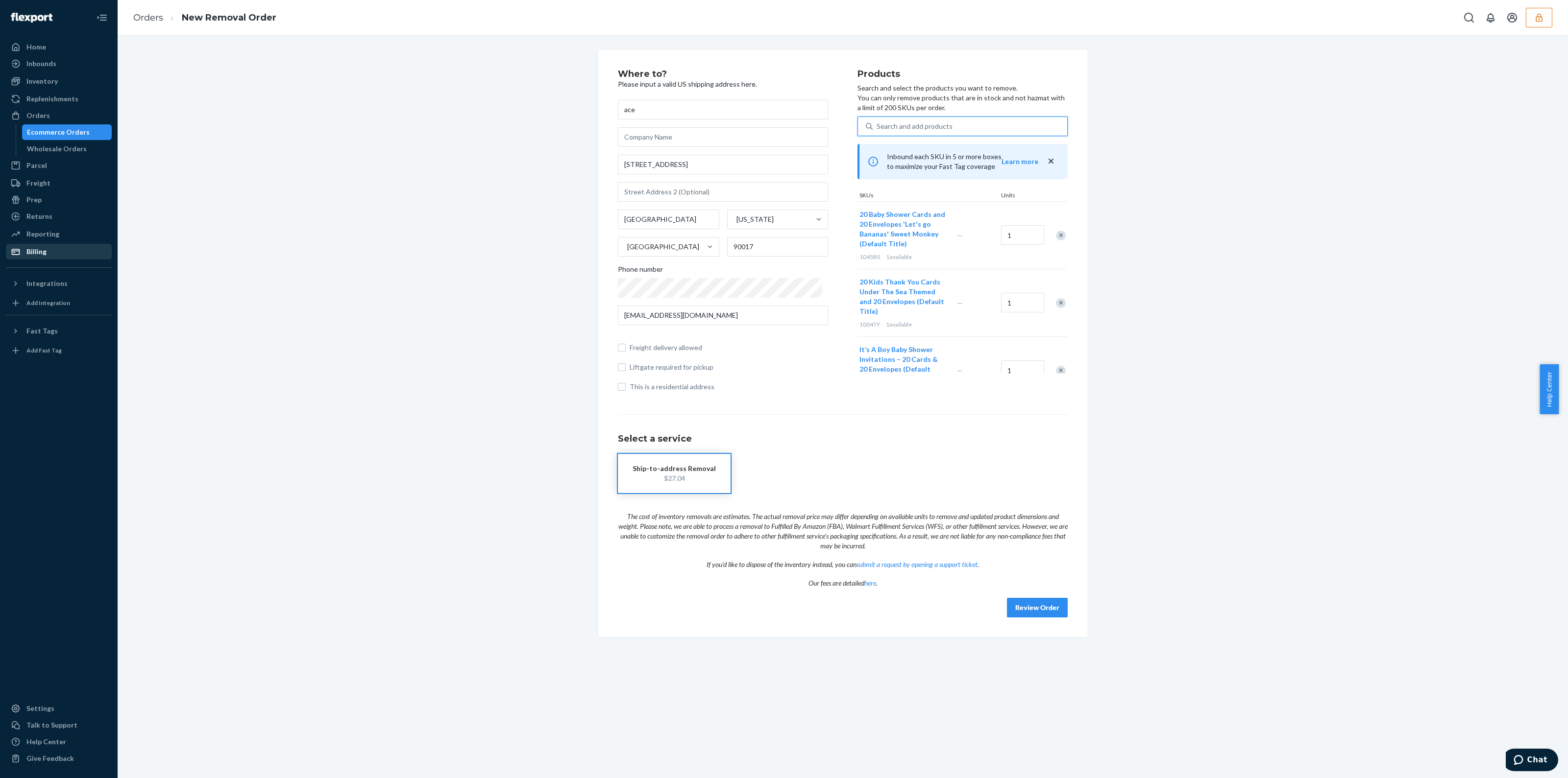
click at [945, 124] on div "Search and add products" at bounding box center [970, 126] width 195 height 18
click at [878, 124] on input "0 results available. Use Up and Down to choose options, press Enter to select t…" at bounding box center [877, 126] width 1 height 10
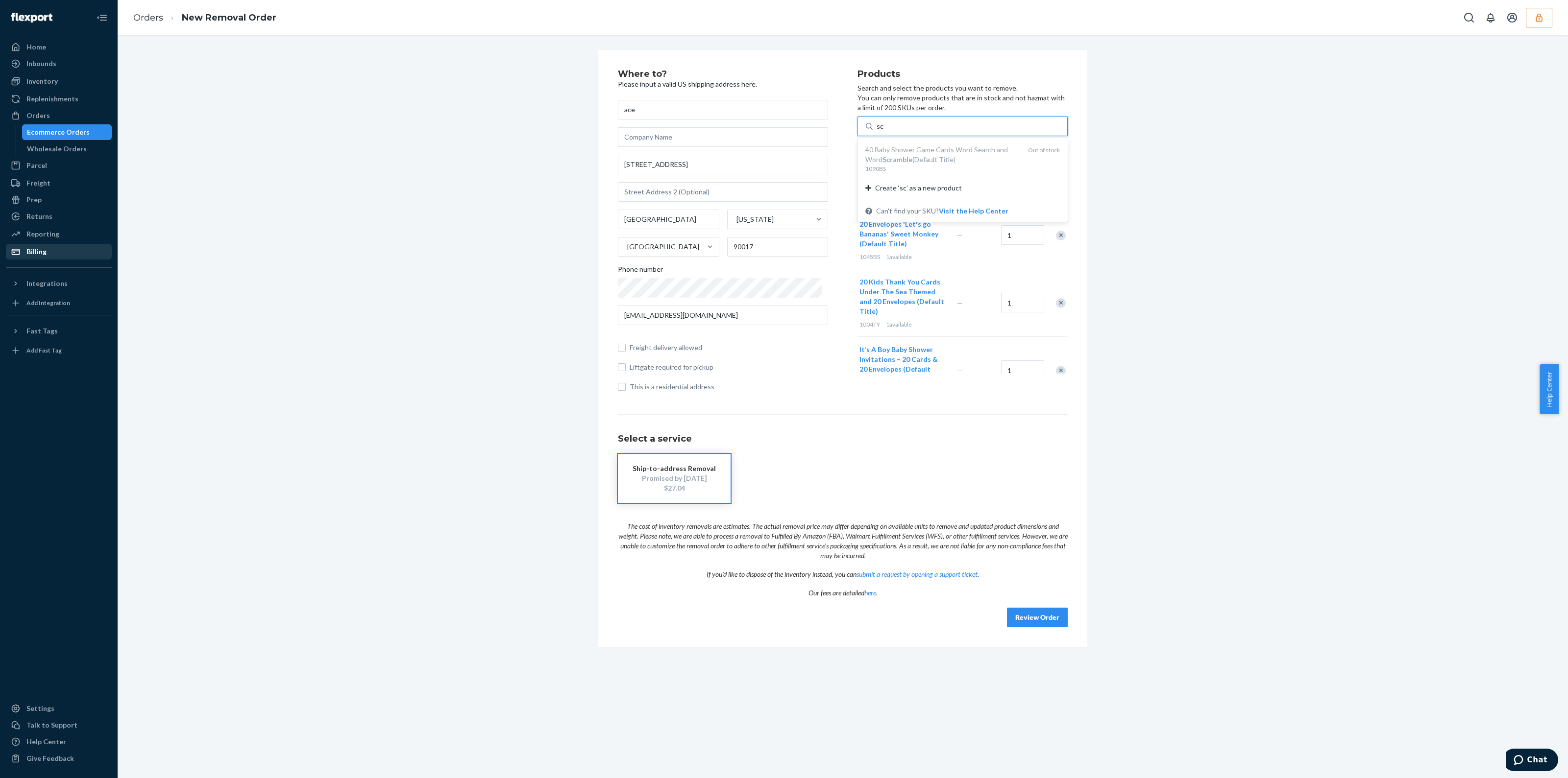
type input "s"
type input "v"
type input "c"
click at [938, 148] on em "Cards" at bounding box center [944, 150] width 20 height 9
click at [881, 131] on input "c" at bounding box center [878, 126] width 4 height 10
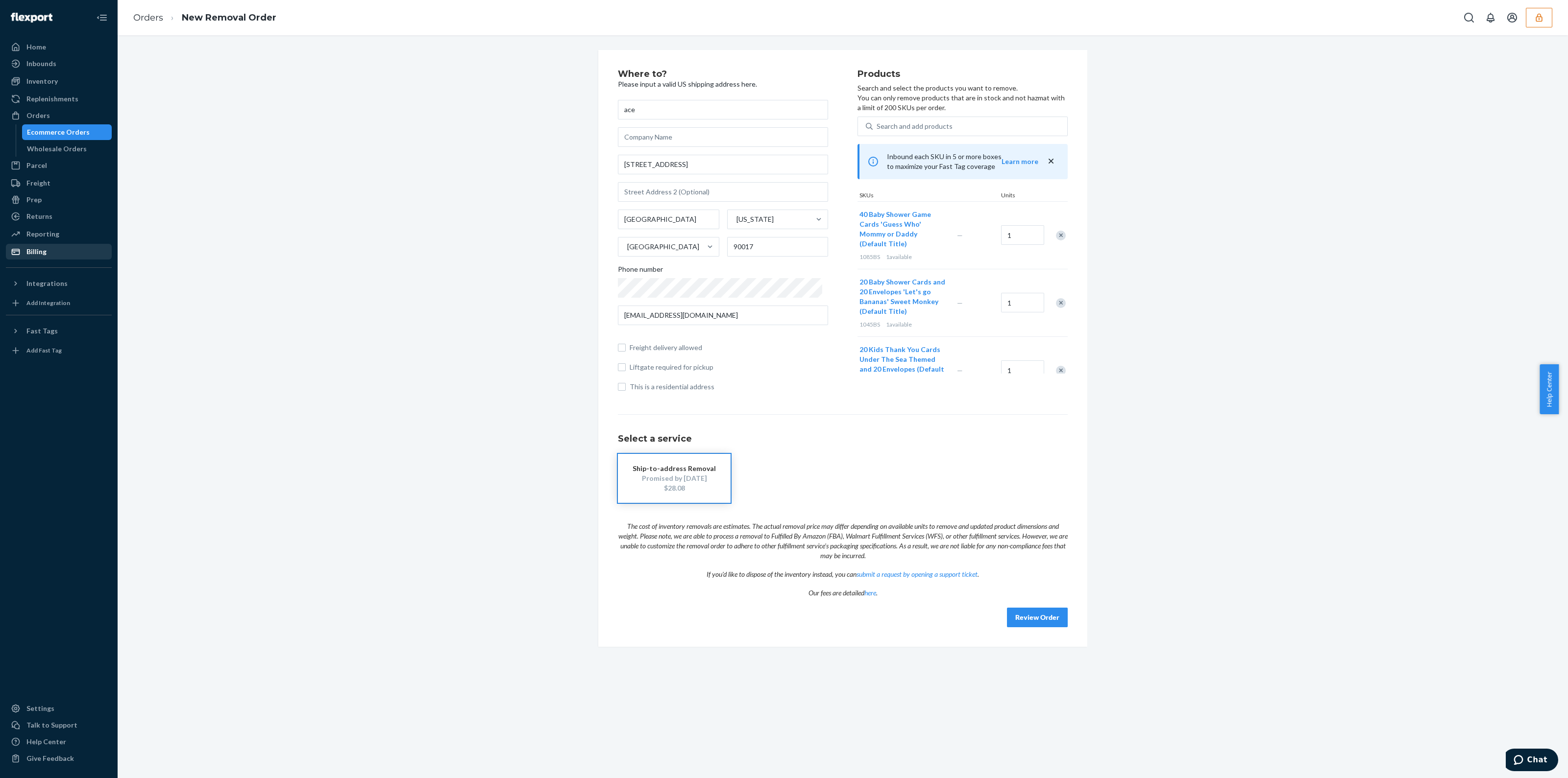
click at [62, 136] on div "Ecommerce Orders" at bounding box center [58, 132] width 63 height 10
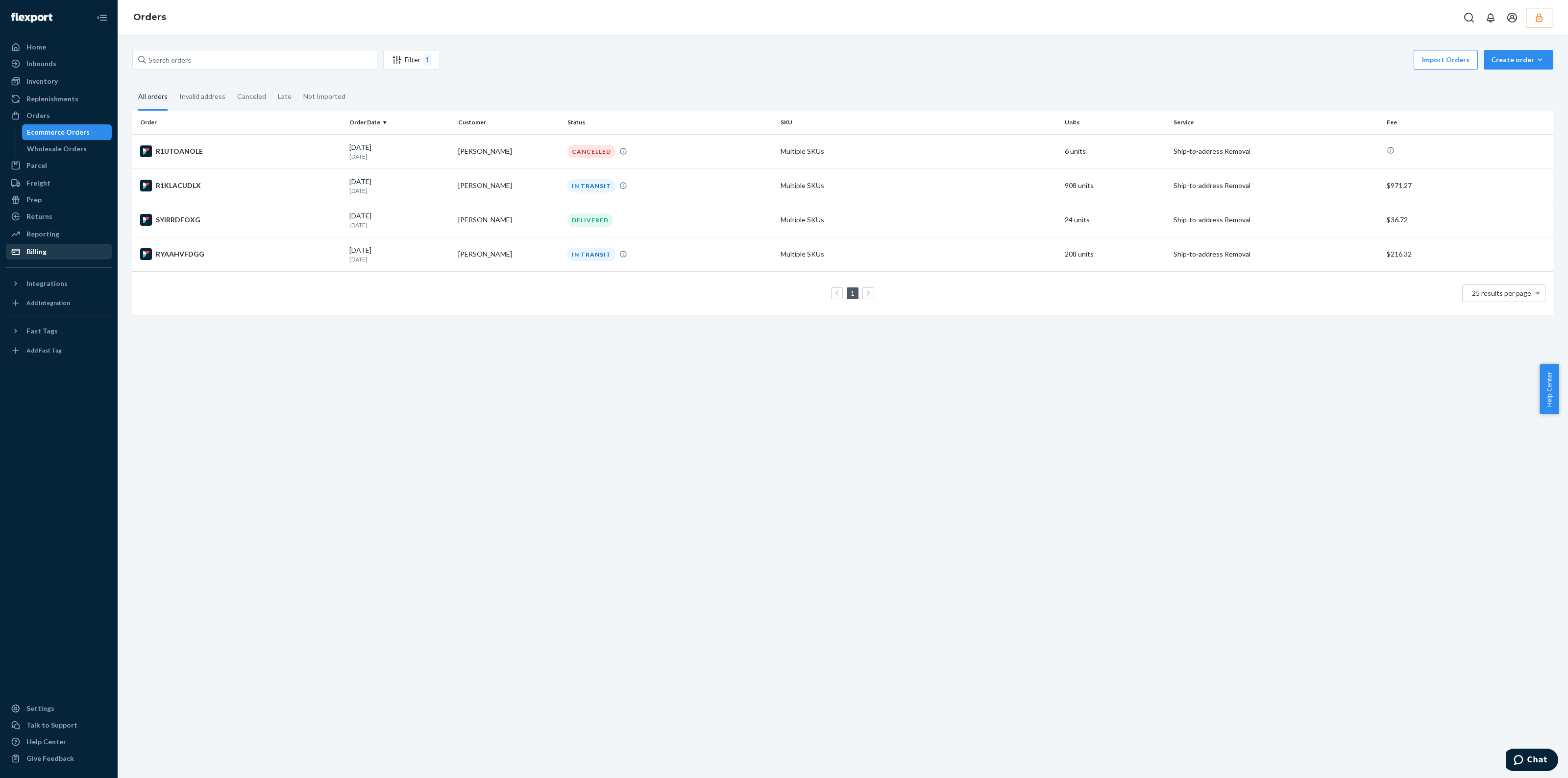
click at [62, 107] on ul "Home Inbounds Shipping Plans Problems Inventory Products Replenishments Orders …" at bounding box center [59, 149] width 106 height 220
click at [61, 73] on ul "Home Inbounds Shipping Plans Problems Inventory Products Replenishments Orders …" at bounding box center [59, 149] width 106 height 220
click at [57, 86] on div "Inventory" at bounding box center [59, 81] width 104 height 13
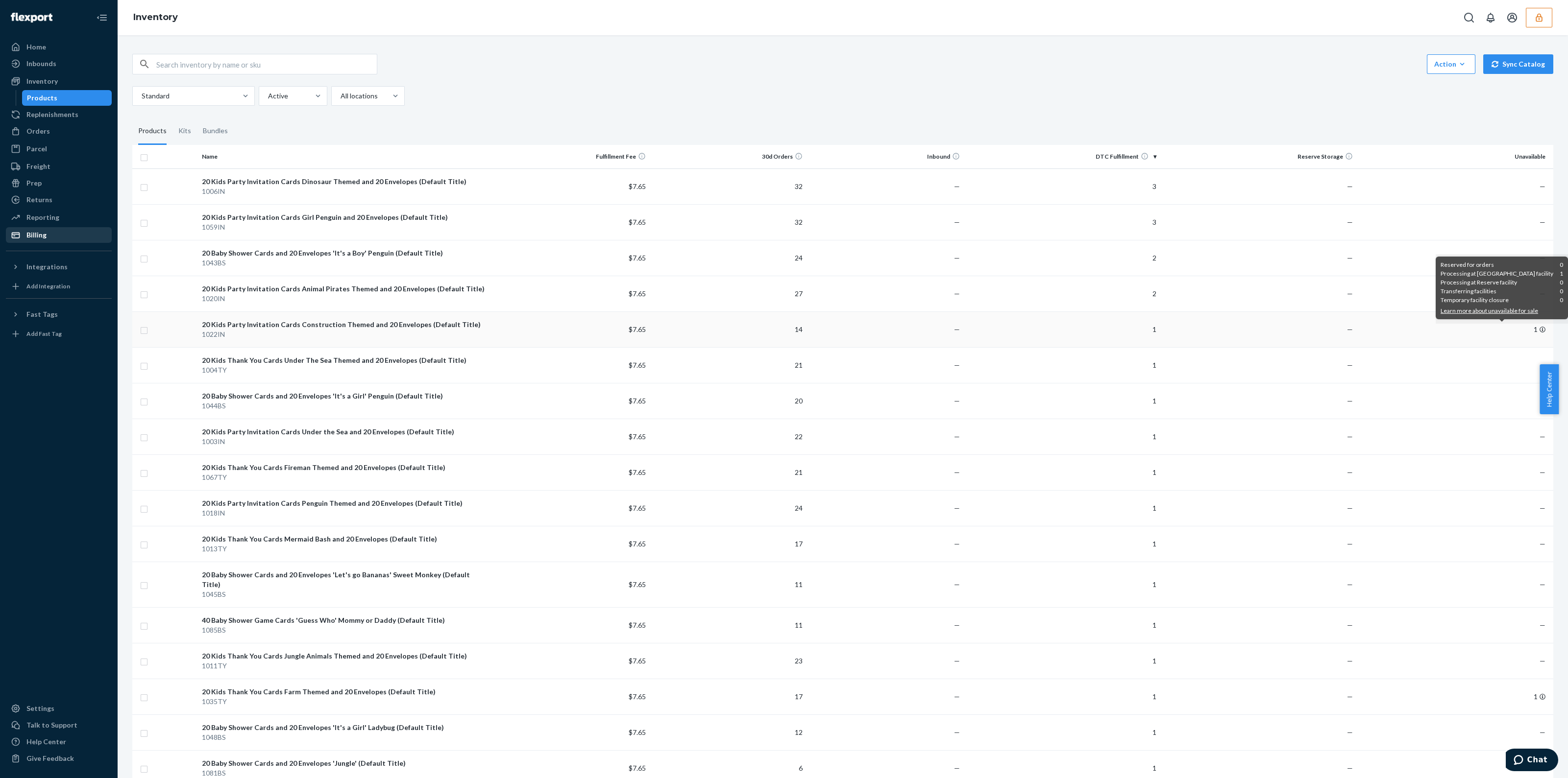
click at [1539, 327] on icon at bounding box center [1542, 330] width 6 height 6
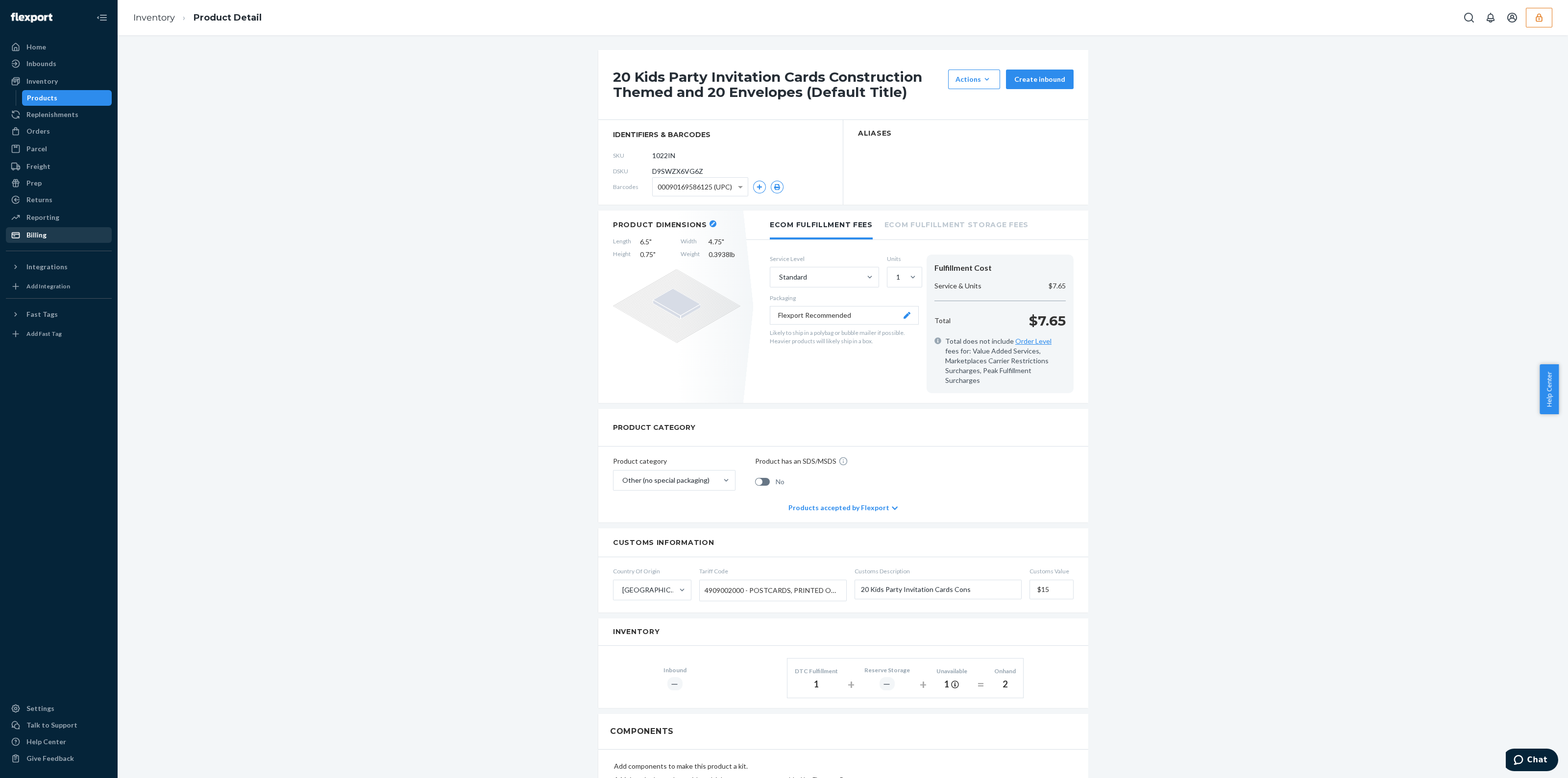
click at [686, 166] on span "D9SWZX6VG6Z" at bounding box center [678, 171] width 51 height 10
copy span "D9SWZX6VG6Z"
click at [39, 126] on div "Orders" at bounding box center [38, 131] width 24 height 10
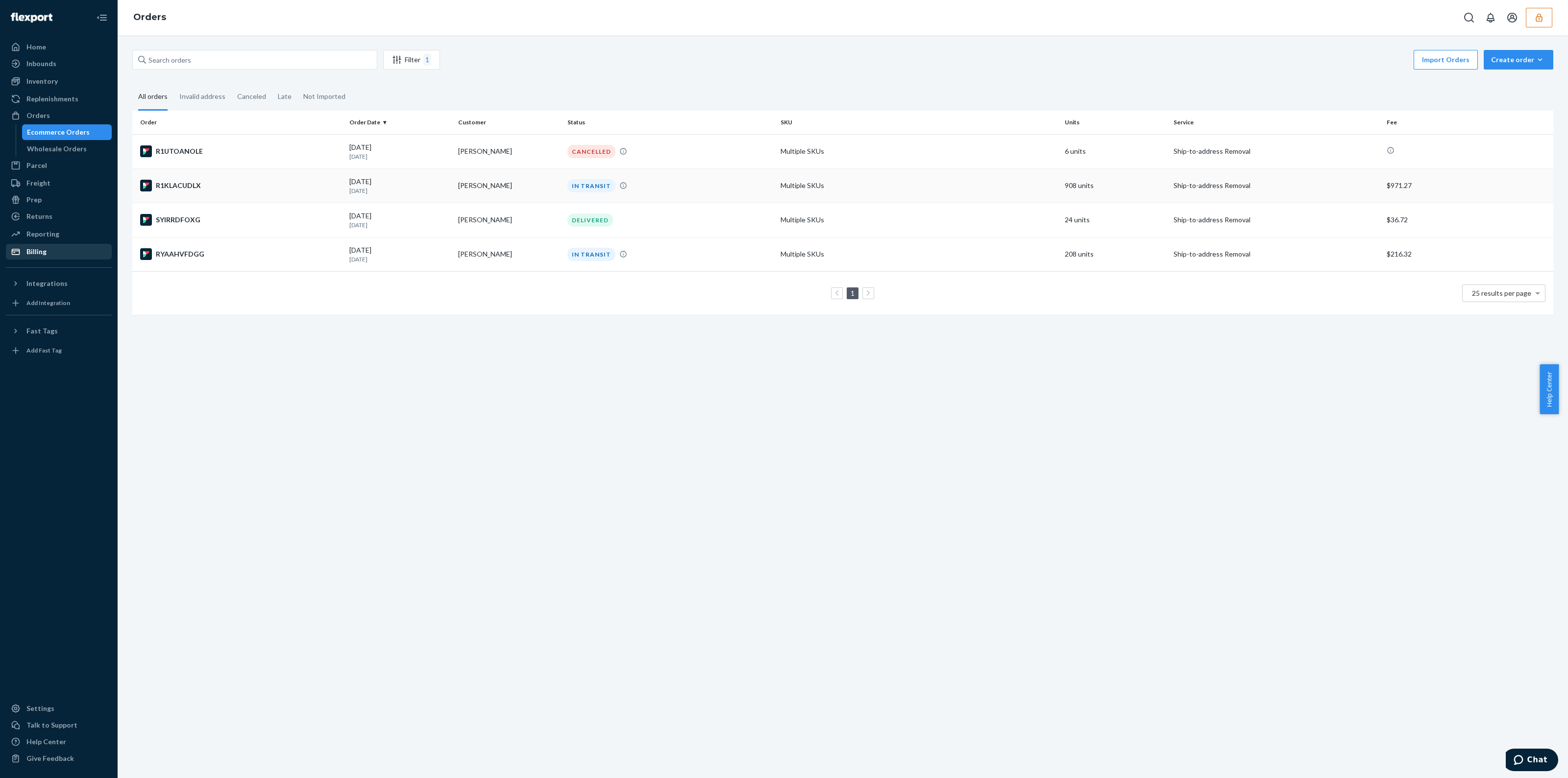
click at [1023, 191] on td "Multiple SKUs" at bounding box center [918, 185] width 284 height 34
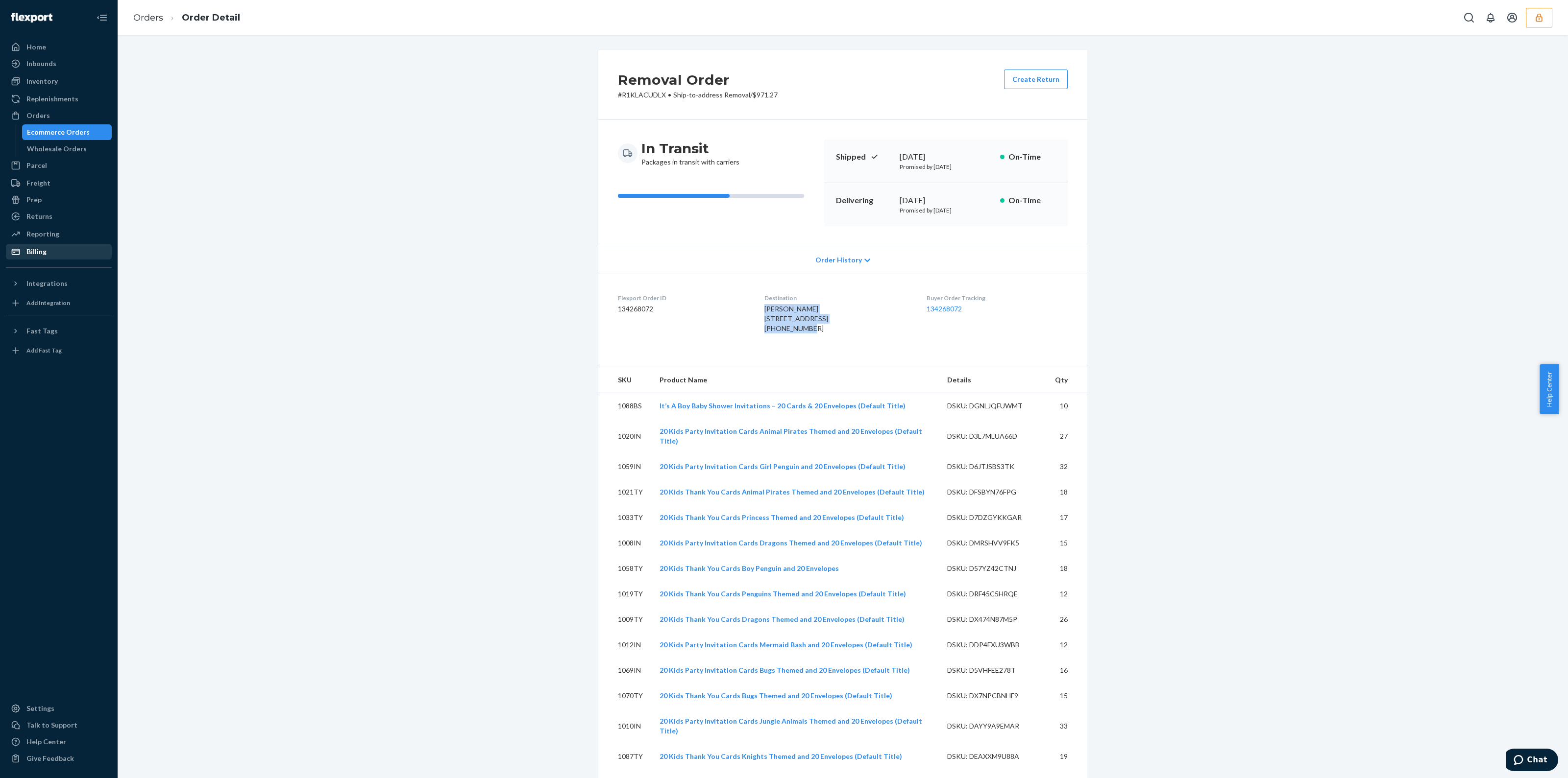
drag, startPoint x: 797, startPoint y: 341, endPoint x: 746, endPoint y: 312, distance: 58.7
click at [746, 312] on dl "Flexport Order ID 134268072 Destination [PERSON_NAME] 490 E [STREET_ADDRESS] US…" at bounding box center [843, 315] width 489 height 84
click at [157, 18] on link "Orders" at bounding box center [148, 18] width 30 height 11
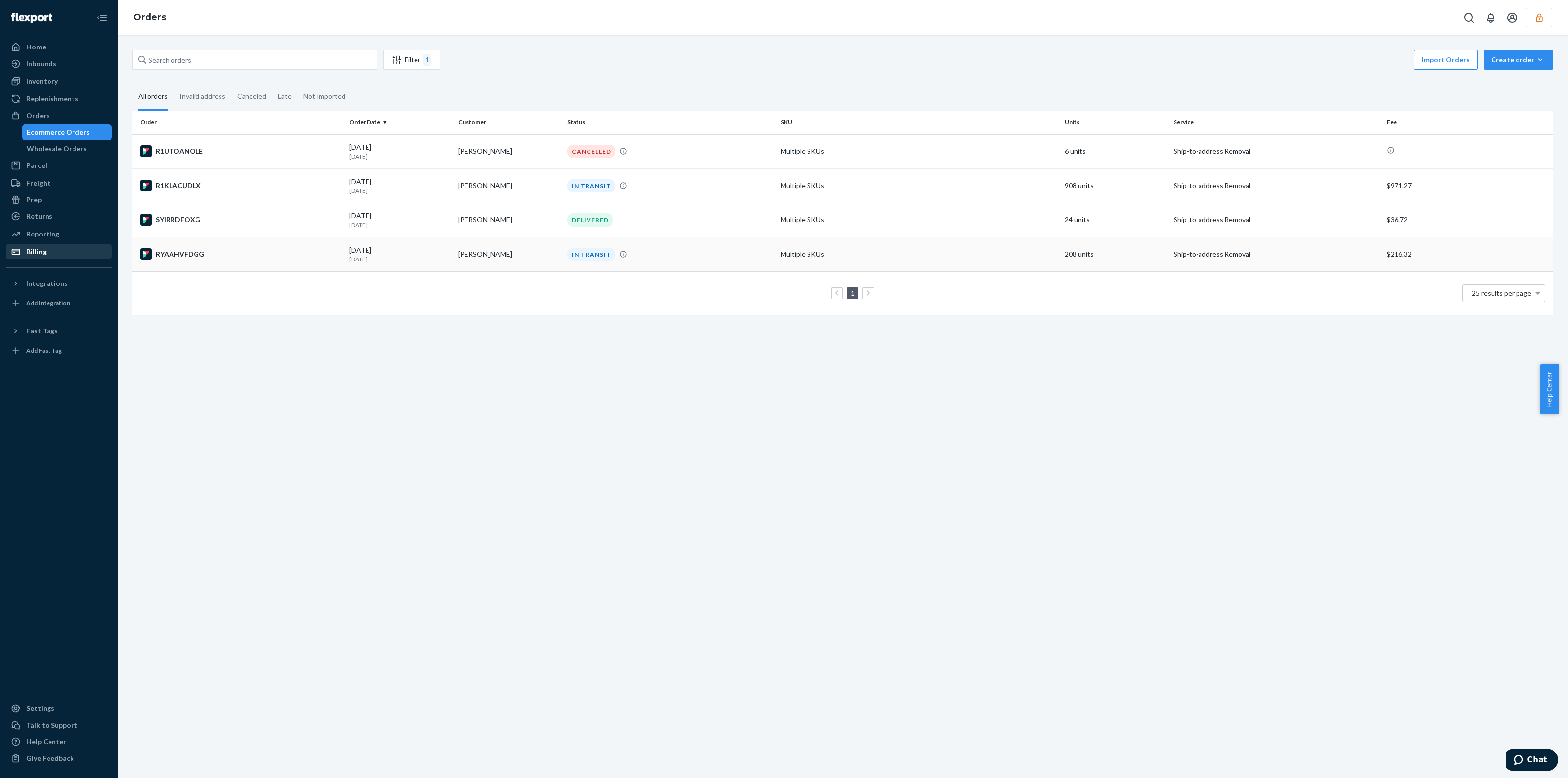
click at [880, 255] on td "Multiple SKUs" at bounding box center [918, 254] width 284 height 34
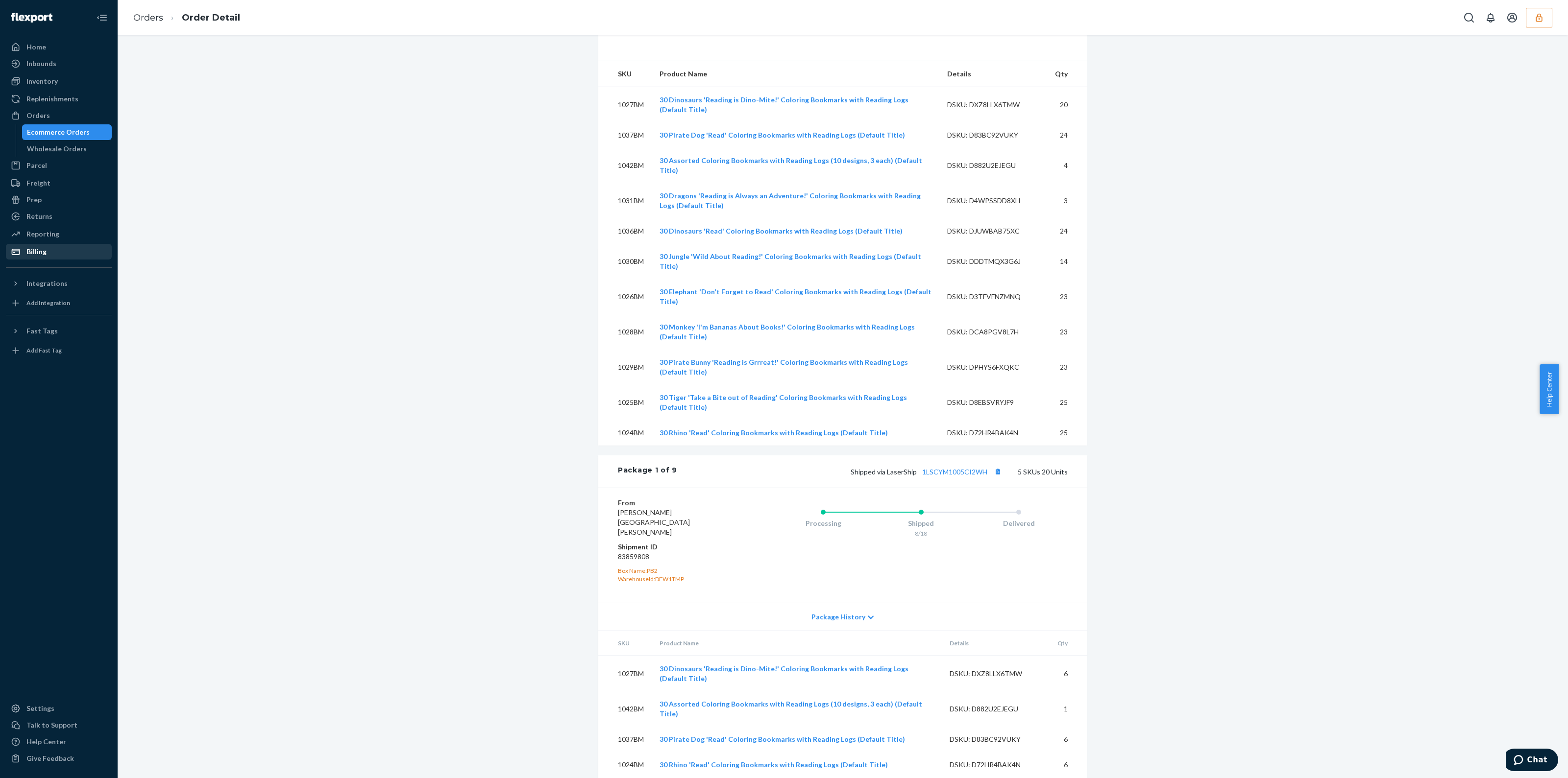
scroll to position [61, 0]
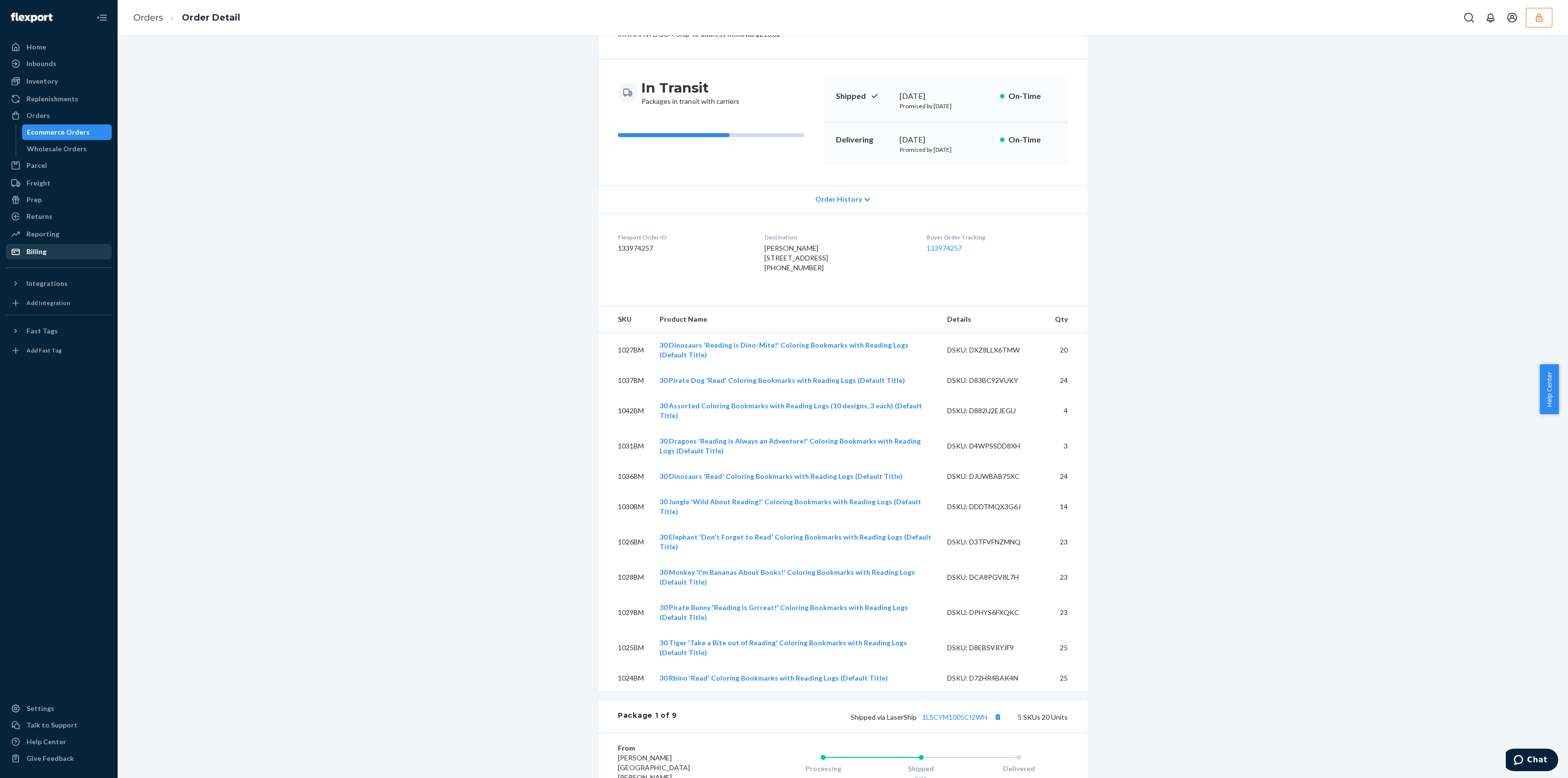
click at [807, 273] on div "[PERSON_NAME] [STREET_ADDRESS] US [PHONE_NUMBER]" at bounding box center [837, 258] width 146 height 29
click at [66, 132] on div "Ecommerce Orders" at bounding box center [58, 132] width 63 height 10
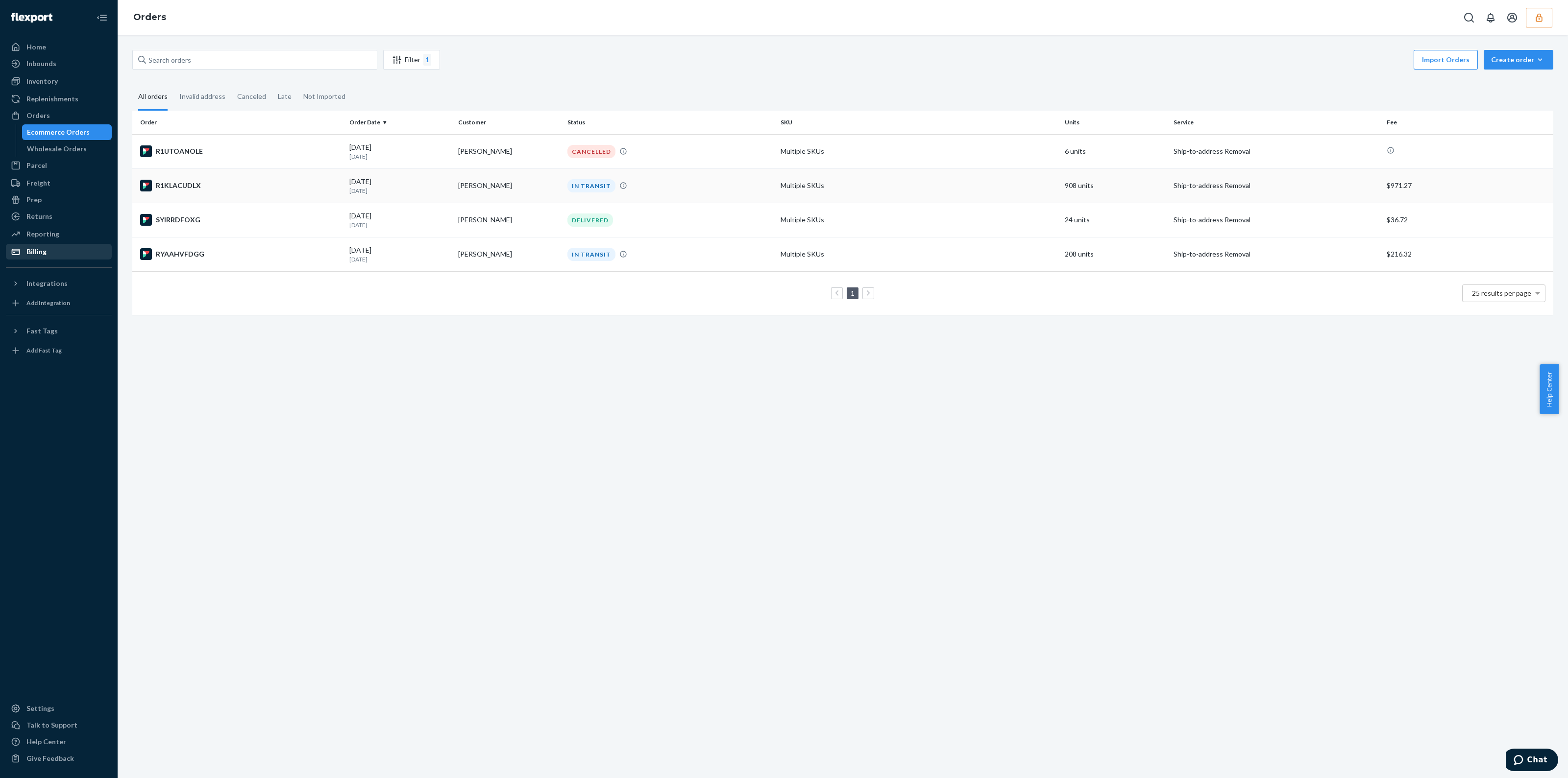
click at [862, 195] on td "Multiple SKUs" at bounding box center [918, 185] width 284 height 34
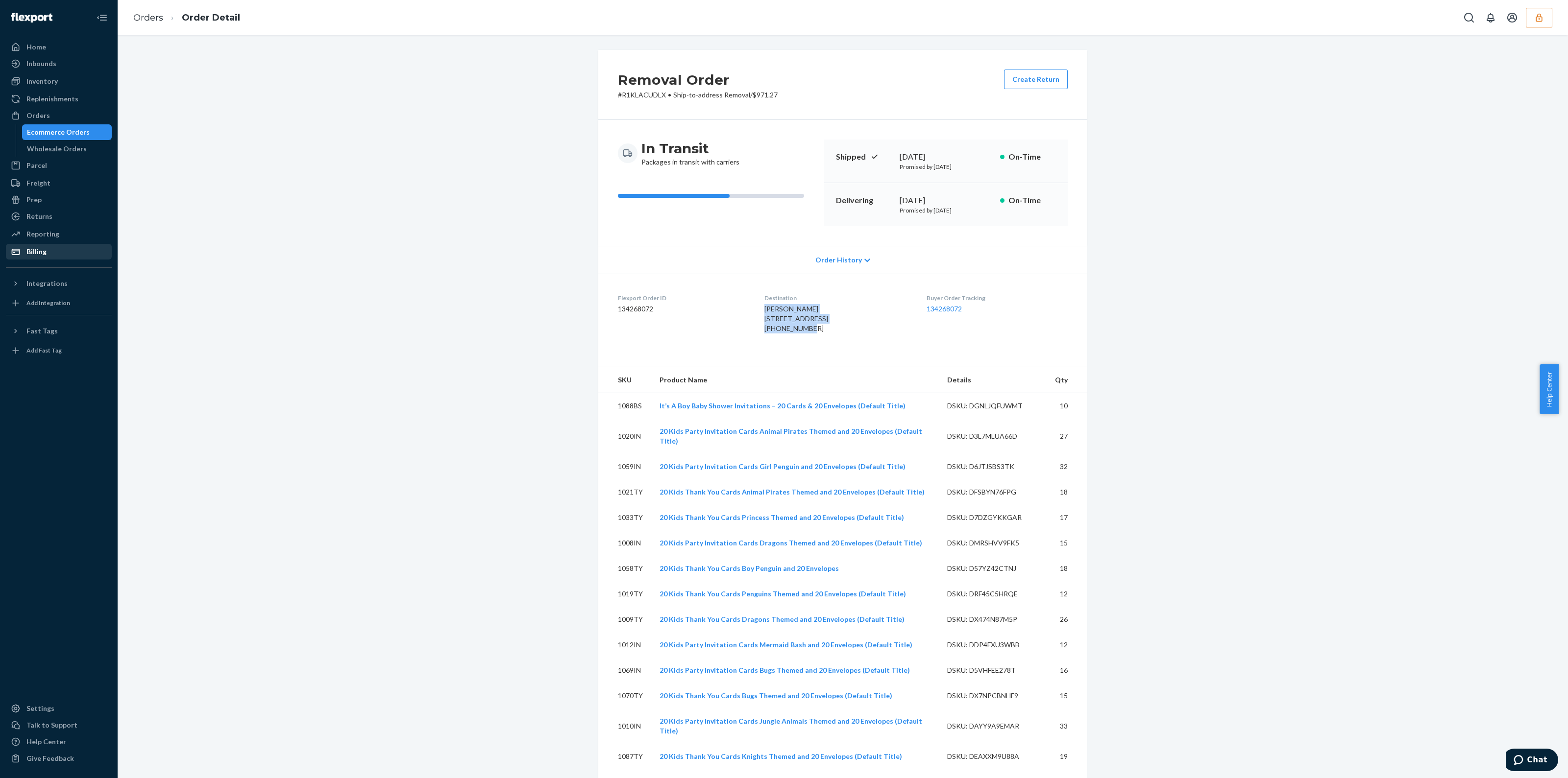
drag, startPoint x: 826, startPoint y: 349, endPoint x: 750, endPoint y: 313, distance: 84.1
click at [750, 313] on dl "Flexport Order ID 134268072 Destination [PERSON_NAME] 490 E [STREET_ADDRESS] US…" at bounding box center [843, 315] width 489 height 84
click at [811, 357] on dl "Flexport Order ID 134268072 Destination [PERSON_NAME] 490 E [STREET_ADDRESS] US…" at bounding box center [843, 315] width 489 height 84
drag, startPoint x: 801, startPoint y: 337, endPoint x: 748, endPoint y: 319, distance: 56.0
click at [748, 319] on dl "Flexport Order ID 134268072 Destination [PERSON_NAME] 490 E [STREET_ADDRESS] US…" at bounding box center [843, 315] width 489 height 84
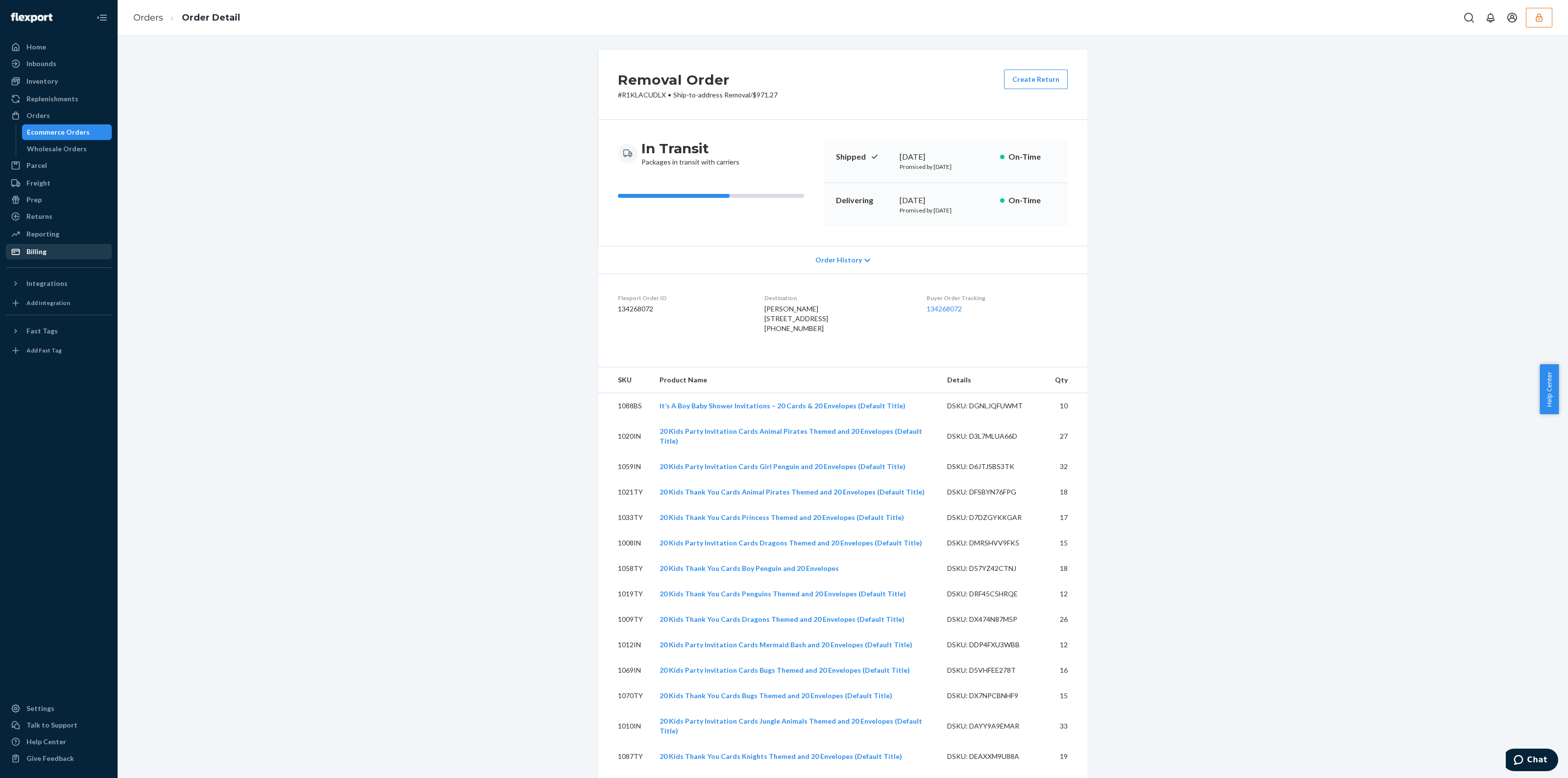
copy span "[STREET_ADDRESS]"
click at [1538, 21] on icon "button" at bounding box center [1539, 18] width 10 height 10
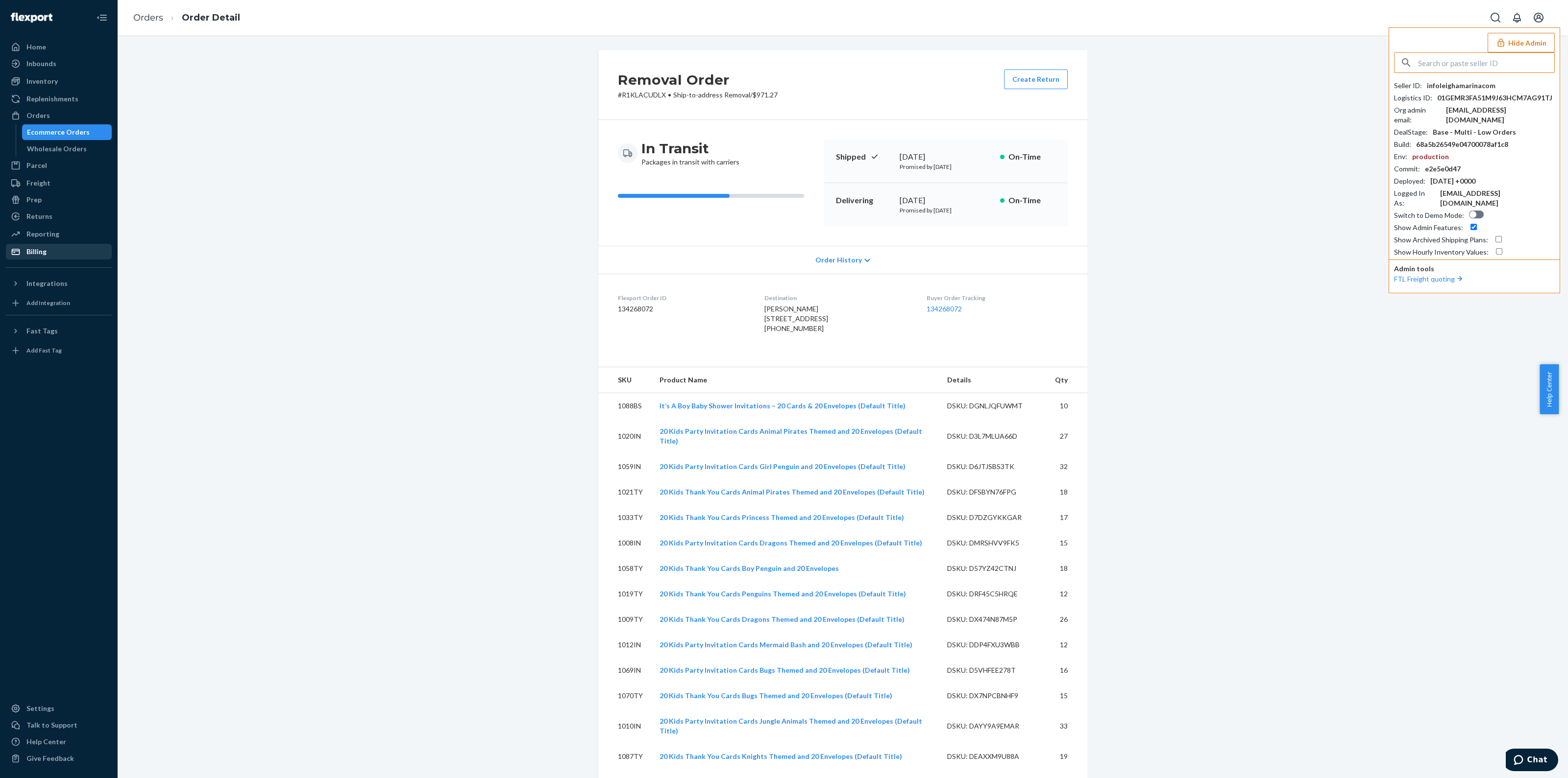
click at [1471, 57] on input "text" at bounding box center [1486, 63] width 136 height 20
type input "[EMAIL_ADDRESS][DOMAIN_NAME]"
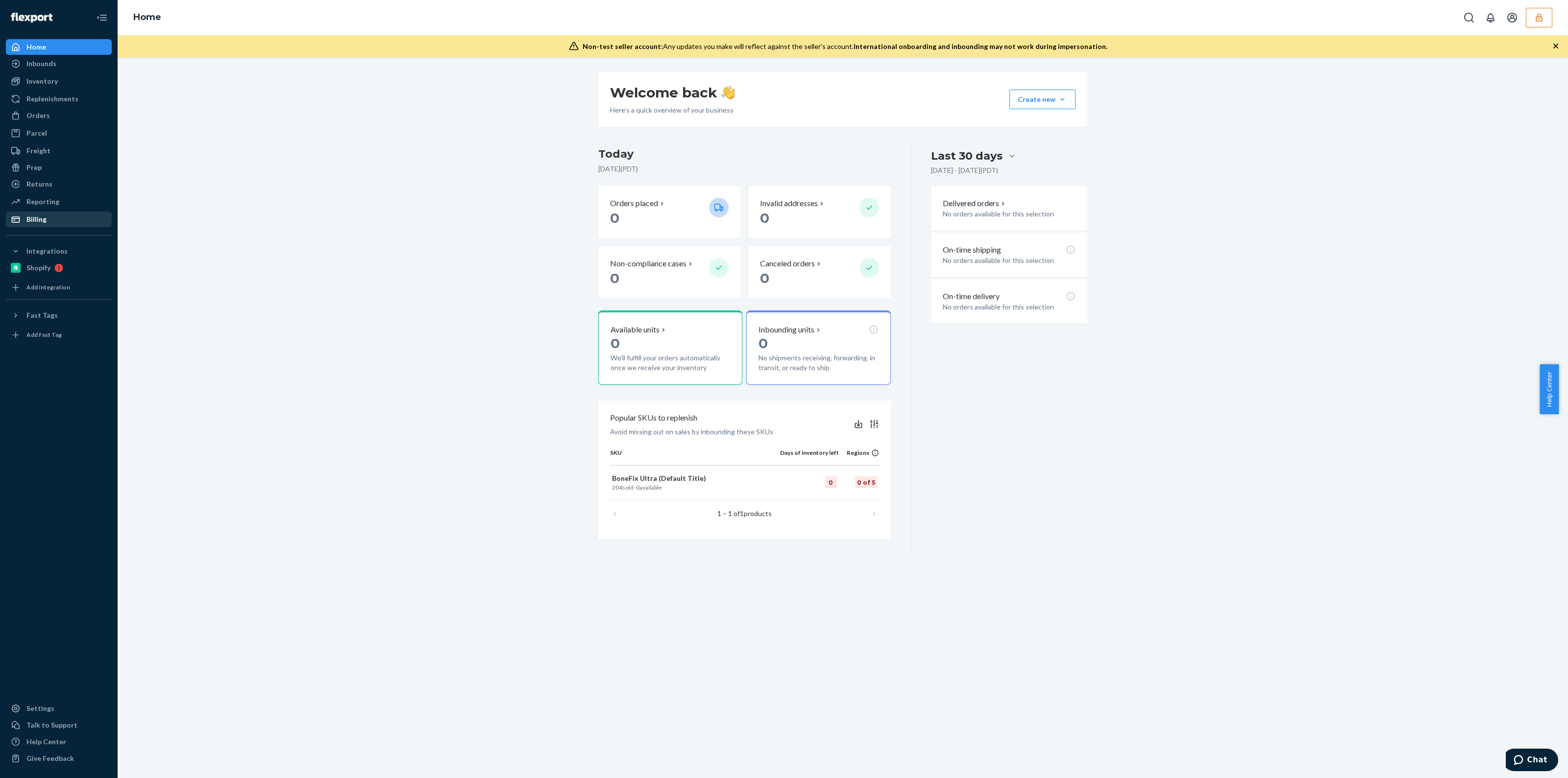
click at [58, 213] on div "Billing" at bounding box center [59, 219] width 104 height 13
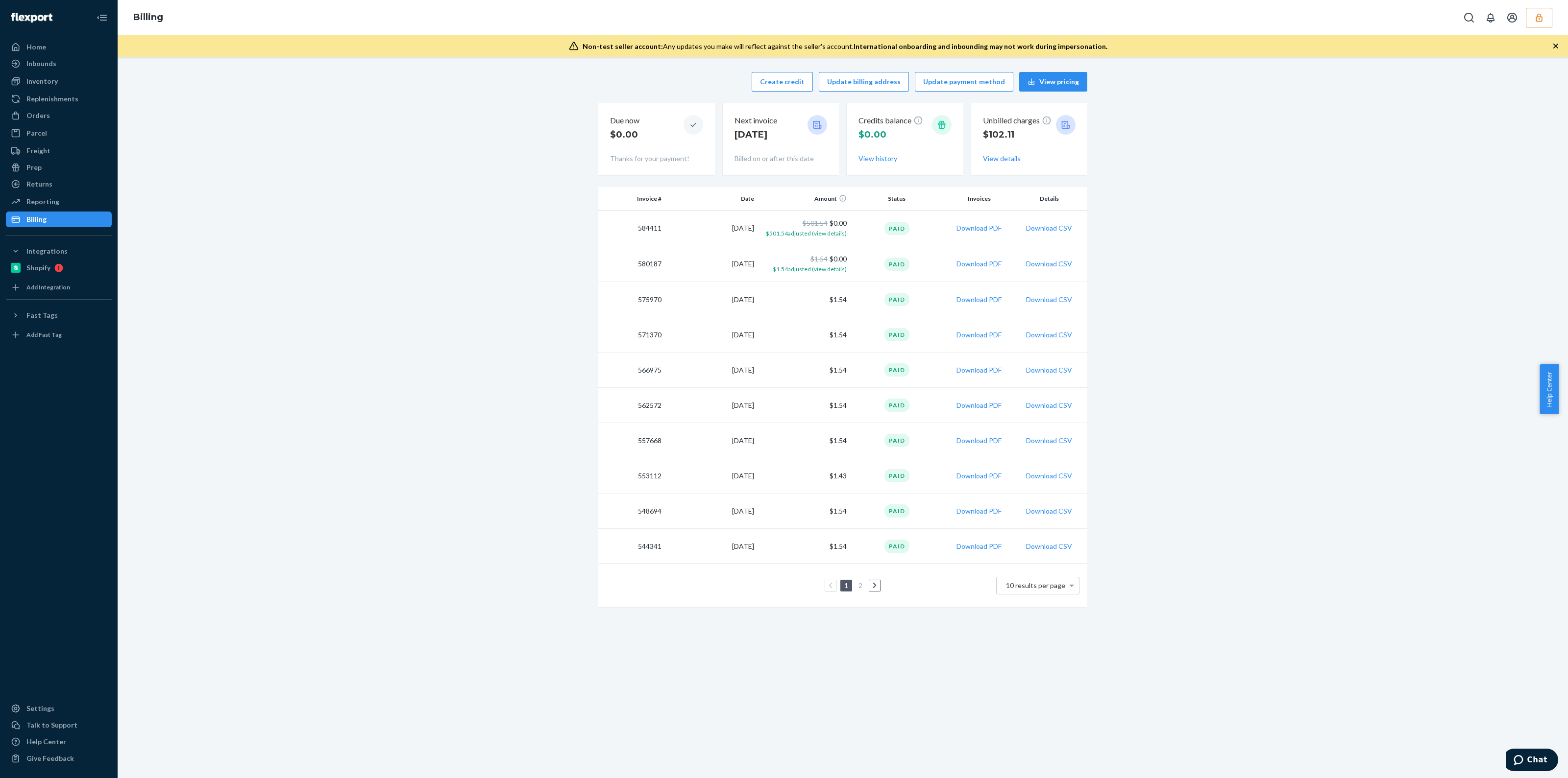
click at [1001, 133] on p "$102.11" at bounding box center [1017, 134] width 68 height 13
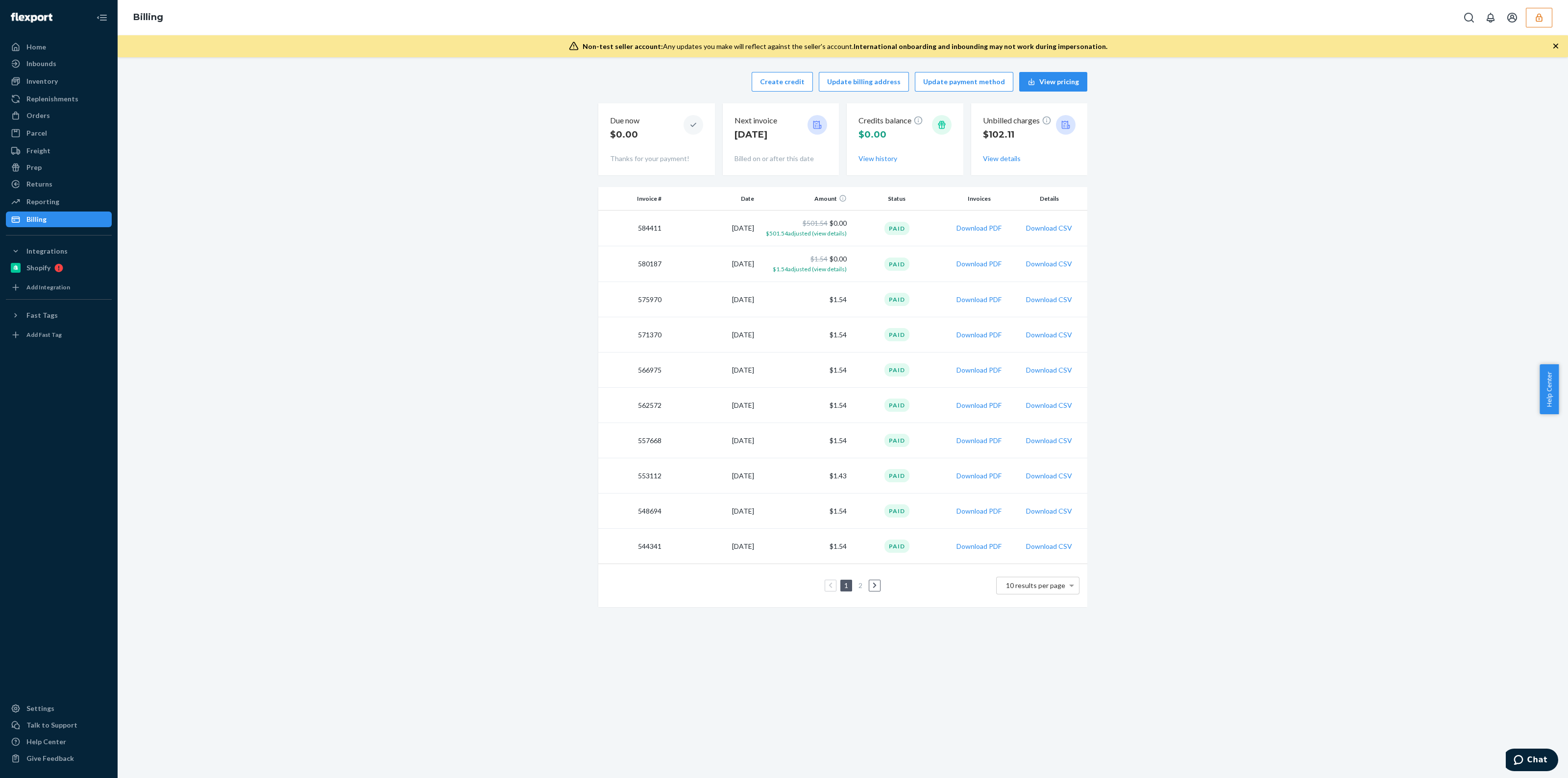
click at [510, 682] on div "Create credit Update billing address Update payment method View pricing Due now…" at bounding box center [843, 418] width 1450 height 721
click at [784, 79] on button "Create credit" at bounding box center [782, 82] width 61 height 20
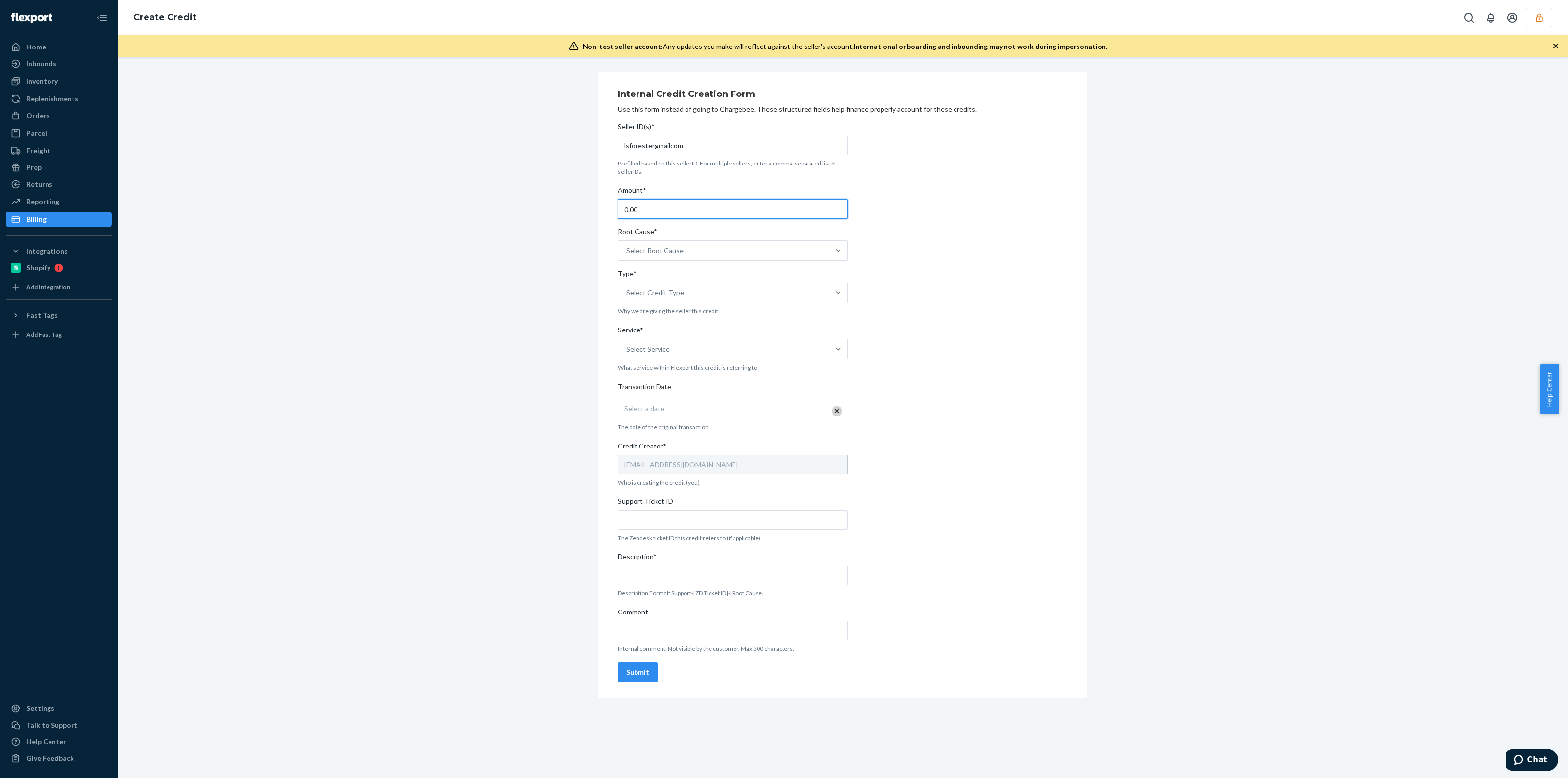
drag, startPoint x: 656, startPoint y: 210, endPoint x: 337, endPoint y: 240, distance: 320.4
click at [387, 251] on div "Internal Credit Creation Form Use this form instead of going to Chargebee. Thes…" at bounding box center [843, 385] width 1436 height 626
type input "102.11"
click at [671, 251] on div "Select Root Cause" at bounding box center [655, 251] width 57 height 10
click at [627, 251] on input "Root Cause* Select Root Cause" at bounding box center [627, 251] width 1 height 10
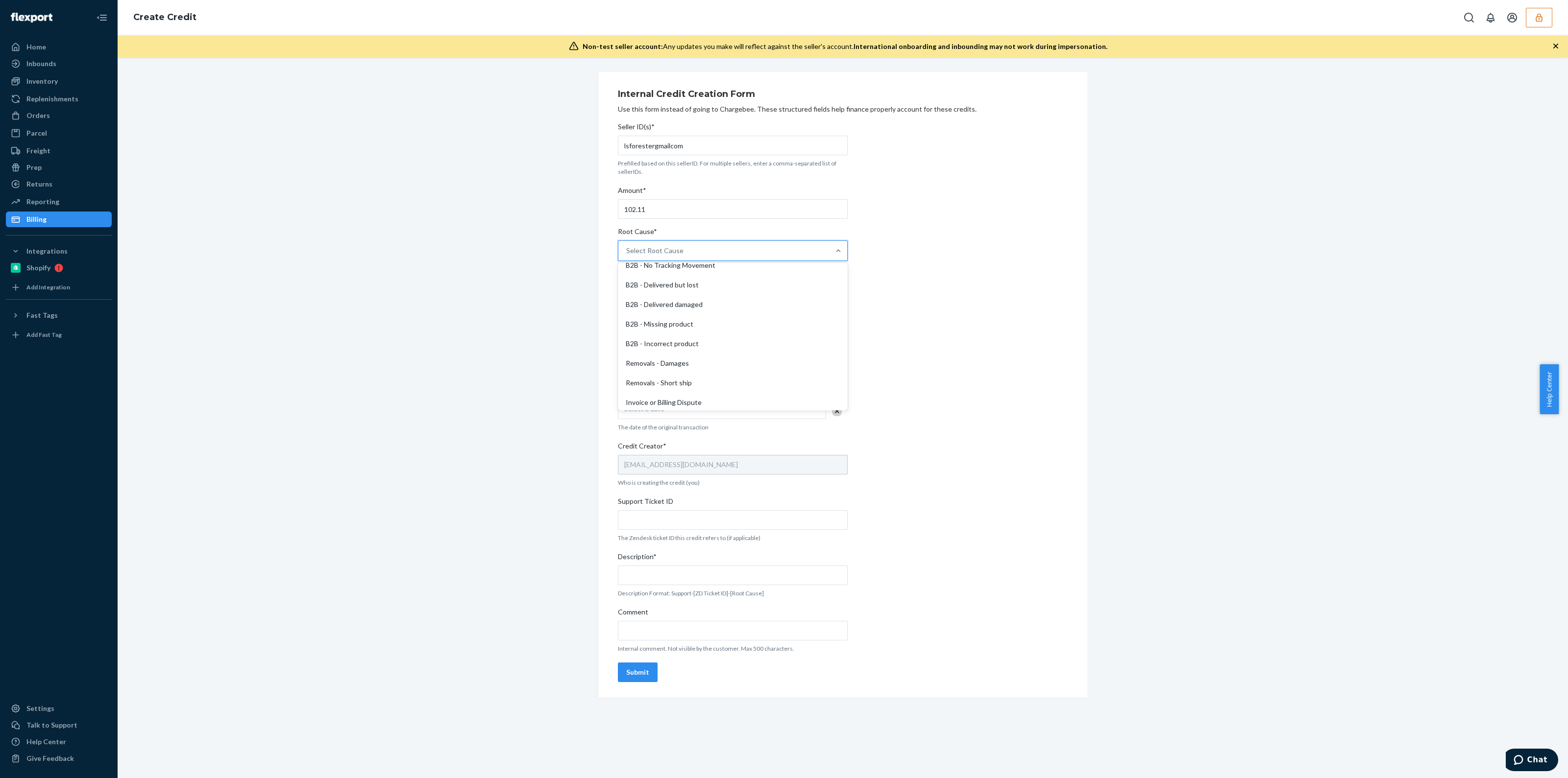
scroll to position [424, 0]
click at [706, 399] on div "Monthly Minimum Fee Exemption - Pre-Approved" at bounding box center [732, 399] width 226 height 20
click at [627, 255] on input "Root Cause* option Monthly Minimum Fee Exemption - Pre-Approved focused, 29 of …" at bounding box center [627, 251] width 1 height 10
click at [703, 300] on div "Select Credit Type" at bounding box center [724, 293] width 211 height 20
click at [627, 298] on input "Type* Select Credit Type" at bounding box center [627, 293] width 1 height 10
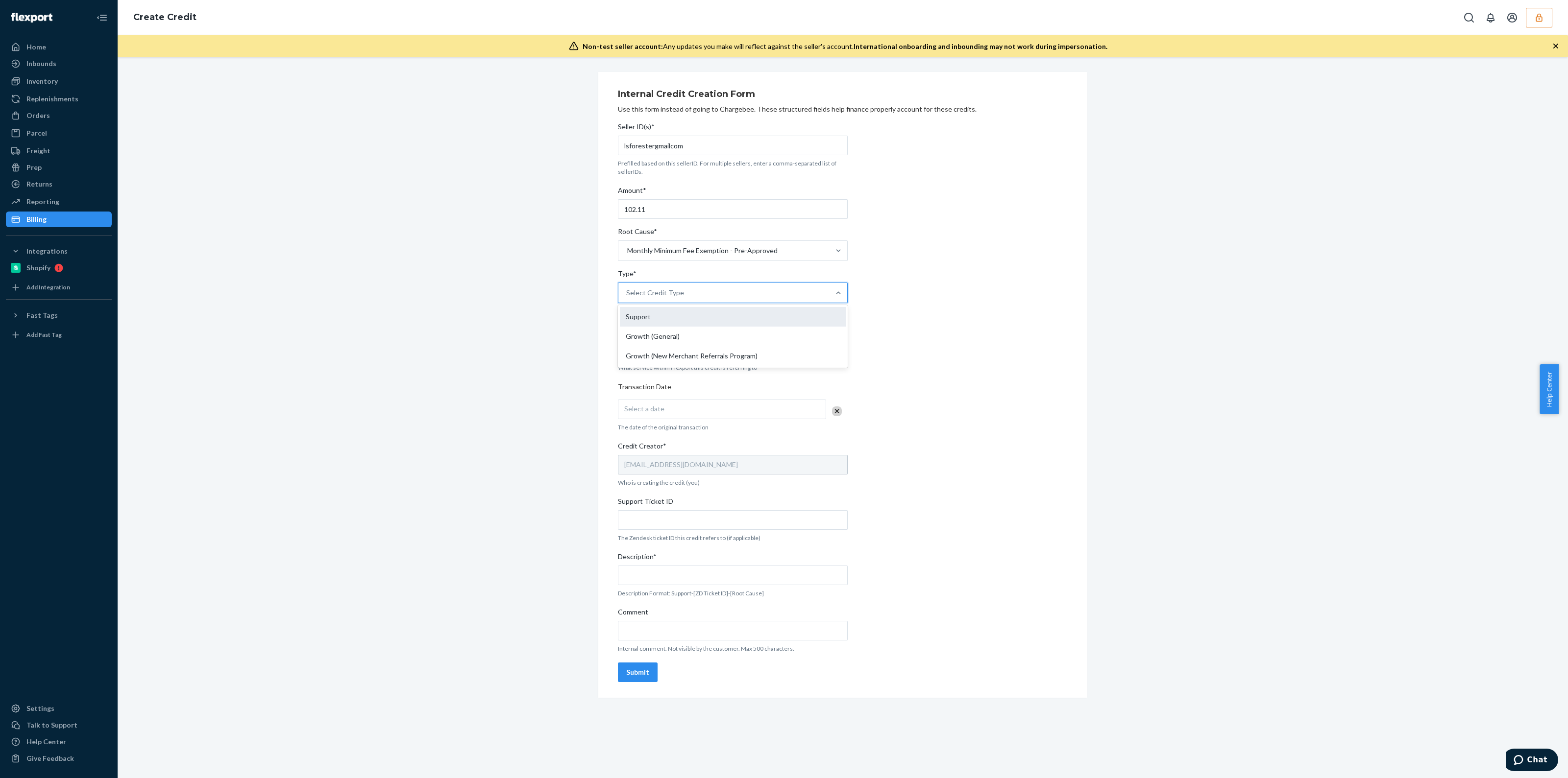
click at [698, 323] on div "Support" at bounding box center [732, 317] width 226 height 20
click at [627, 298] on input "Type* option Support focused, 1 of 3. 3 results available. Use Up and Down to c…" at bounding box center [627, 293] width 1 height 10
click at [699, 348] on div "Select Service" at bounding box center [724, 349] width 211 height 20
click at [627, 348] on input "Service* Select Service" at bounding box center [627, 349] width 1 height 10
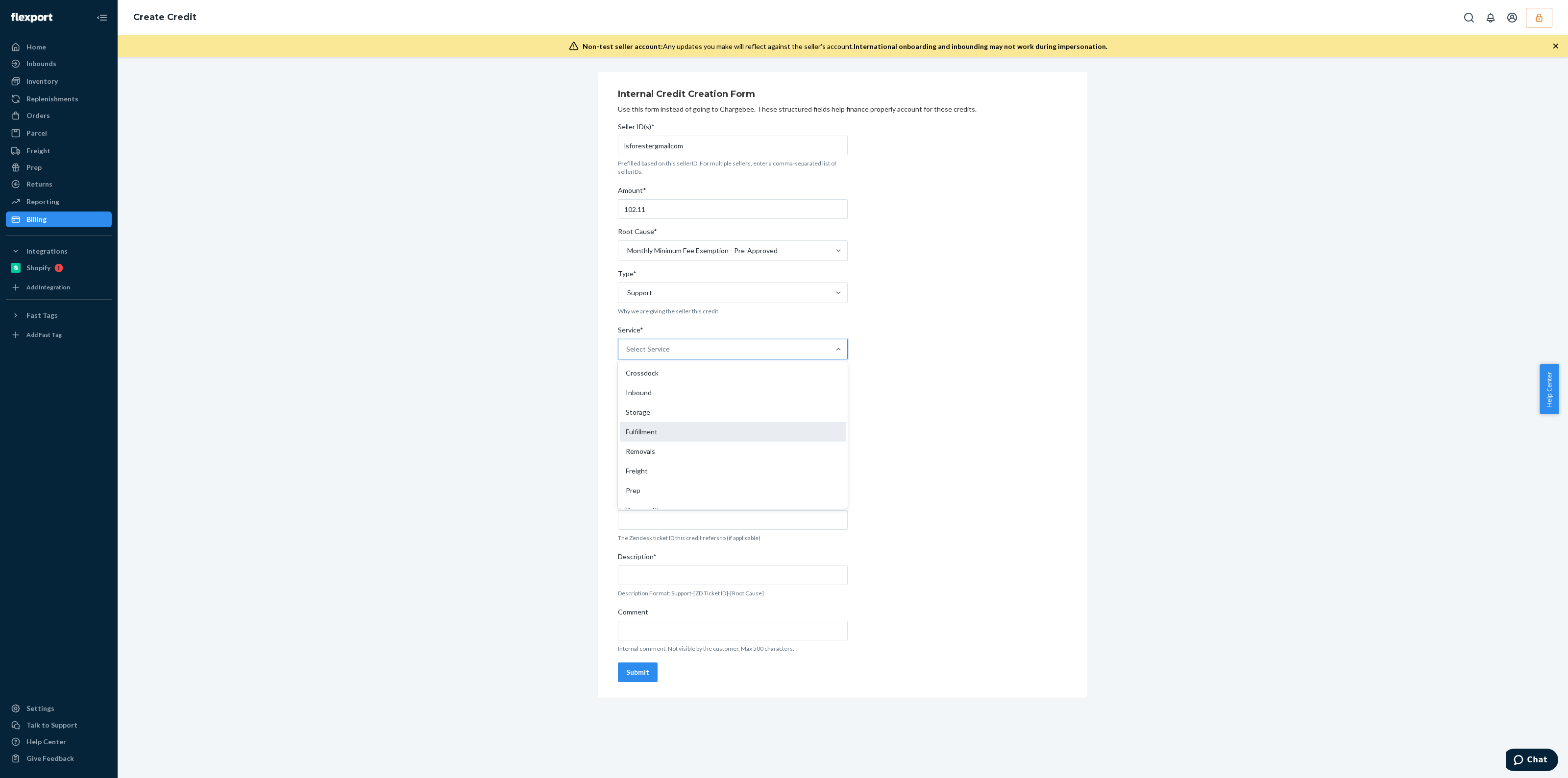
click at [692, 427] on div "Fulfillment" at bounding box center [732, 432] width 226 height 20
click at [627, 354] on input "Service* option Fulfillment focused, 4 of 10. 10 results available. Use Up and …" at bounding box center [627, 349] width 1 height 10
click at [704, 403] on div "Select a date" at bounding box center [721, 410] width 208 height 20
click at [740, 522] on abbr "21" at bounding box center [736, 521] width 7 height 7
click at [725, 249] on div "Monthly Minimum Fee Exemption - Pre-Approved" at bounding box center [702, 251] width 151 height 10
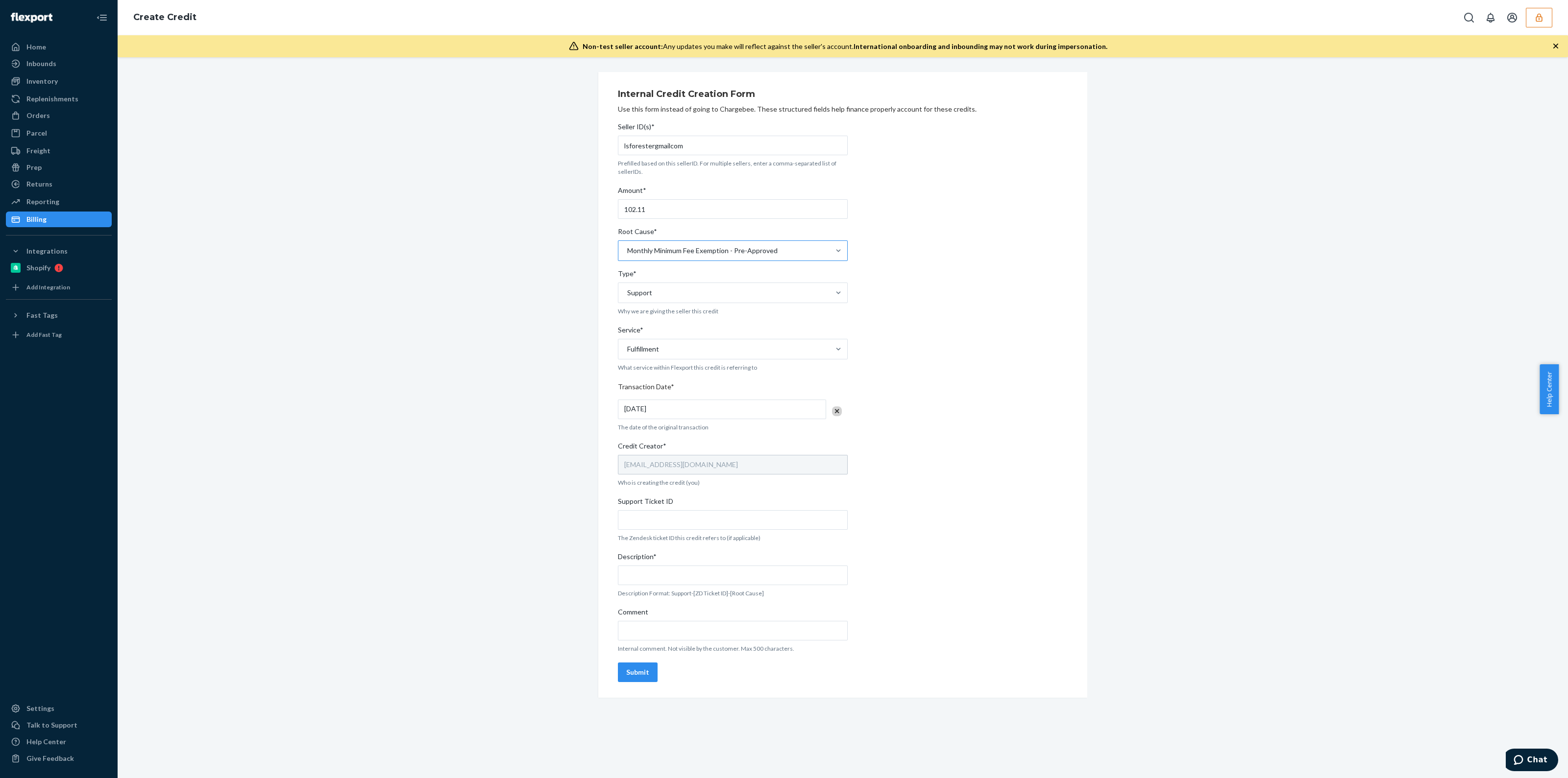
click at [627, 249] on input "Root Cause* Monthly Minimum Fee Exemption - Pre-Approved" at bounding box center [627, 251] width 1 height 10
click at [537, 447] on div "Internal Credit Creation Form Use this form instead of going to Chargebee. Thes…" at bounding box center [843, 385] width 1436 height 626
drag, startPoint x: 691, startPoint y: 512, endPoint x: 656, endPoint y: 603, distance: 97.5
click at [692, 511] on input "Support Ticket ID" at bounding box center [732, 520] width 230 height 20
click at [692, 517] on input "Support Ticket ID" at bounding box center [732, 520] width 230 height 20
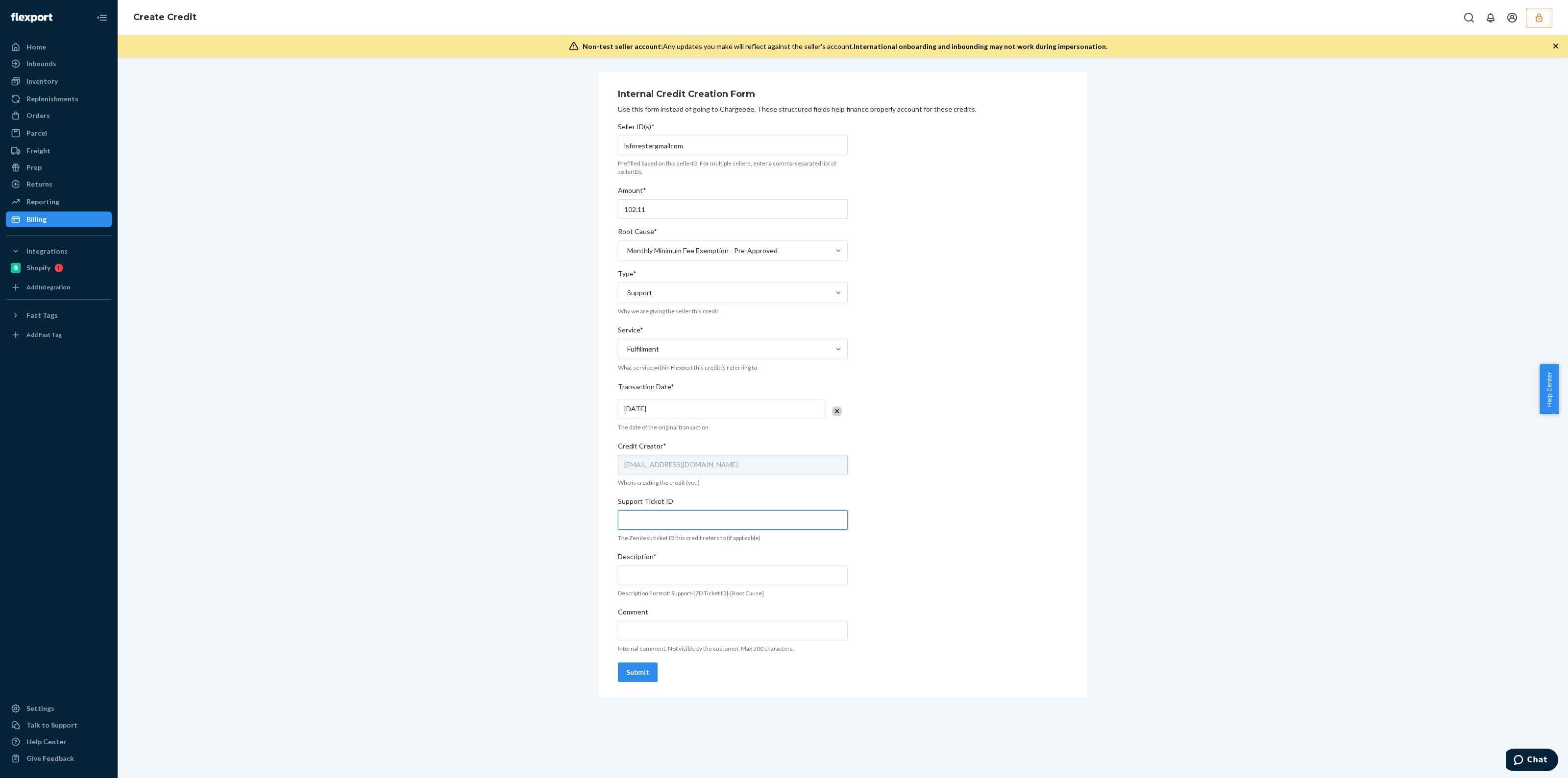
paste input "https://flexport-fulfillment.zendesk.com/agent/tickets/764227"
type input "https://flexport-fulfillment.zendesk.com/agent/tickets/764227"
click at [654, 626] on input "Comment" at bounding box center [732, 631] width 230 height 20
paste input "https://flexport-fulfillment.zendesk.com/agent/tickets/764227"
type input "https://flexport-fulfillment.zendesk.com/agent/tickets/764227"
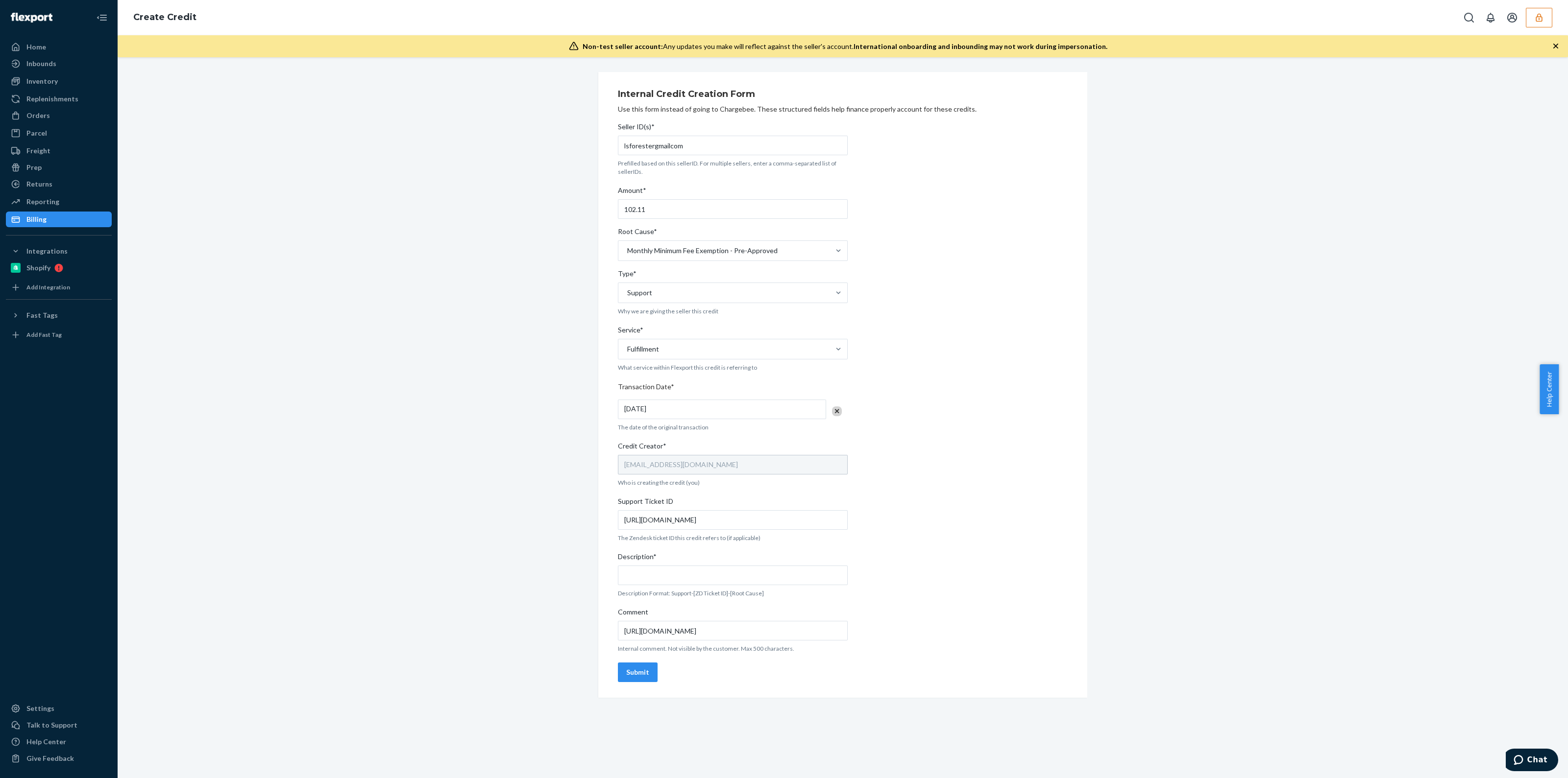
click at [657, 560] on div "Description*" at bounding box center [732, 559] width 230 height 13
click at [657, 566] on input "Description*" at bounding box center [732, 576] width 230 height 20
click at [661, 569] on input "Description*" at bounding box center [732, 576] width 230 height 20
drag, startPoint x: 708, startPoint y: 577, endPoint x: 674, endPoint y: 579, distance: 34.1
click at [674, 579] on input "Support-764227-Ob lost" at bounding box center [732, 576] width 230 height 20
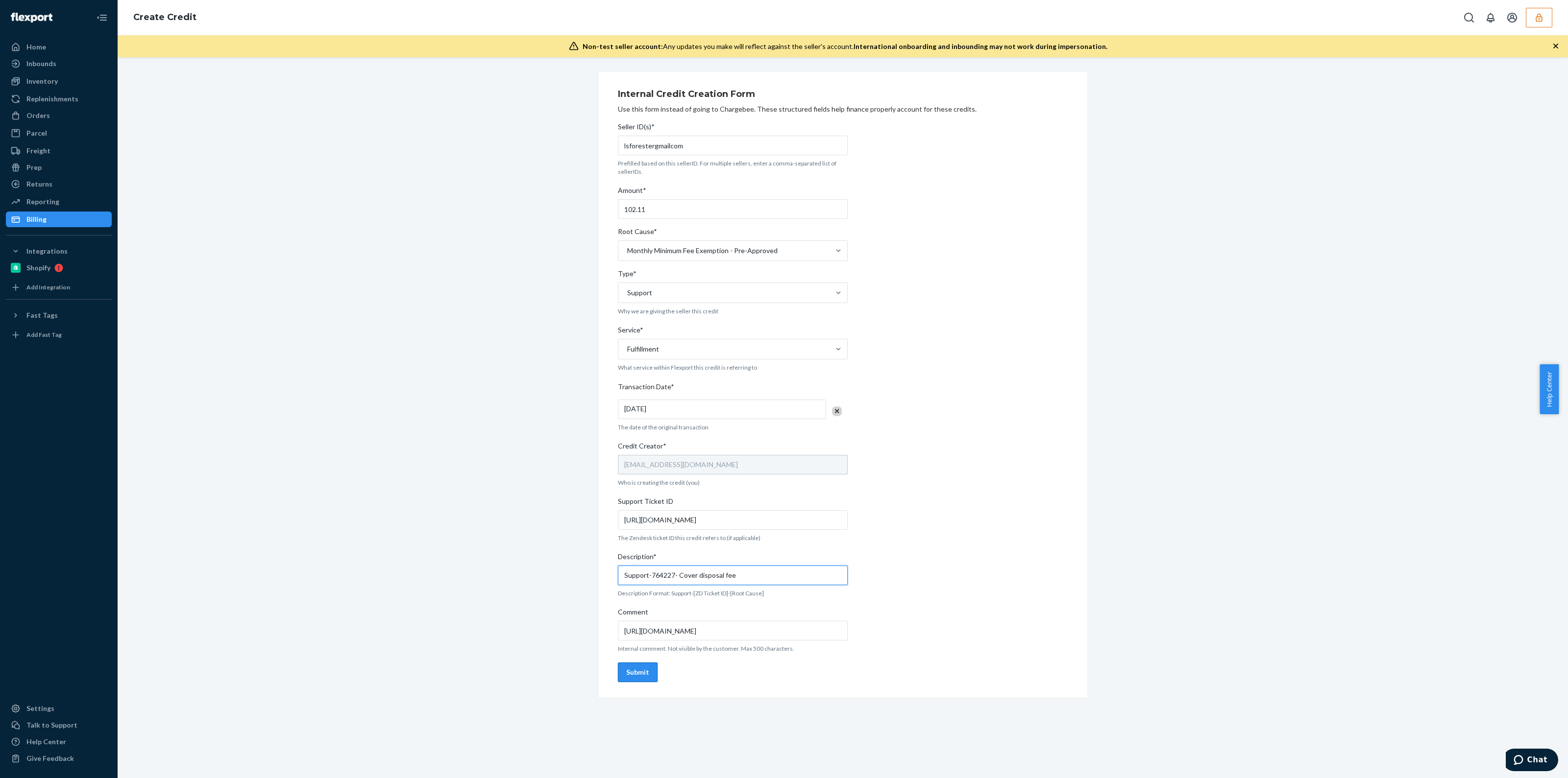
type input "Support-764227- Cover disposal fee"
click at [636, 680] on button "Submit" at bounding box center [637, 673] width 40 height 20
click at [1556, 45] on icon "button" at bounding box center [1556, 46] width 5 height 5
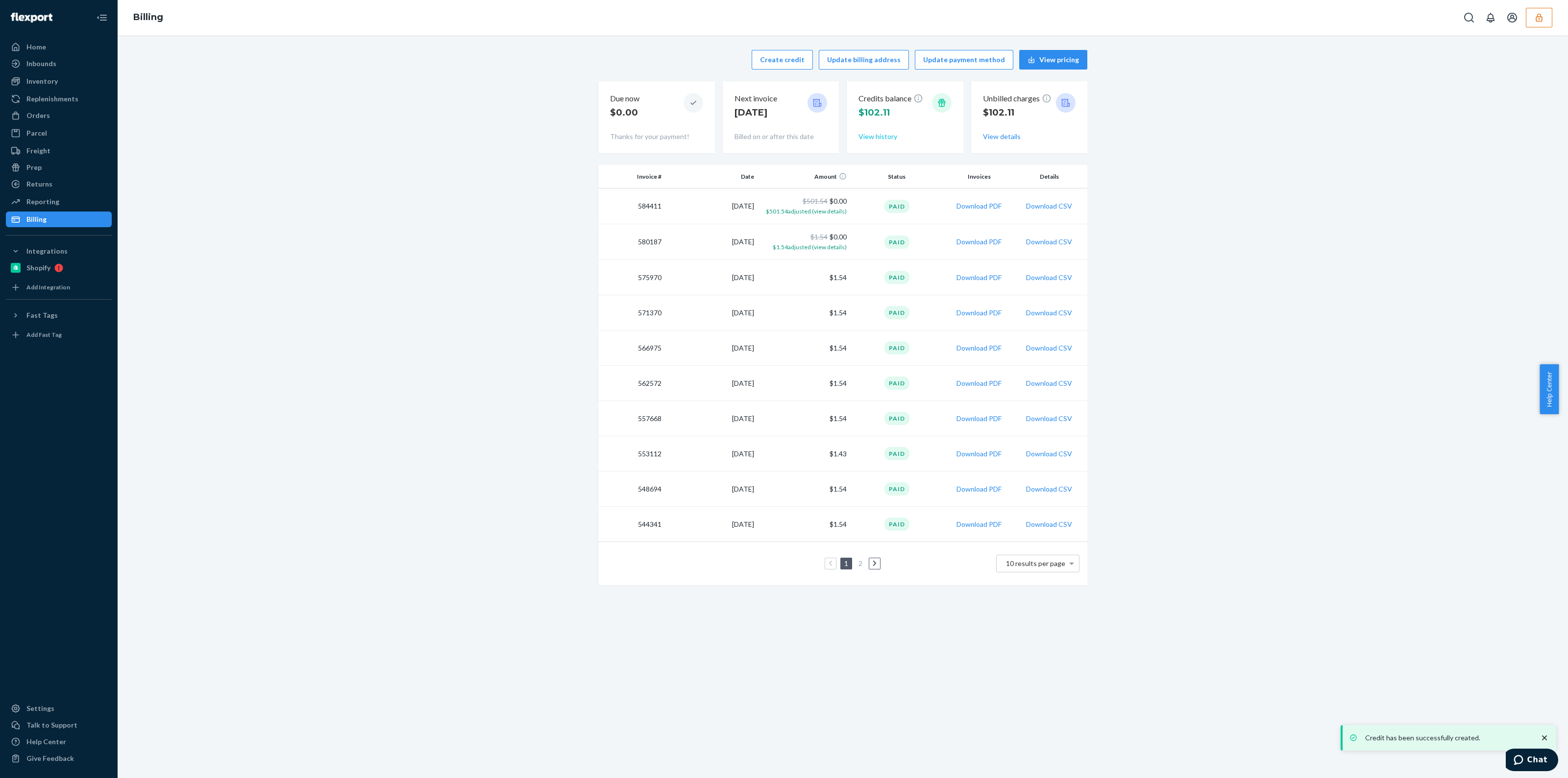
click at [873, 139] on button "View history" at bounding box center [877, 137] width 38 height 10
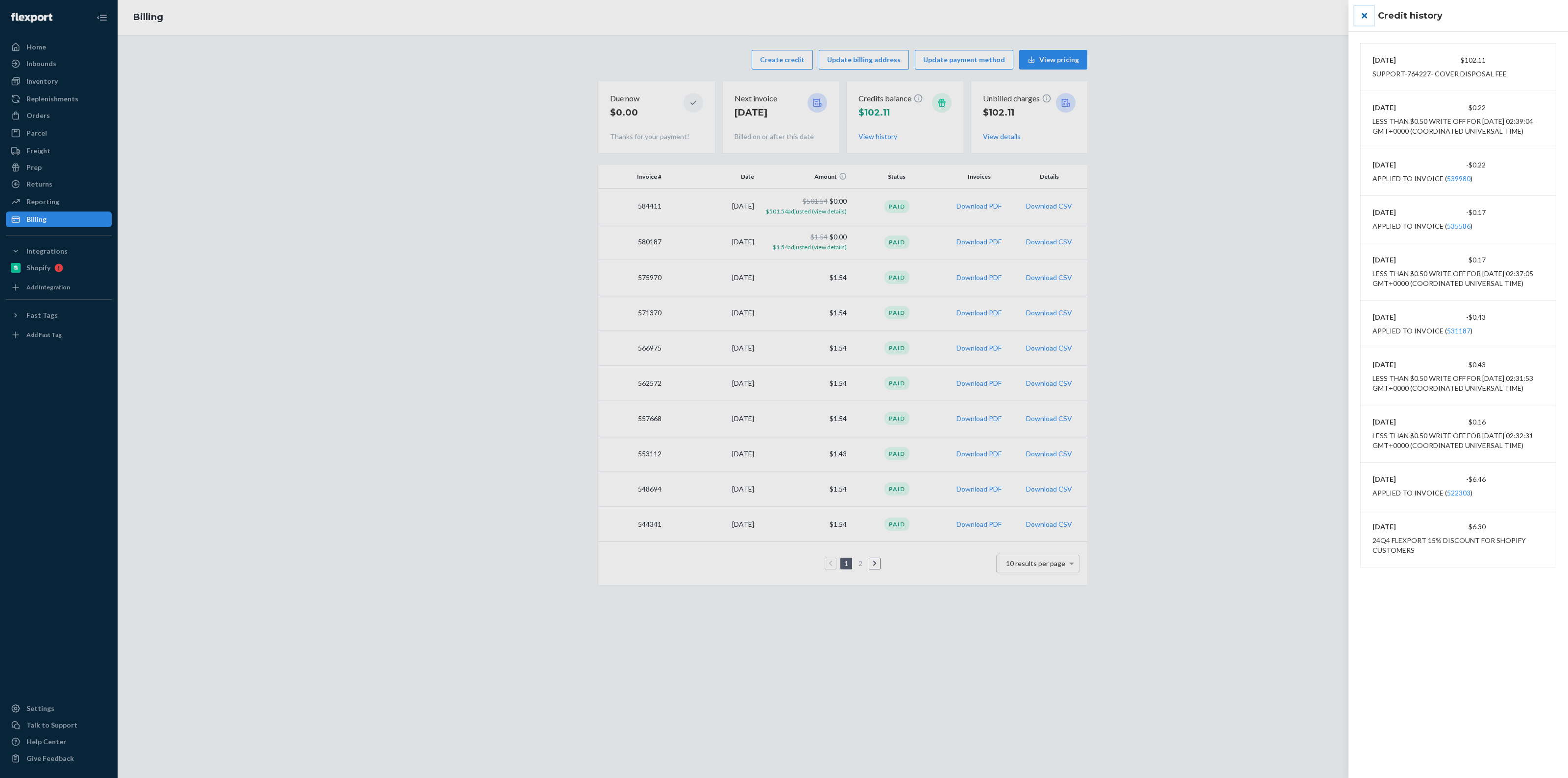
click at [1363, 12] on button "close" at bounding box center [1364, 16] width 20 height 20
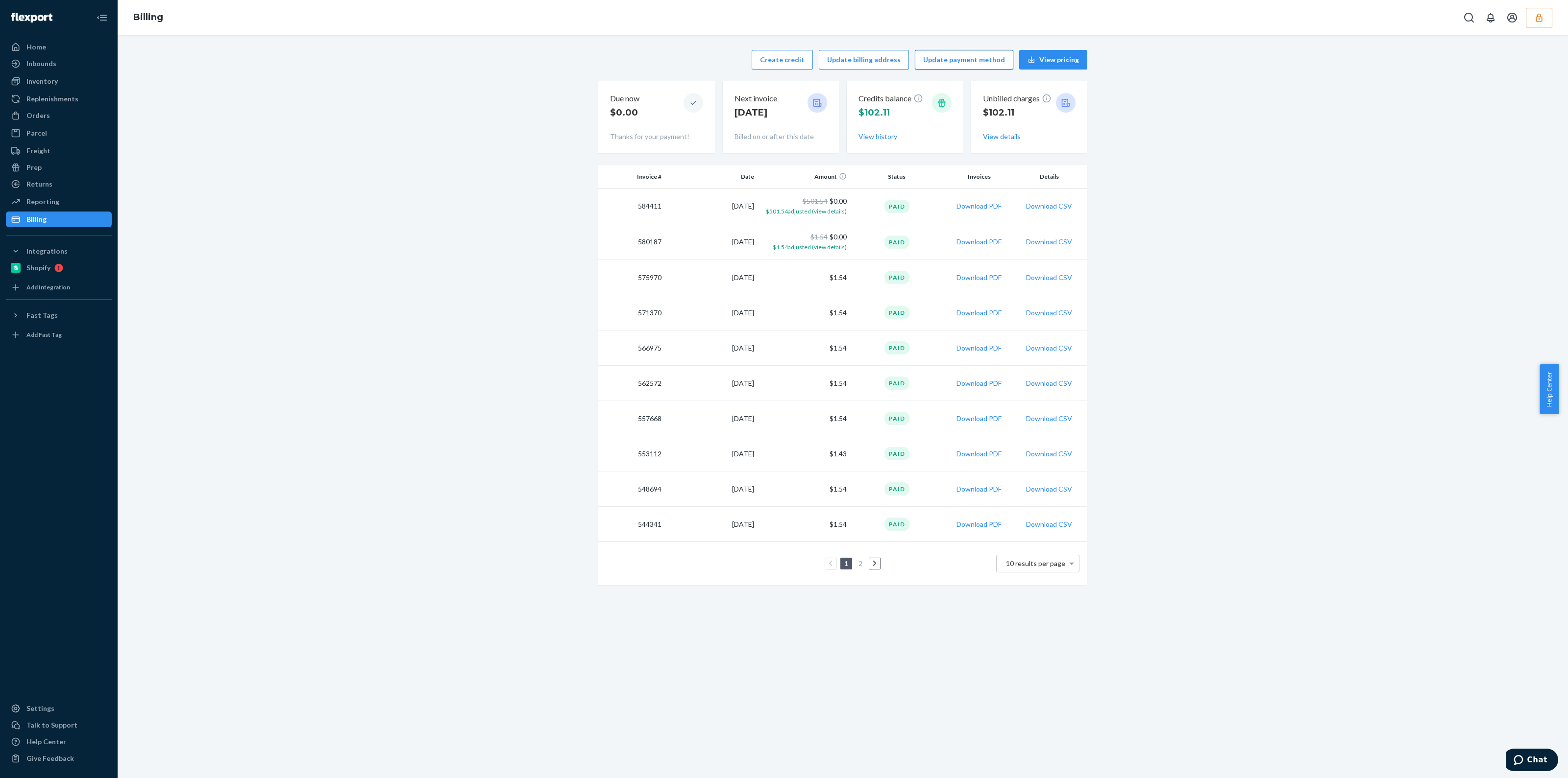
click at [931, 59] on button "Update payment method" at bounding box center [964, 60] width 98 height 20
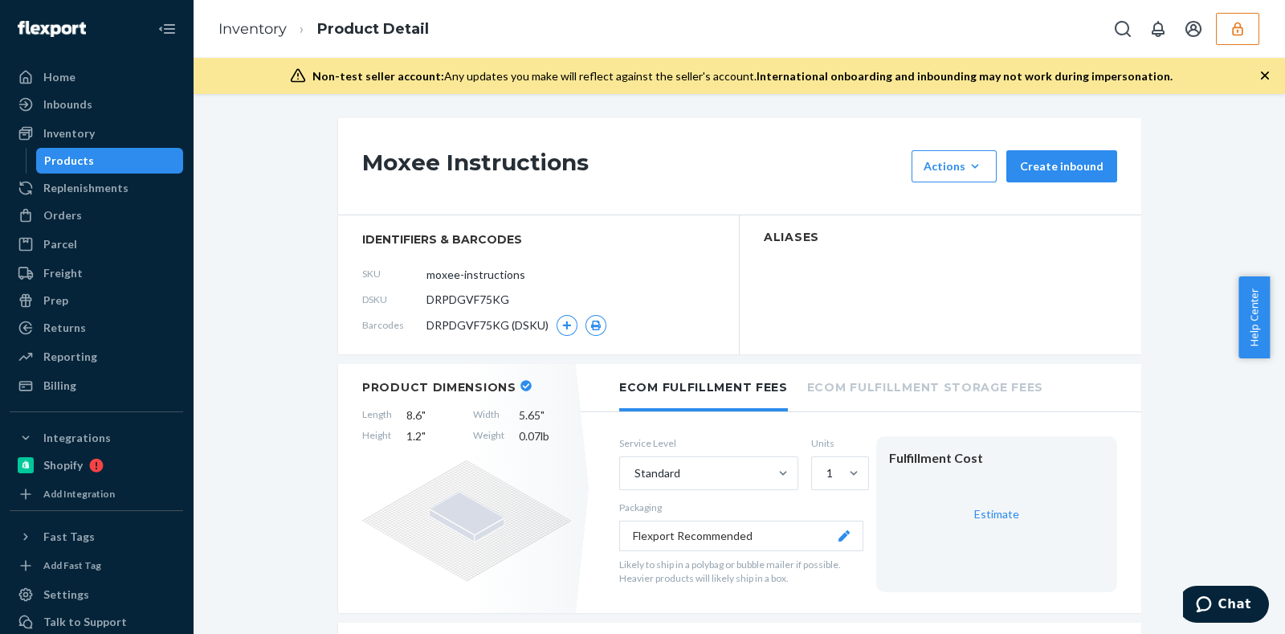
click at [1267, 79] on icon "button" at bounding box center [1265, 75] width 16 height 16
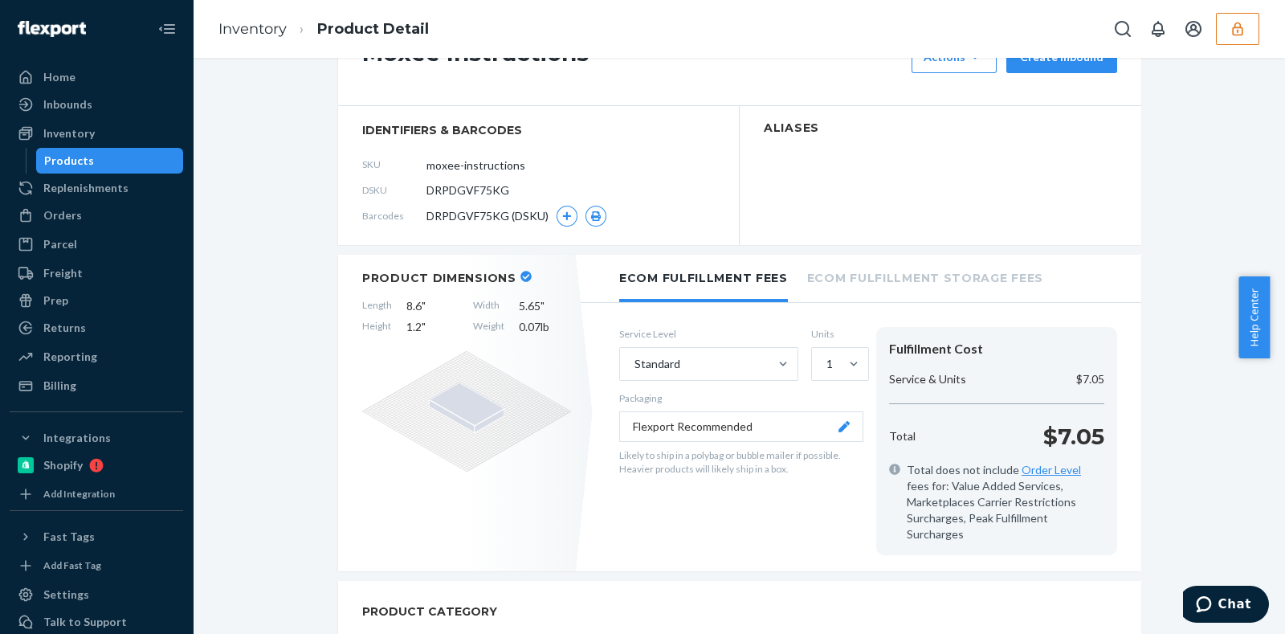
scroll to position [47, 0]
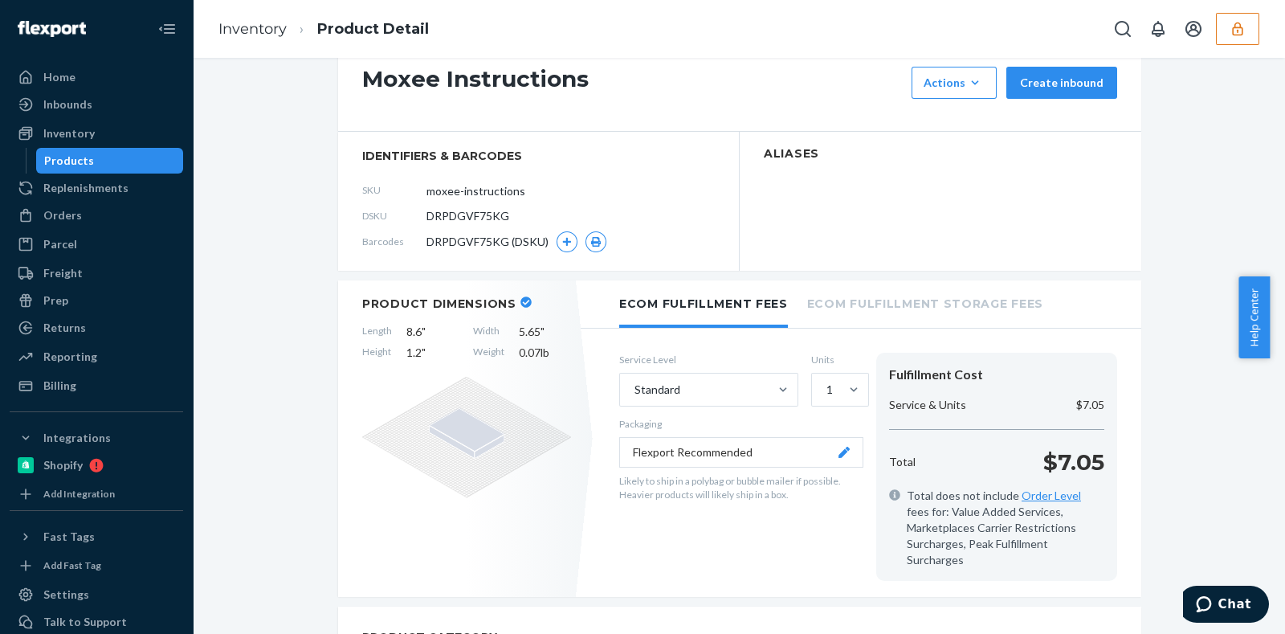
click at [478, 218] on span "DRPDGVF75KG" at bounding box center [468, 216] width 83 height 16
copy span "DRPDGVF75KG"
